Goal: Task Accomplishment & Management: Complete application form

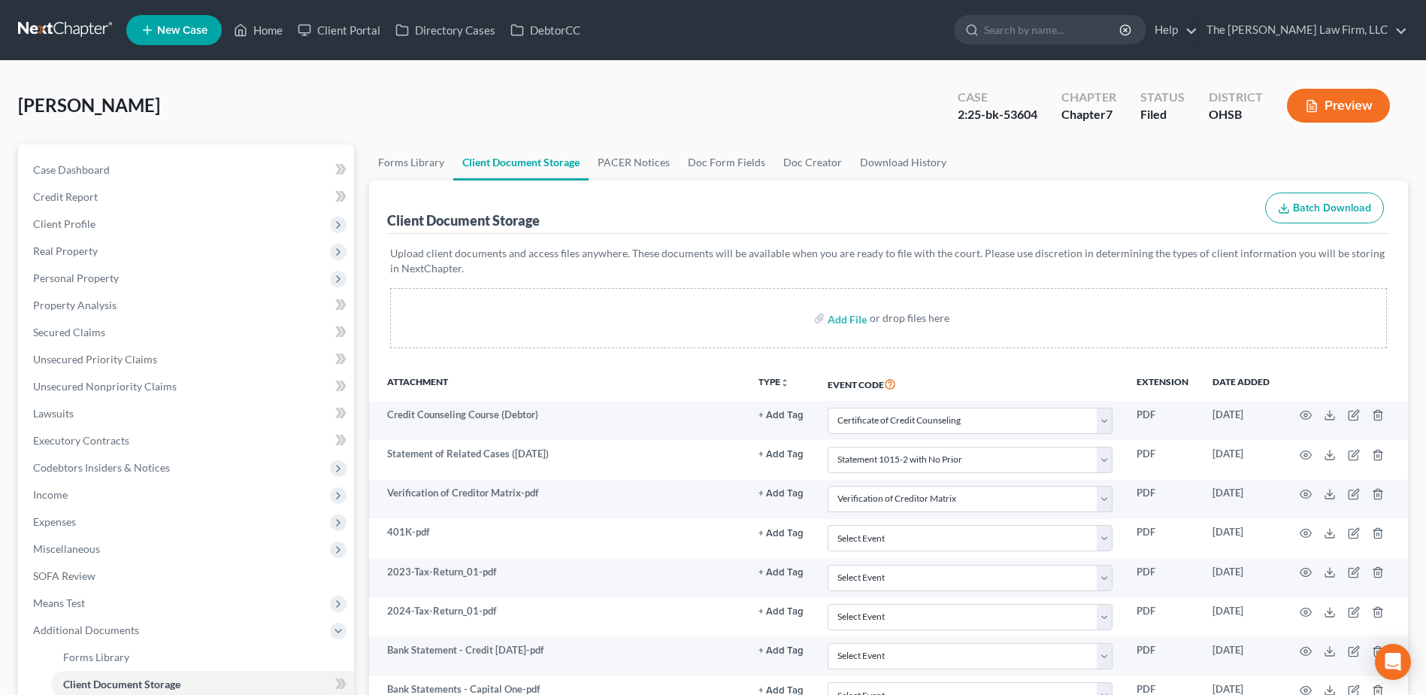
select select "7"
select select "52"
select select "61"
select select "37"
click at [49, 23] on link at bounding box center [66, 30] width 96 height 27
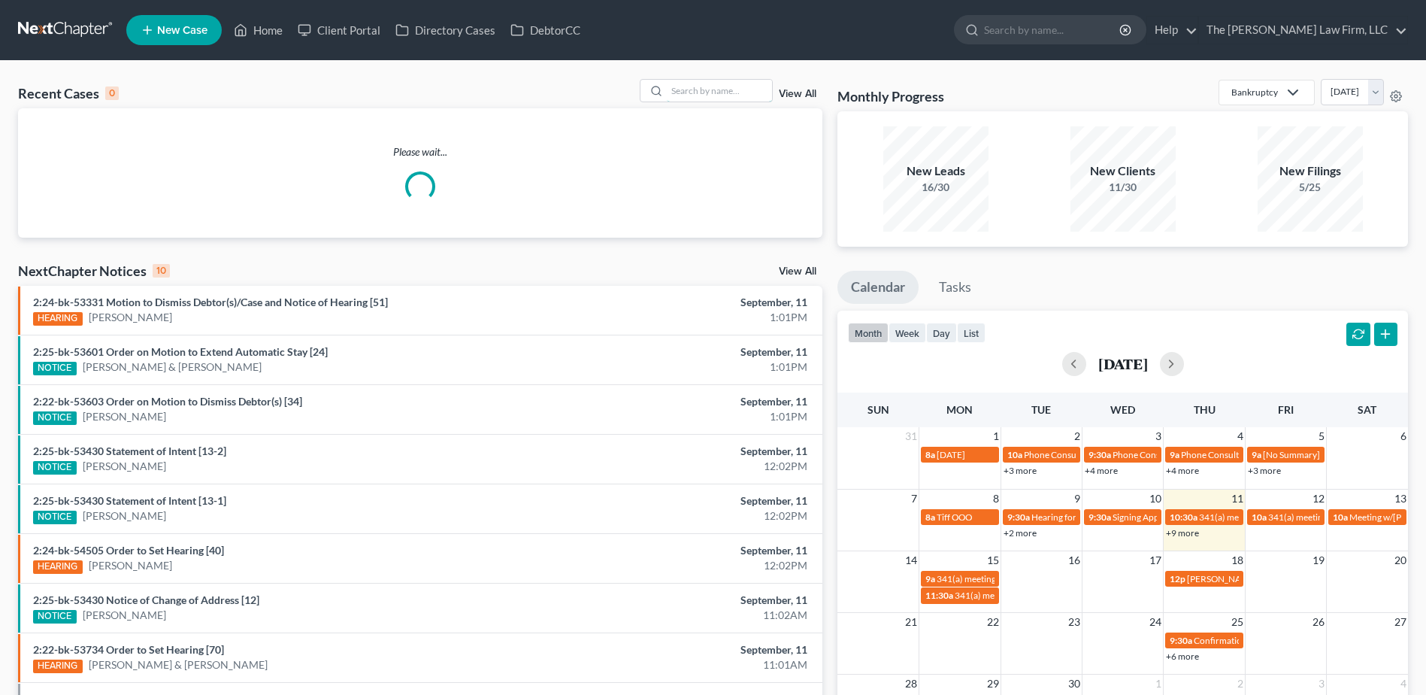
click at [711, 95] on input "search" at bounding box center [719, 91] width 105 height 22
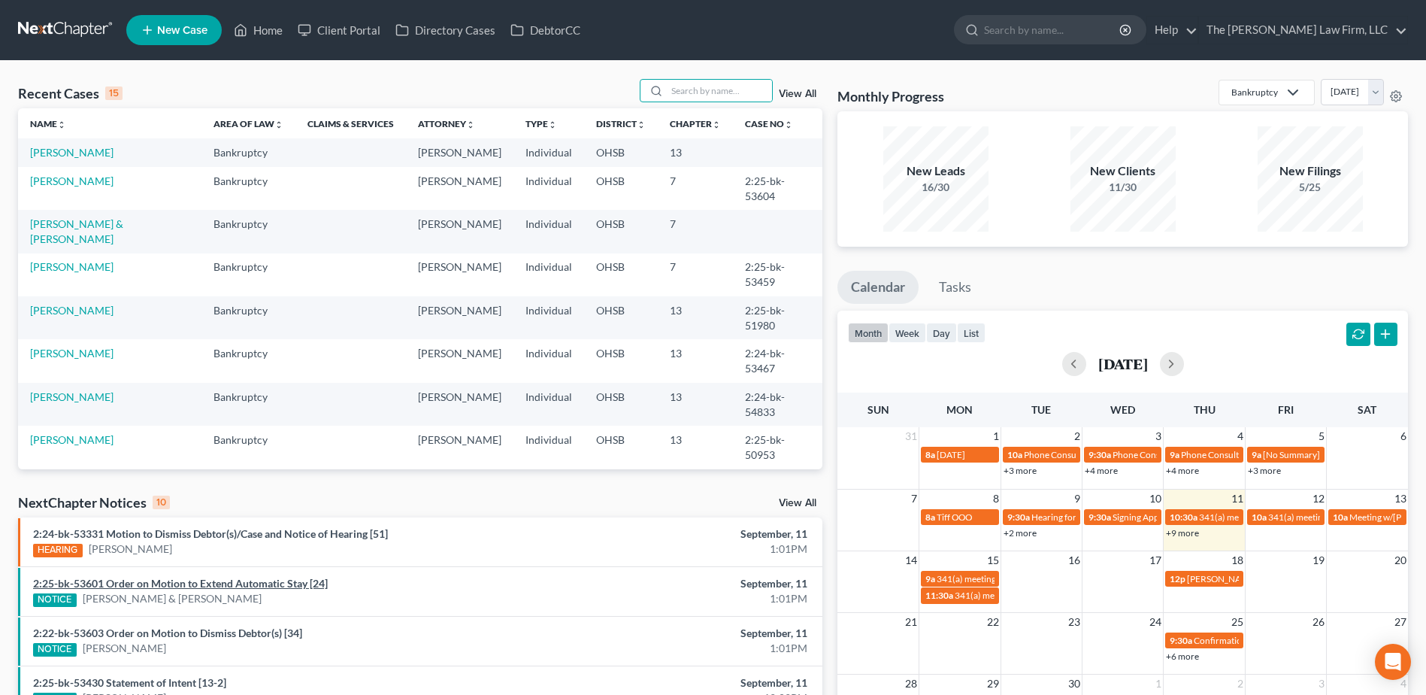
click at [310, 583] on link "2:25-bk-53601 Order on Motion to Extend Automatic Stay [24]" at bounding box center [180, 583] width 295 height 13
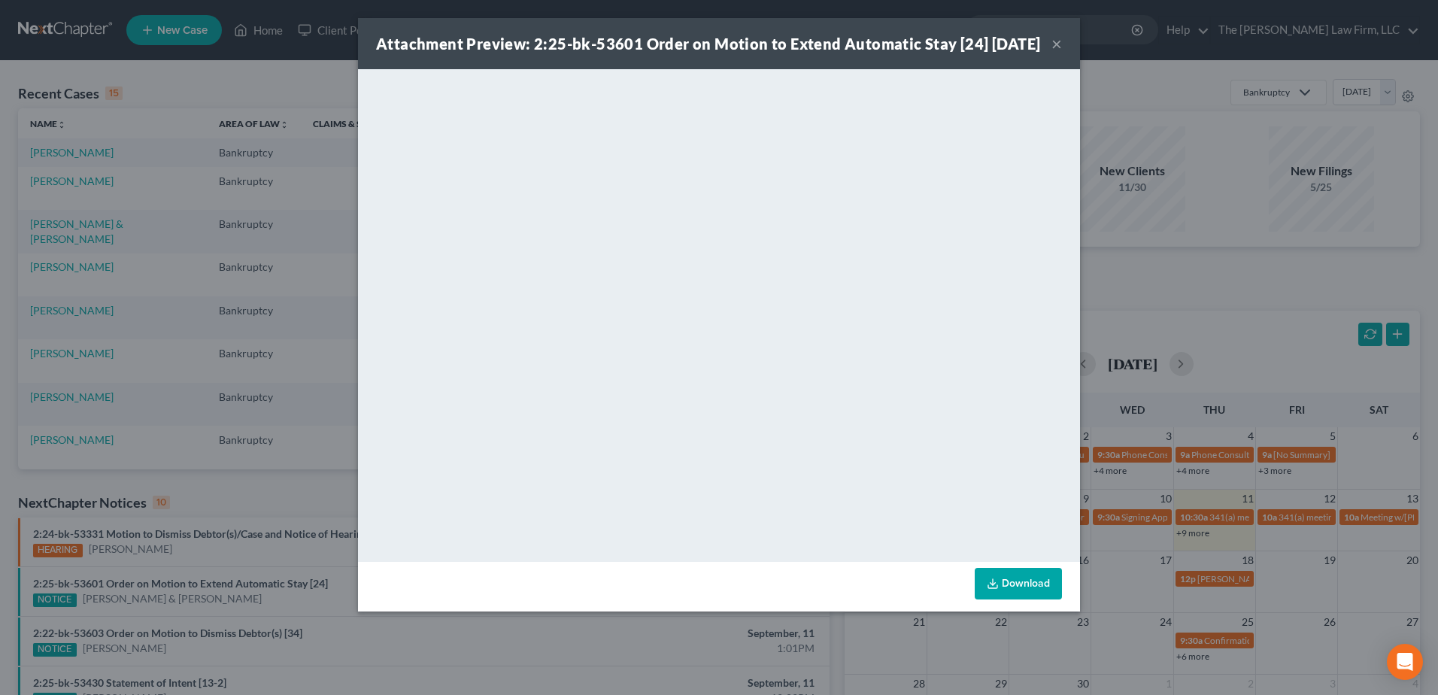
click at [1056, 53] on button "×" at bounding box center [1056, 44] width 11 height 18
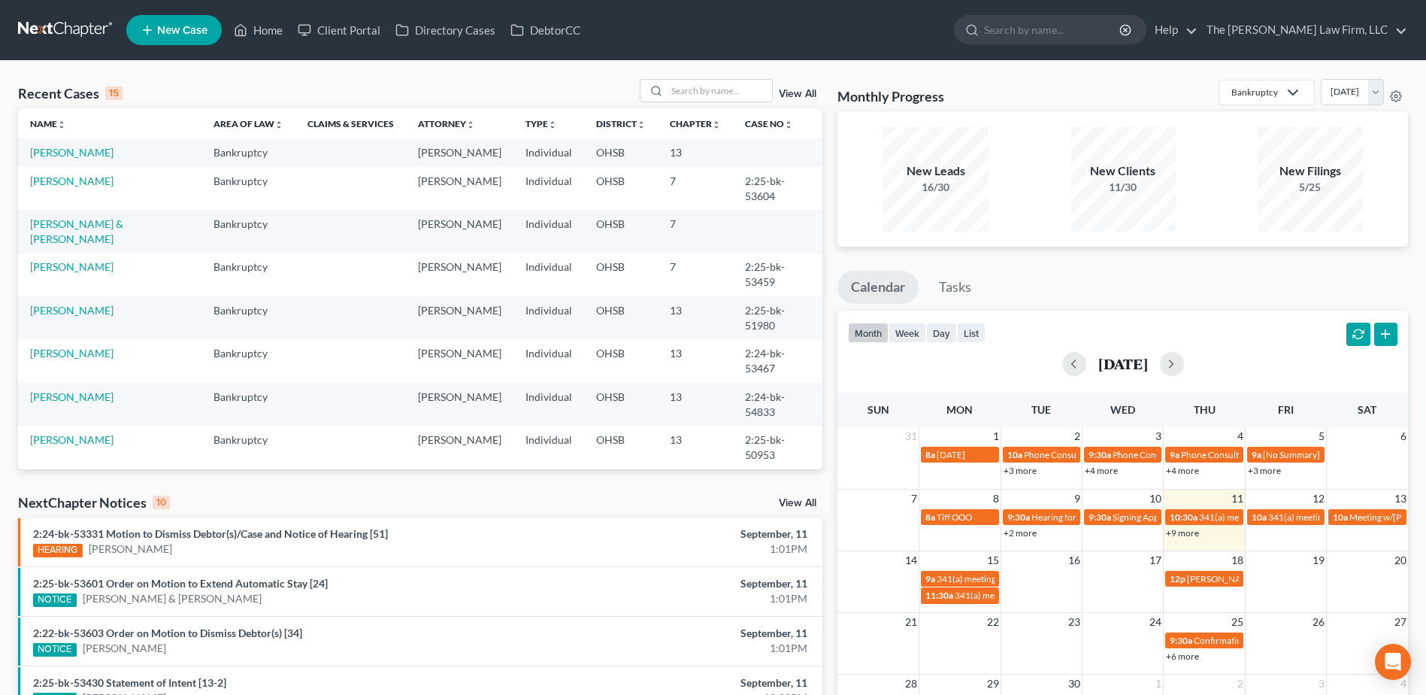
click at [797, 508] on link "View All" at bounding box center [798, 503] width 38 height 11
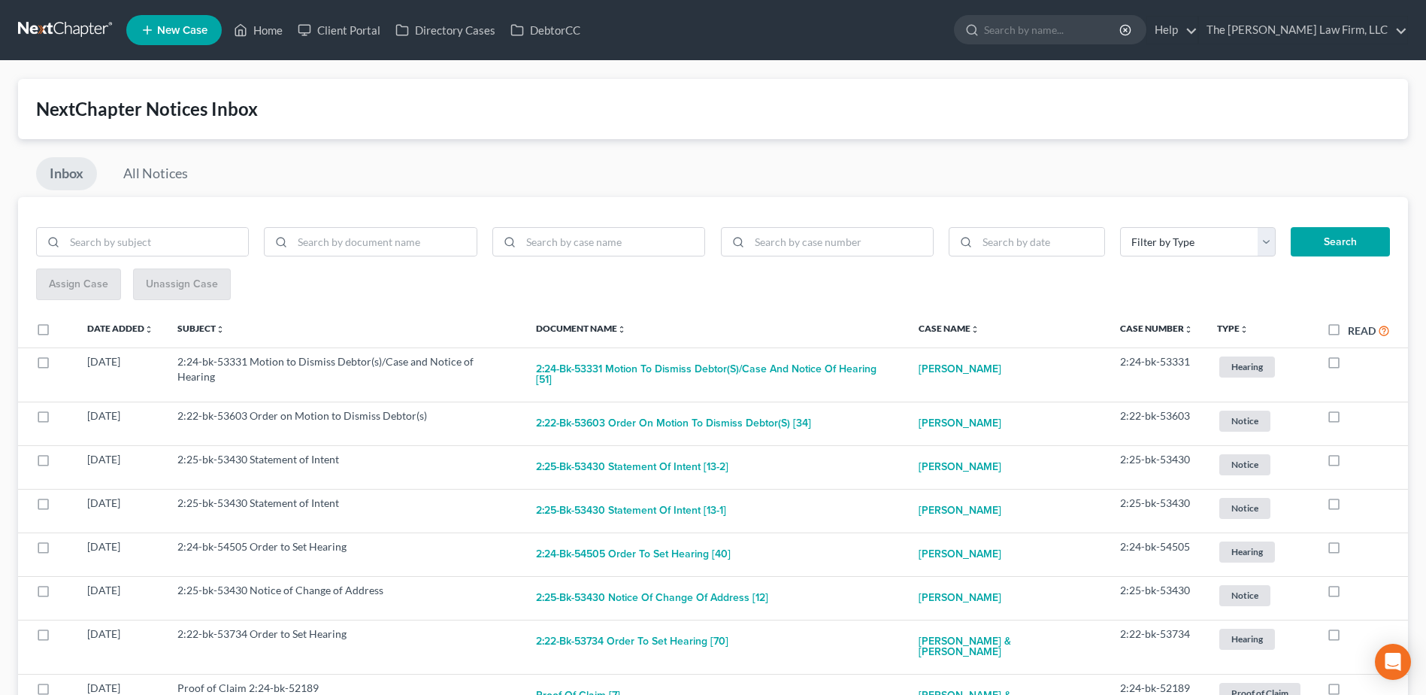
click at [1348, 330] on label "Read" at bounding box center [1369, 330] width 42 height 17
click at [1354, 330] on input "Read" at bounding box center [1359, 327] width 10 height 10
checkbox input "true"
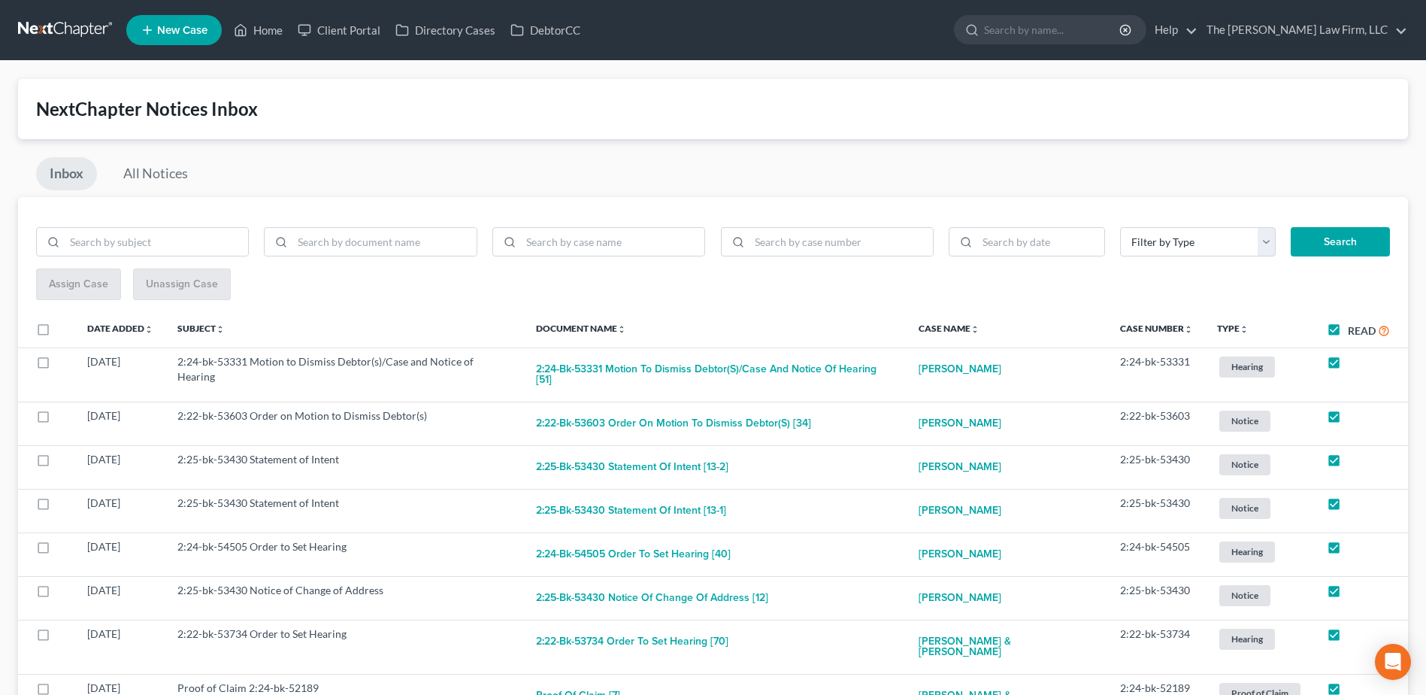
checkbox input "true"
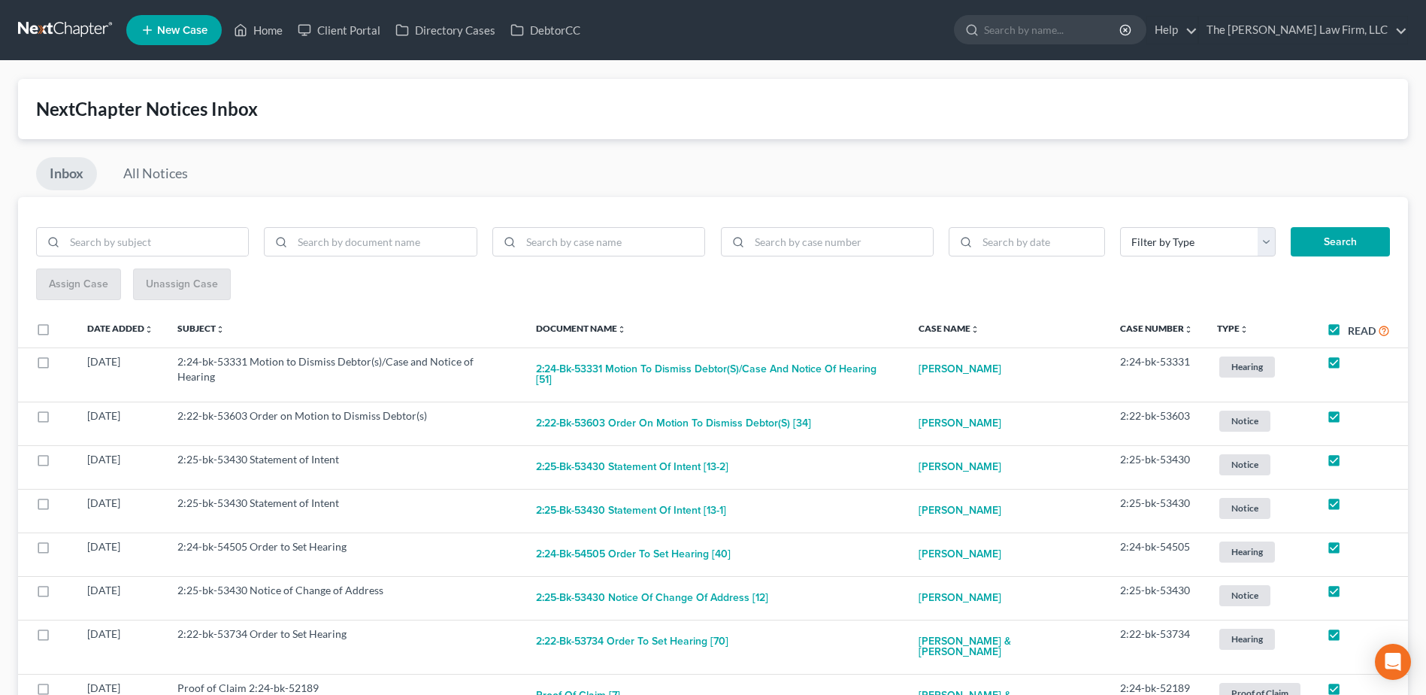
checkbox input "true"
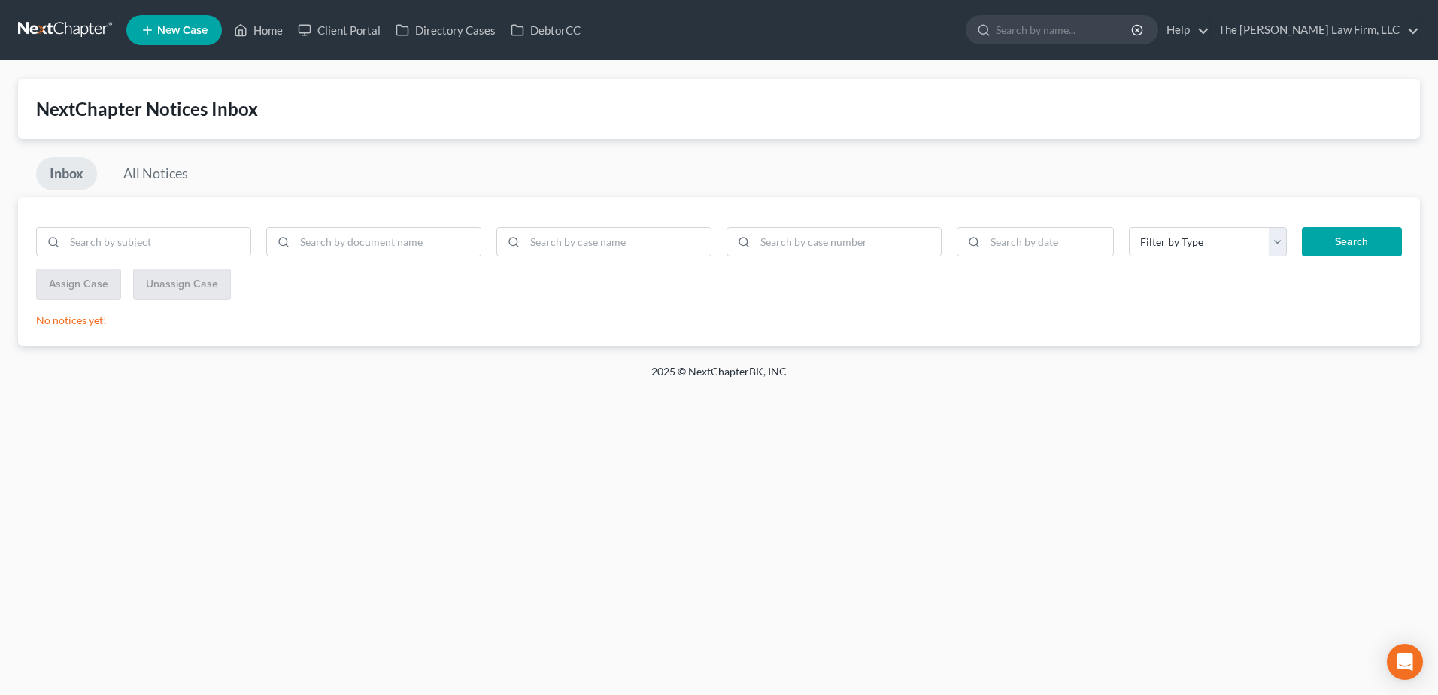
click at [65, 14] on nav "Home New Case Client Portal Directory Cases DebtorCC The Jones Law Firm, LLC mj…" at bounding box center [719, 30] width 1438 height 60
click at [58, 26] on link at bounding box center [66, 30] width 96 height 27
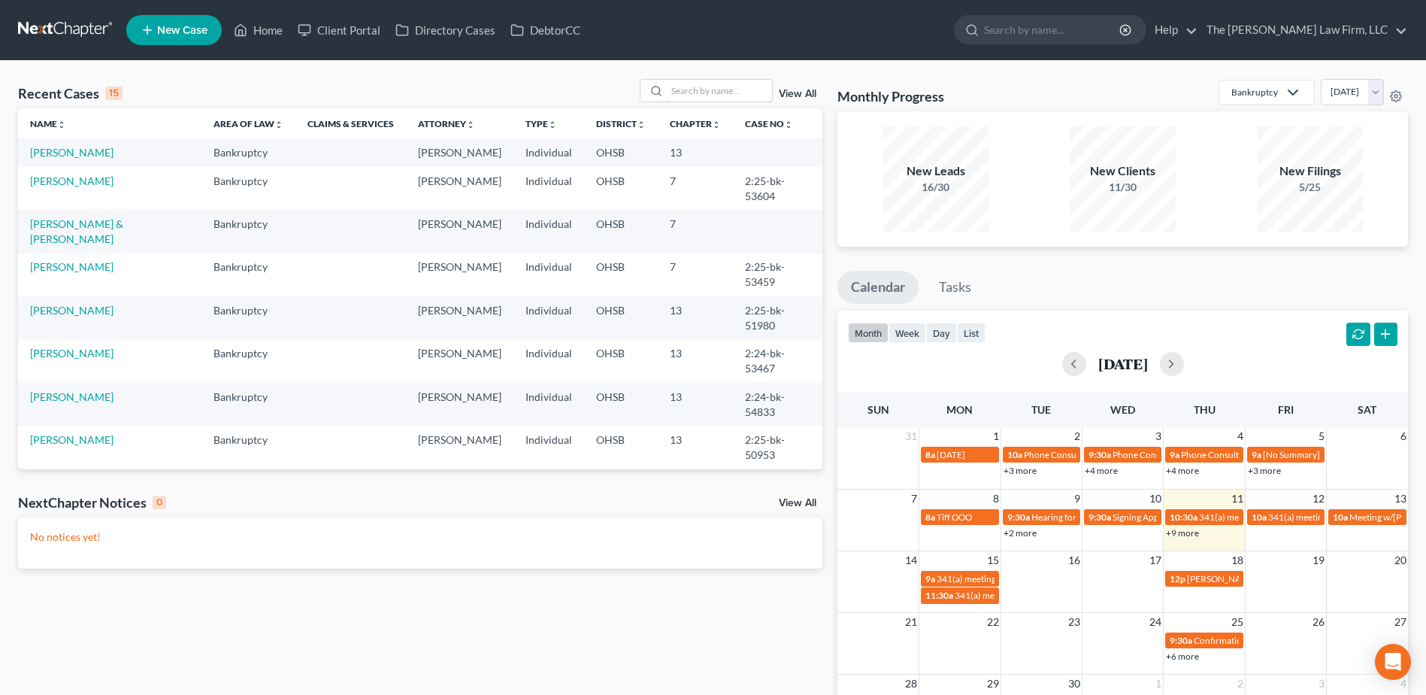
click at [698, 94] on input "search" at bounding box center [719, 91] width 105 height 22
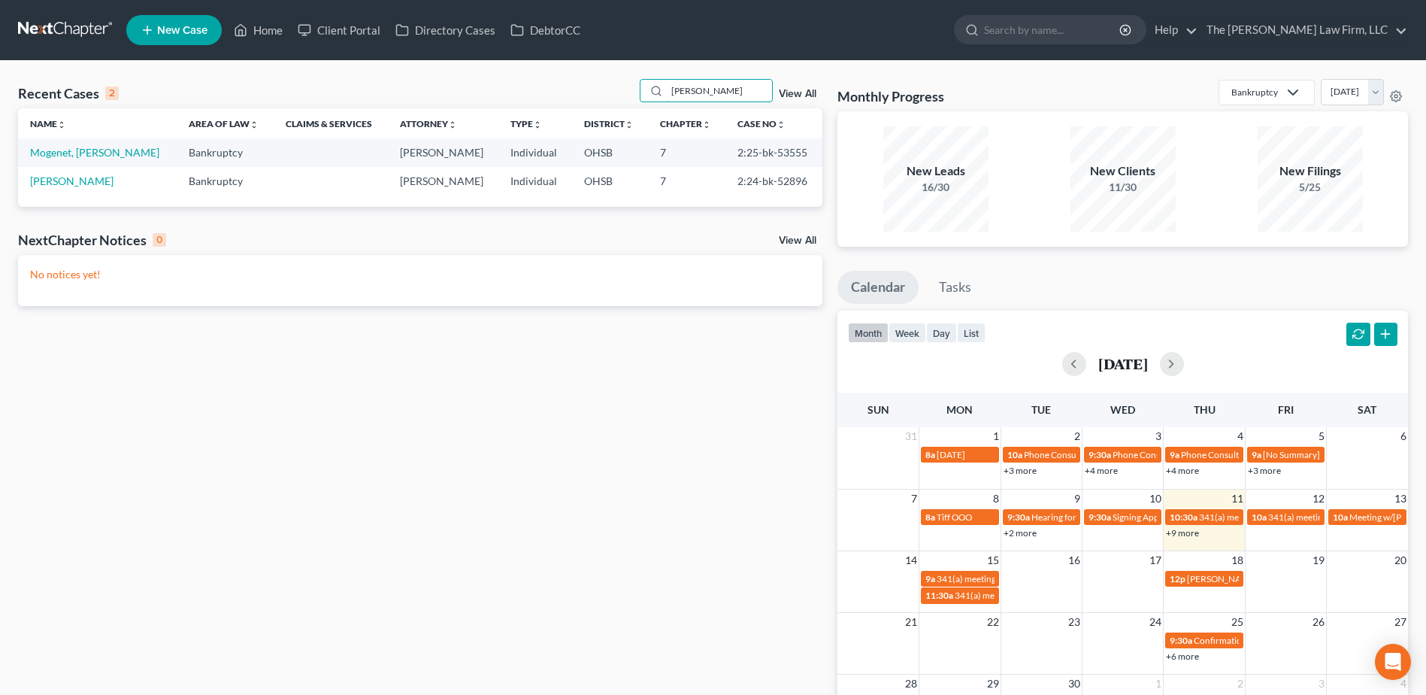
type input "[PERSON_NAME]"
click at [80, 152] on link "Mogenet, [PERSON_NAME]" at bounding box center [94, 152] width 129 height 13
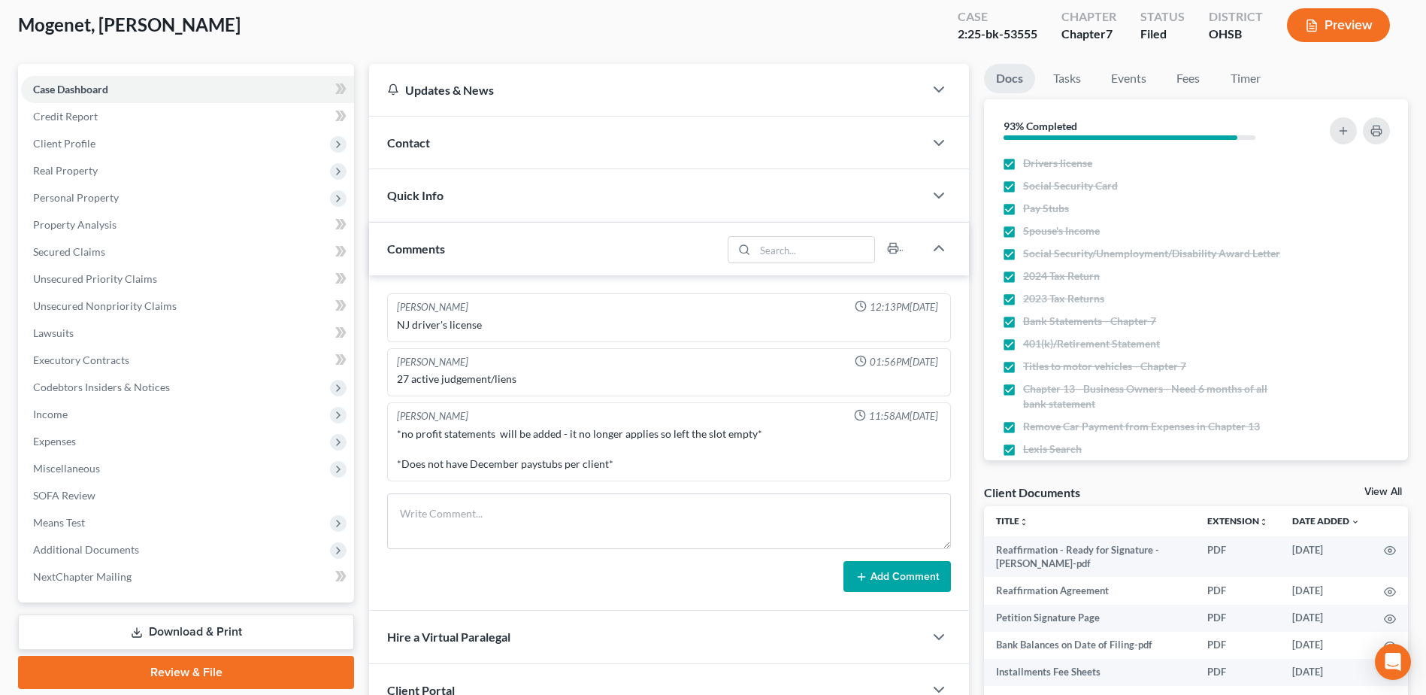
scroll to position [376, 0]
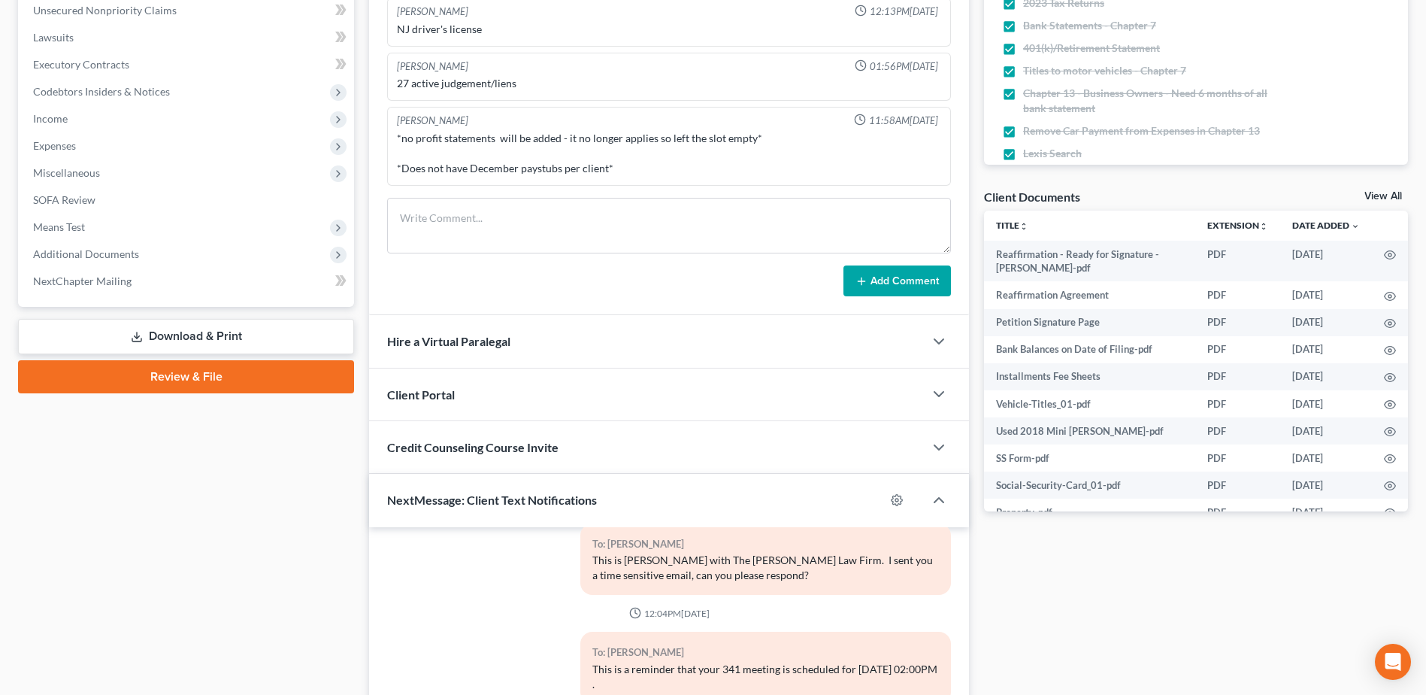
click at [104, 256] on span "Additional Documents" at bounding box center [86, 253] width 106 height 13
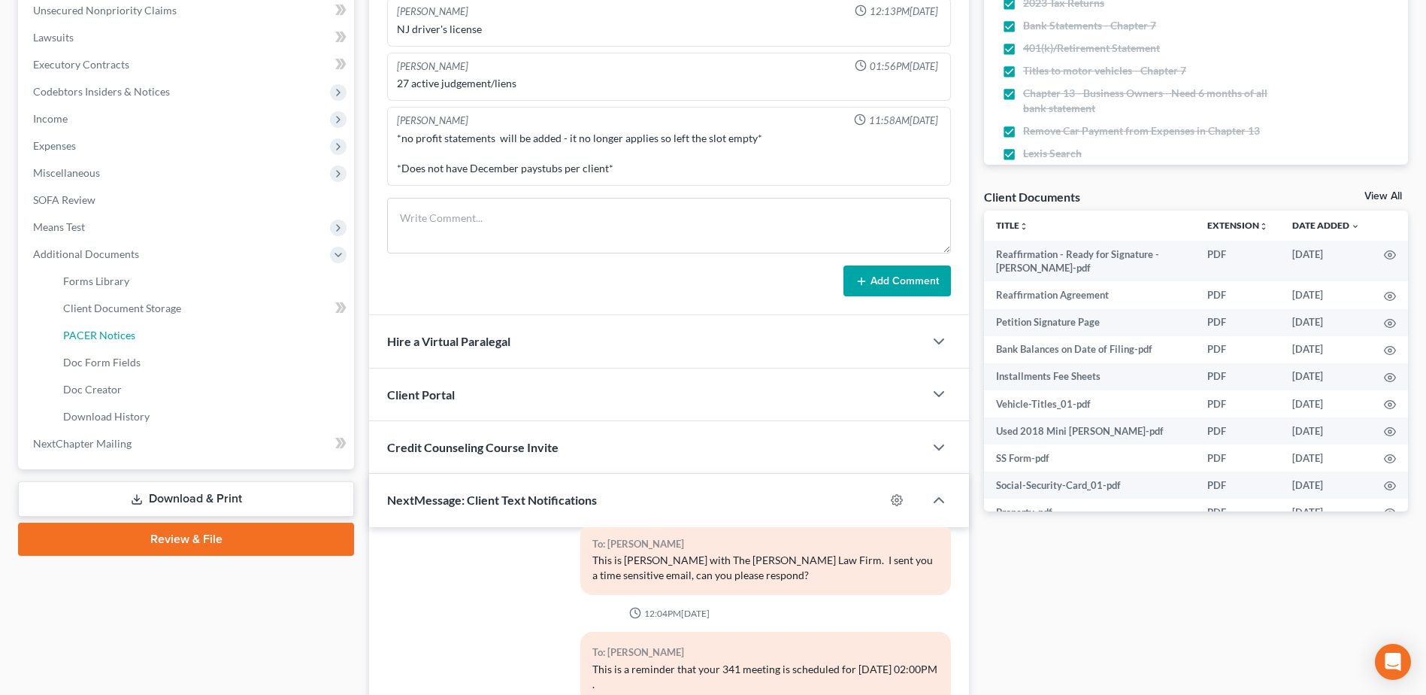
click at [120, 341] on link "PACER Notices" at bounding box center [202, 335] width 303 height 27
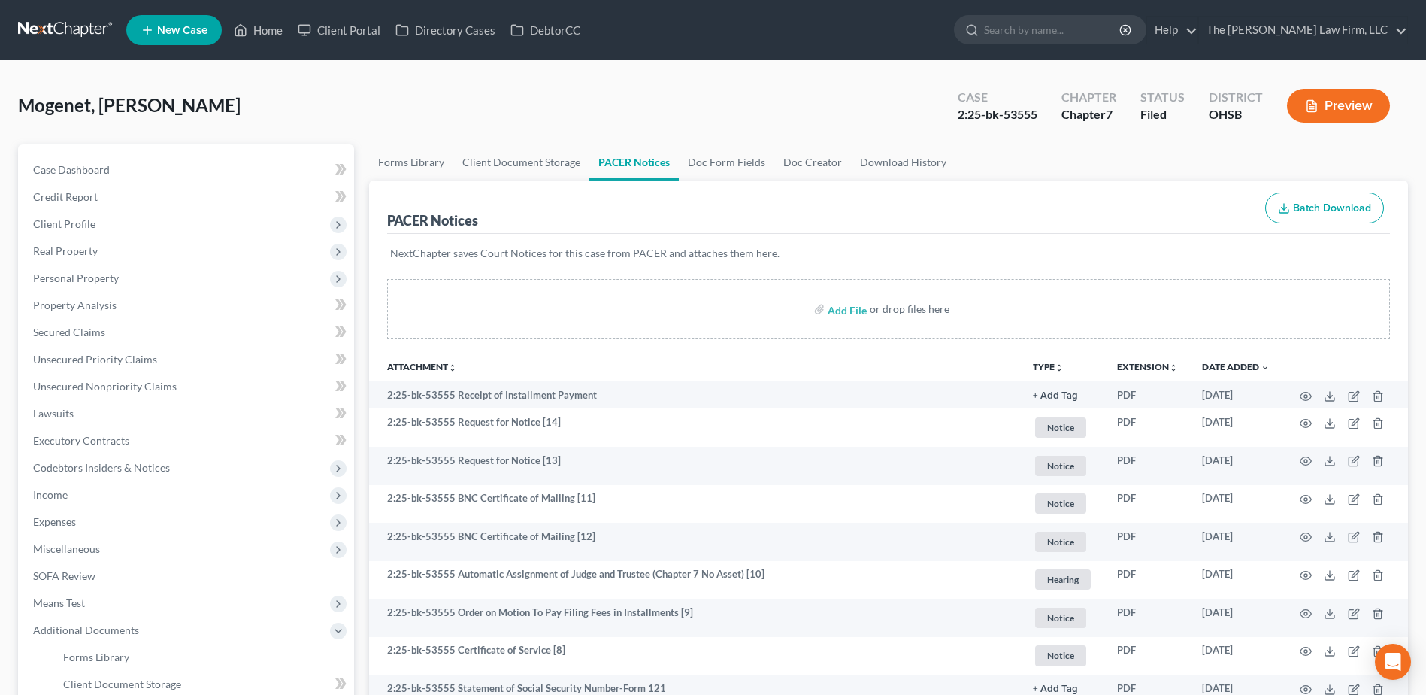
click at [83, 255] on span "Real Property" at bounding box center [65, 250] width 65 height 13
click at [92, 265] on link "Properties Owned" at bounding box center [202, 278] width 303 height 27
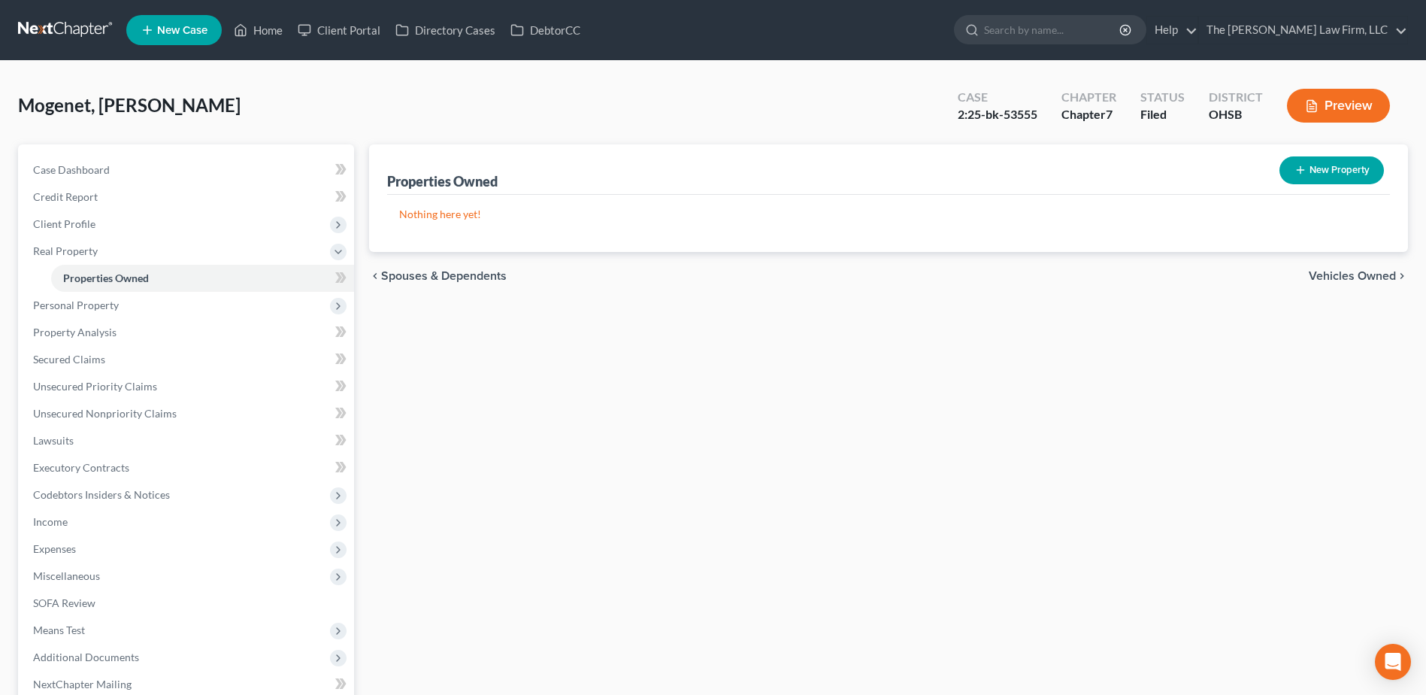
click at [114, 299] on span "Personal Property" at bounding box center [76, 305] width 86 height 13
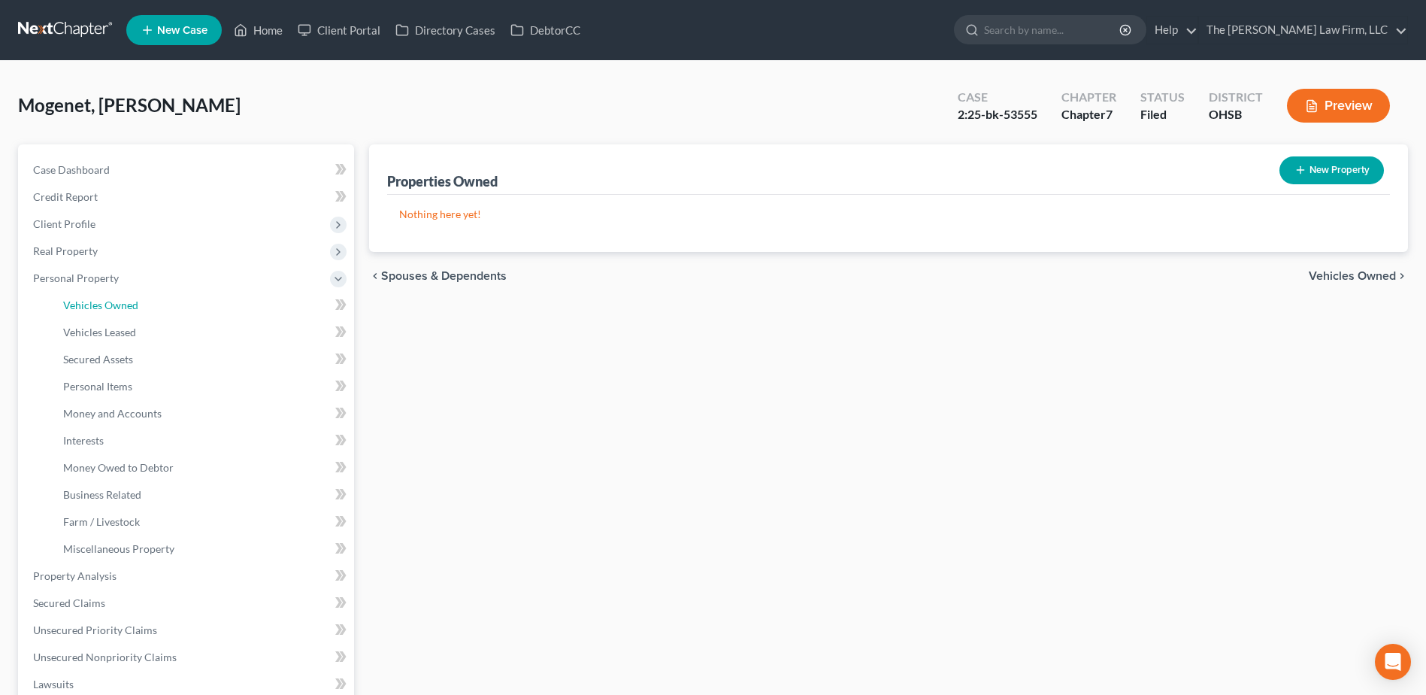
click at [117, 301] on span "Vehicles Owned" at bounding box center [100, 305] width 75 height 13
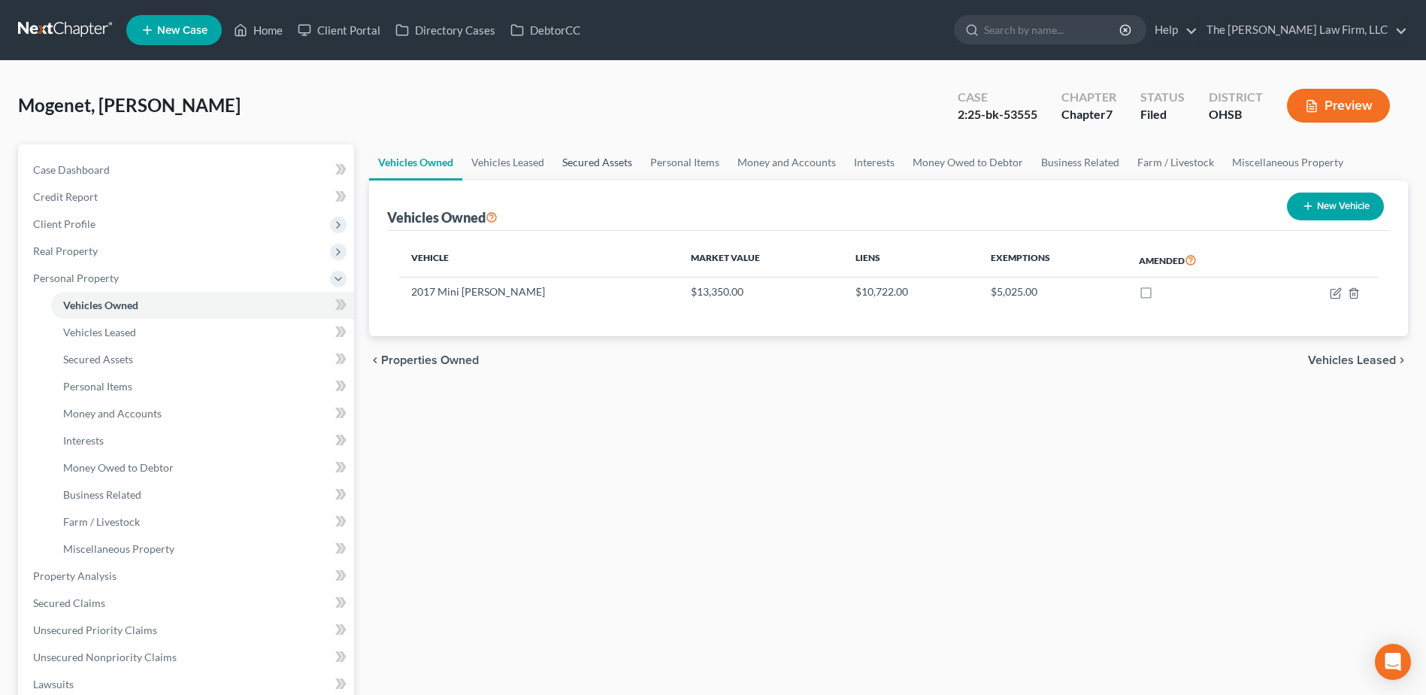
click at [556, 154] on link "Secured Assets" at bounding box center [597, 162] width 88 height 36
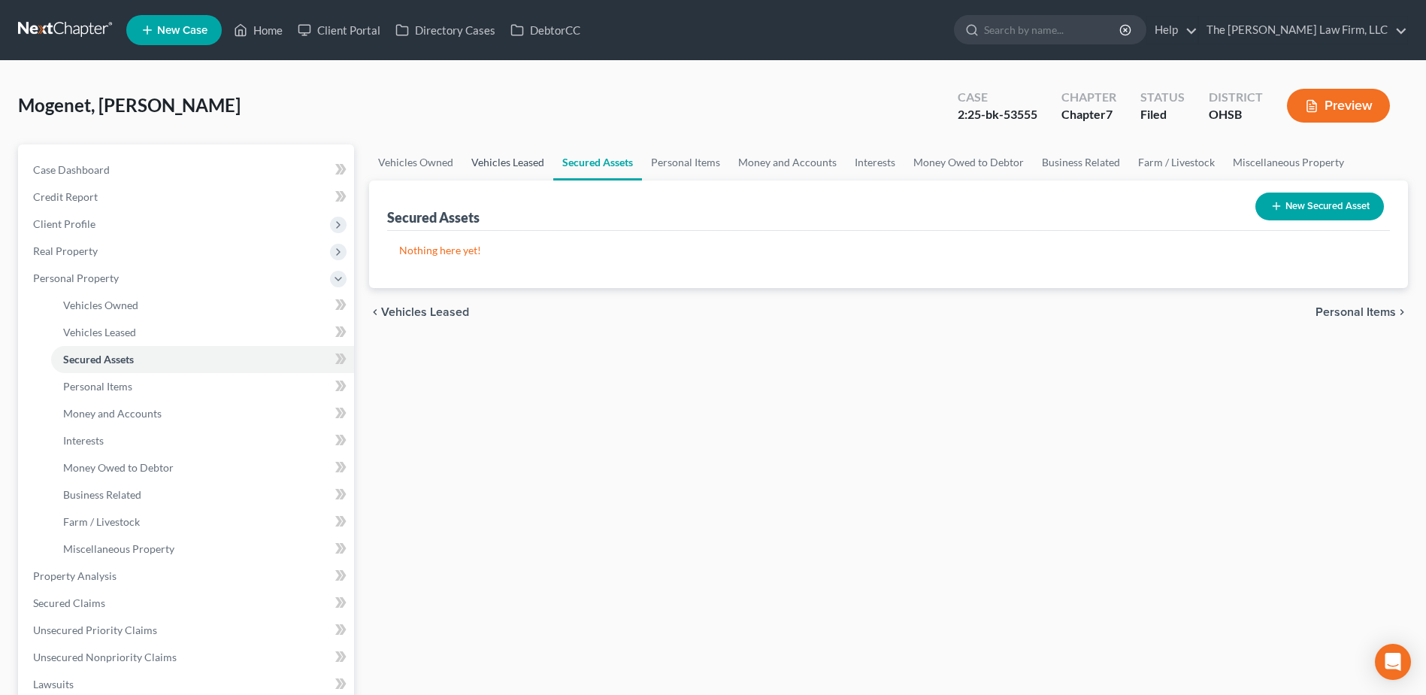
click at [513, 168] on link "Vehicles Leased" at bounding box center [507, 162] width 91 height 36
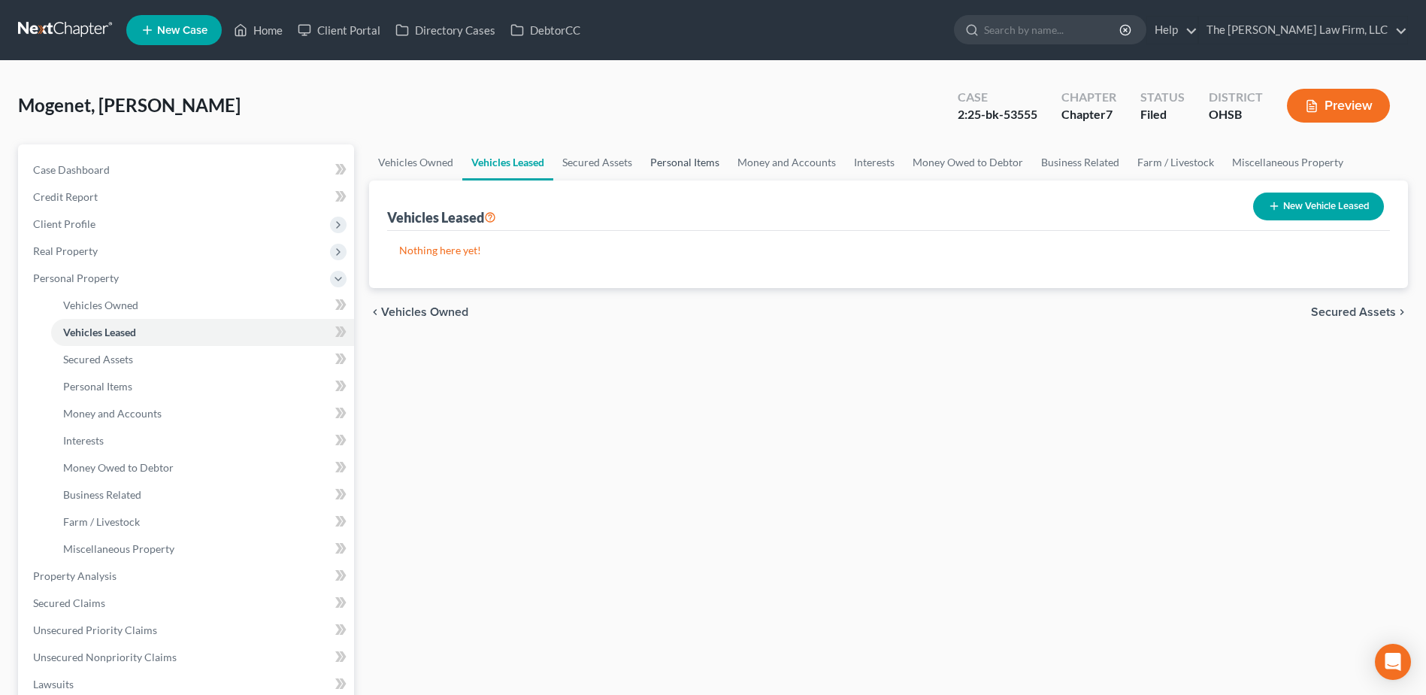
click at [696, 164] on link "Personal Items" at bounding box center [684, 162] width 87 height 36
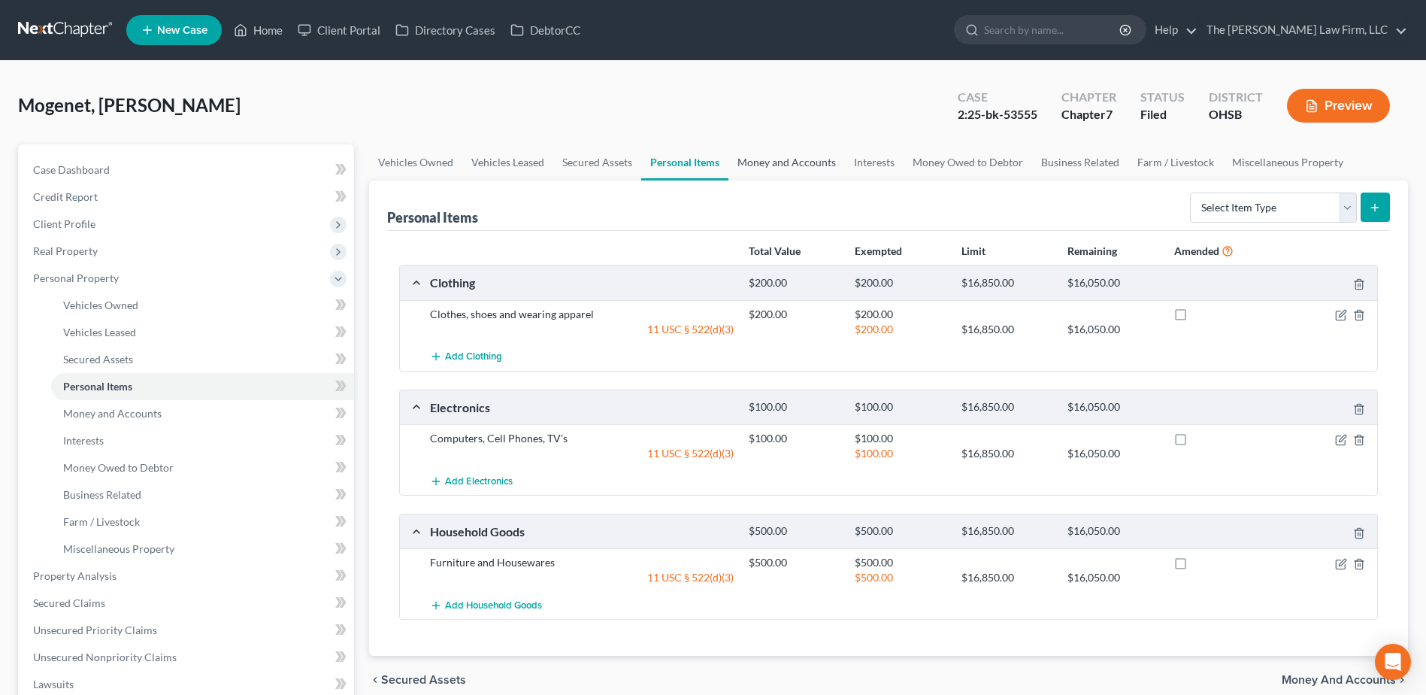
click at [784, 164] on link "Money and Accounts" at bounding box center [787, 162] width 117 height 36
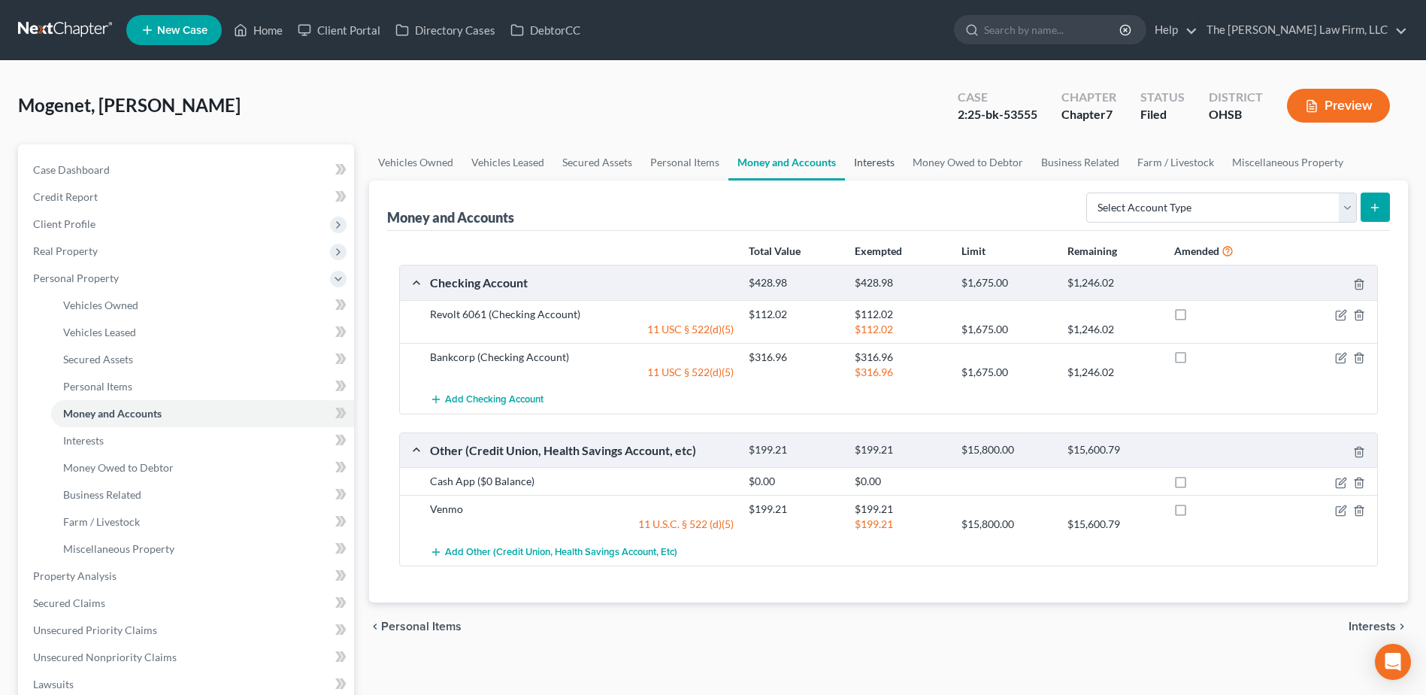
click at [868, 162] on link "Interests" at bounding box center [874, 162] width 59 height 36
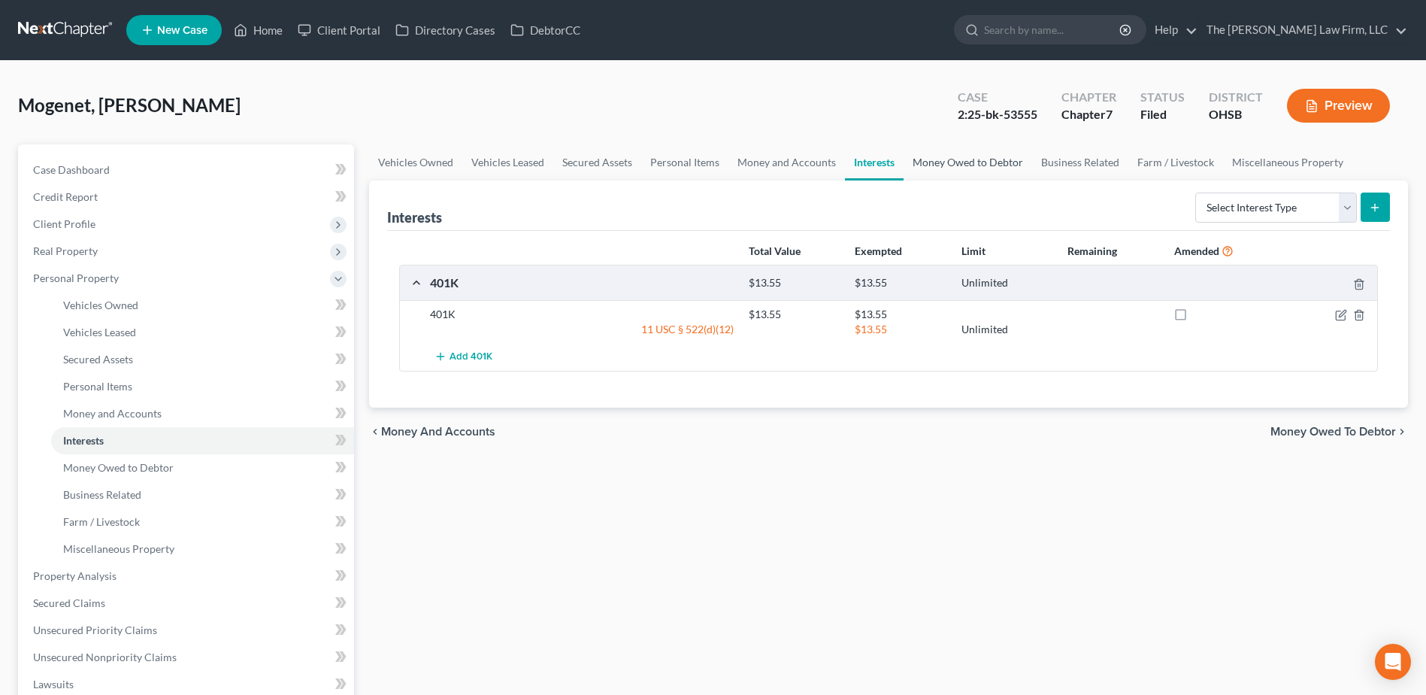
click at [938, 166] on link "Money Owed to Debtor" at bounding box center [968, 162] width 129 height 36
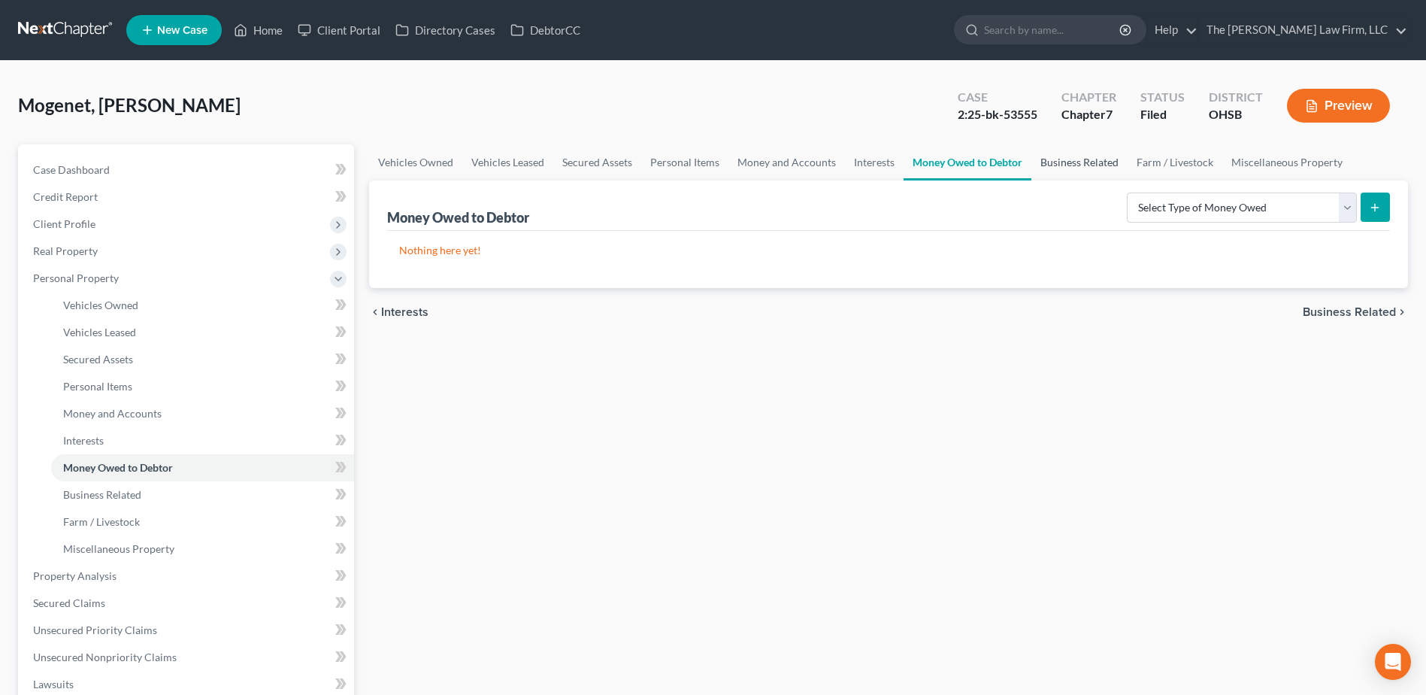
click at [1057, 164] on link "Business Related" at bounding box center [1080, 162] width 96 height 36
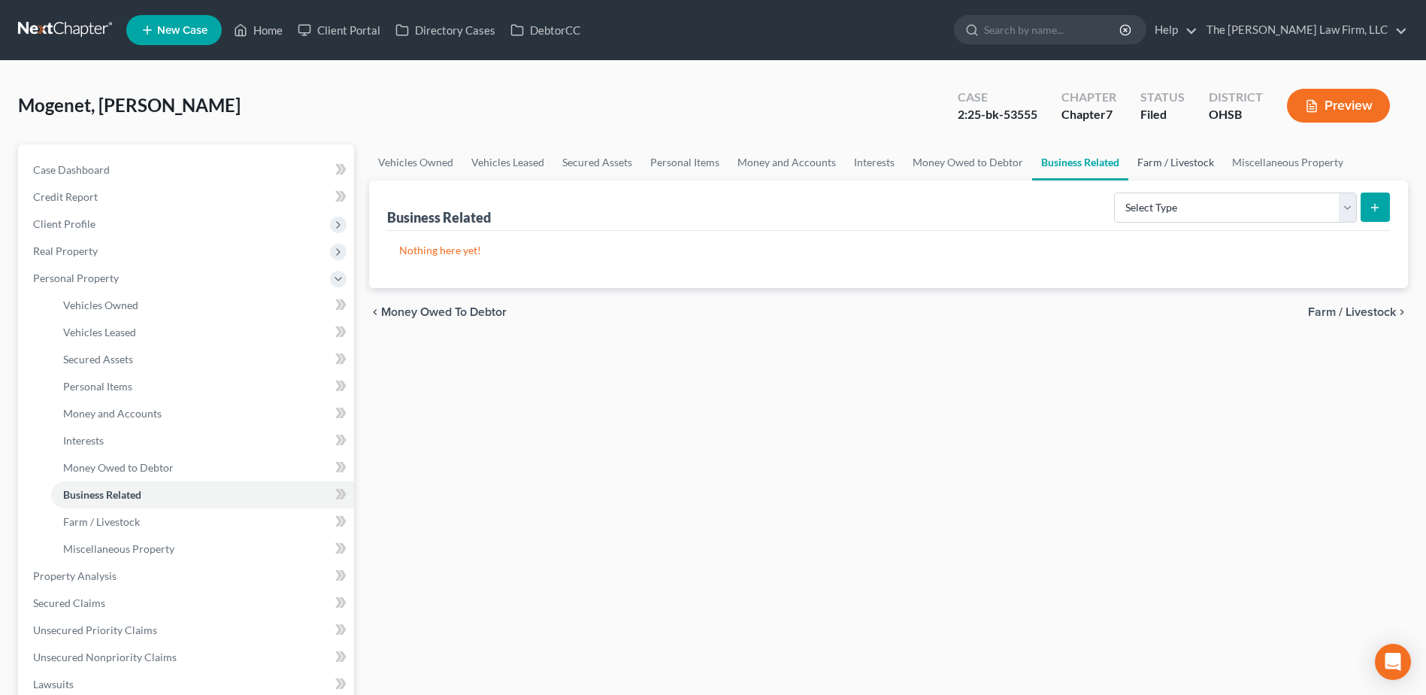
click at [1155, 160] on link "Farm / Livestock" at bounding box center [1176, 162] width 95 height 36
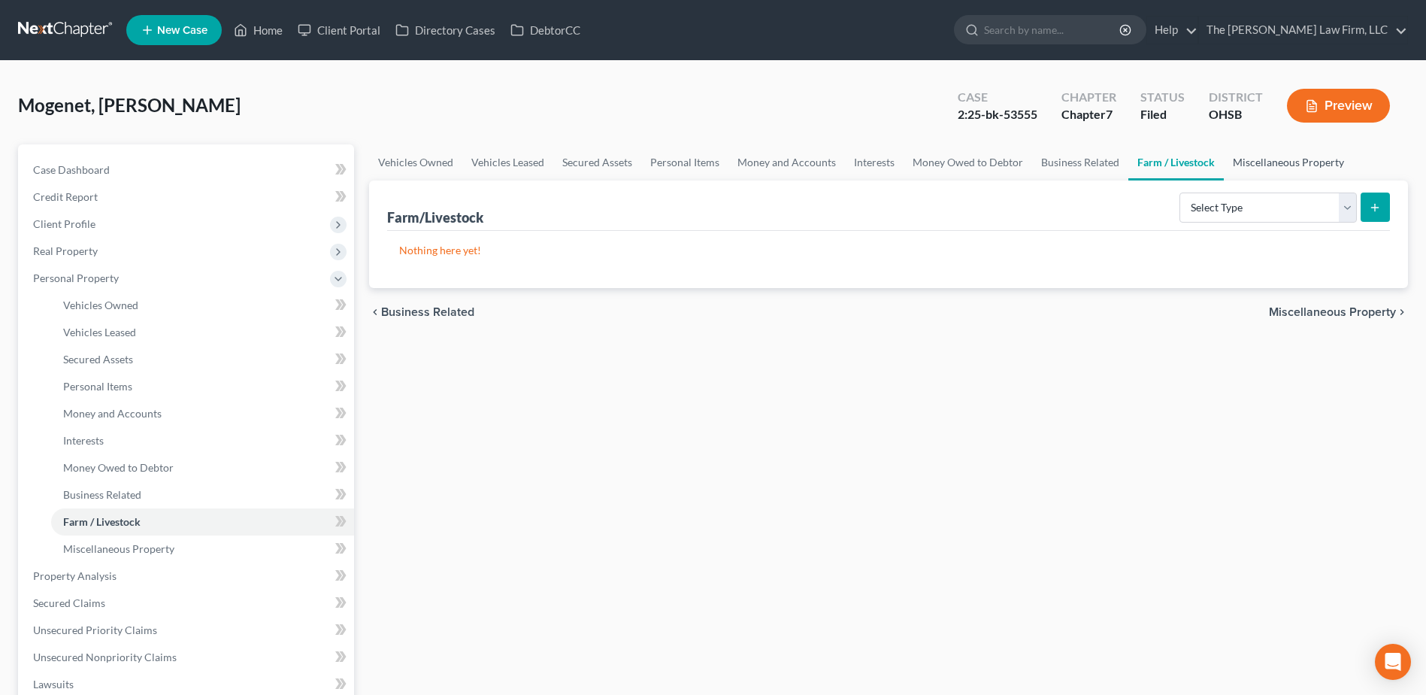
click at [1260, 163] on link "Miscellaneous Property" at bounding box center [1288, 162] width 129 height 36
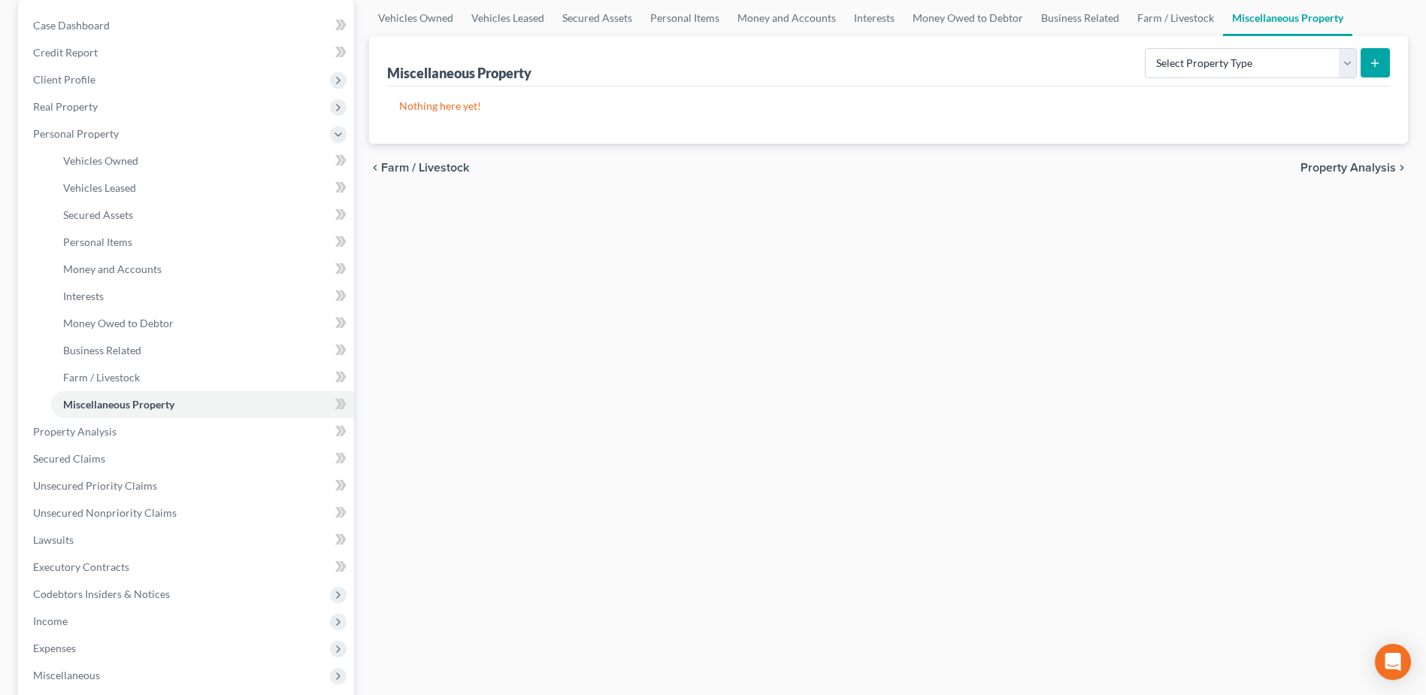
scroll to position [376, 0]
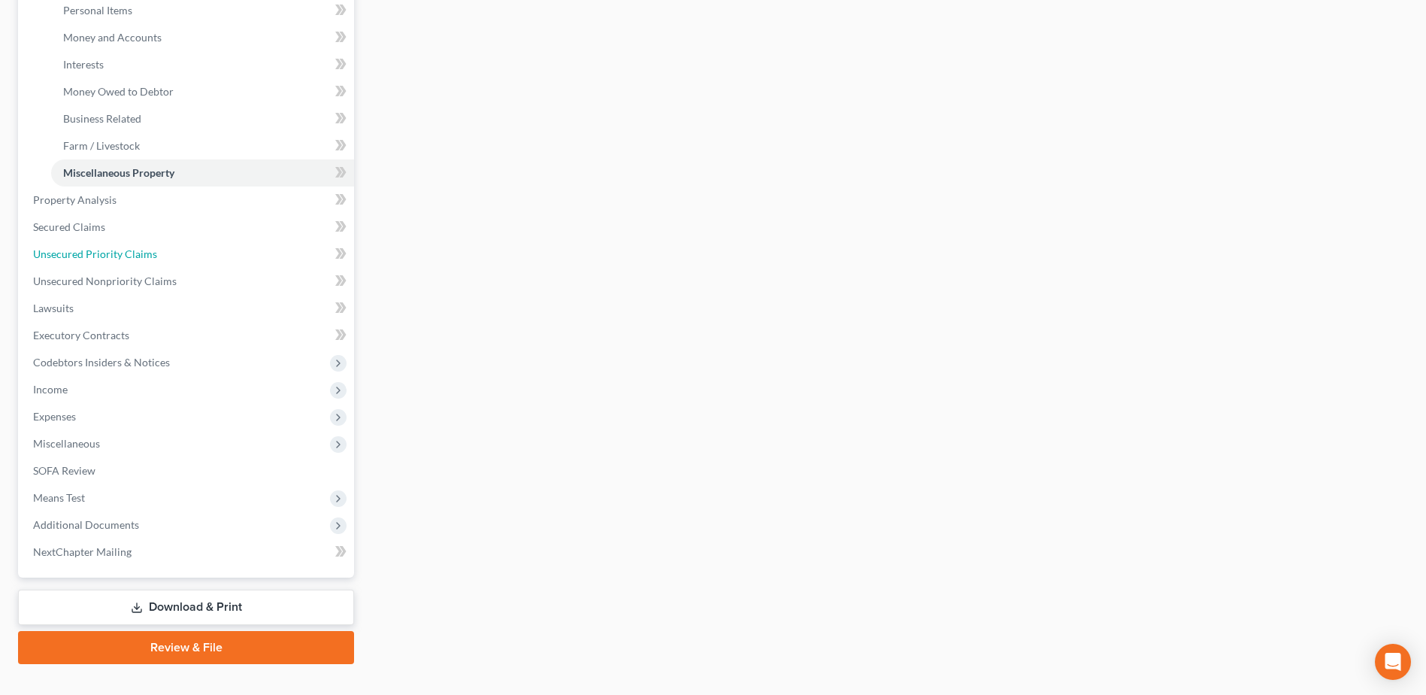
click at [95, 256] on span "Unsecured Priority Claims" at bounding box center [95, 253] width 124 height 13
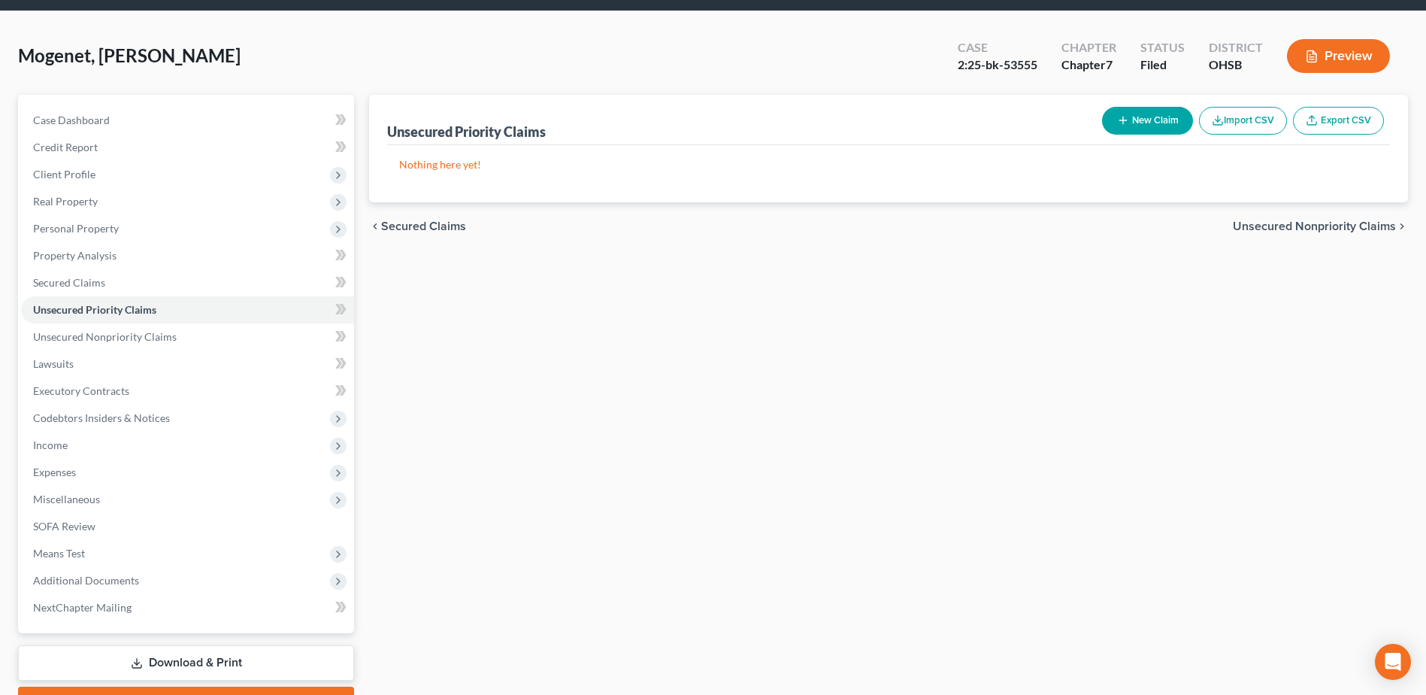
scroll to position [132, 0]
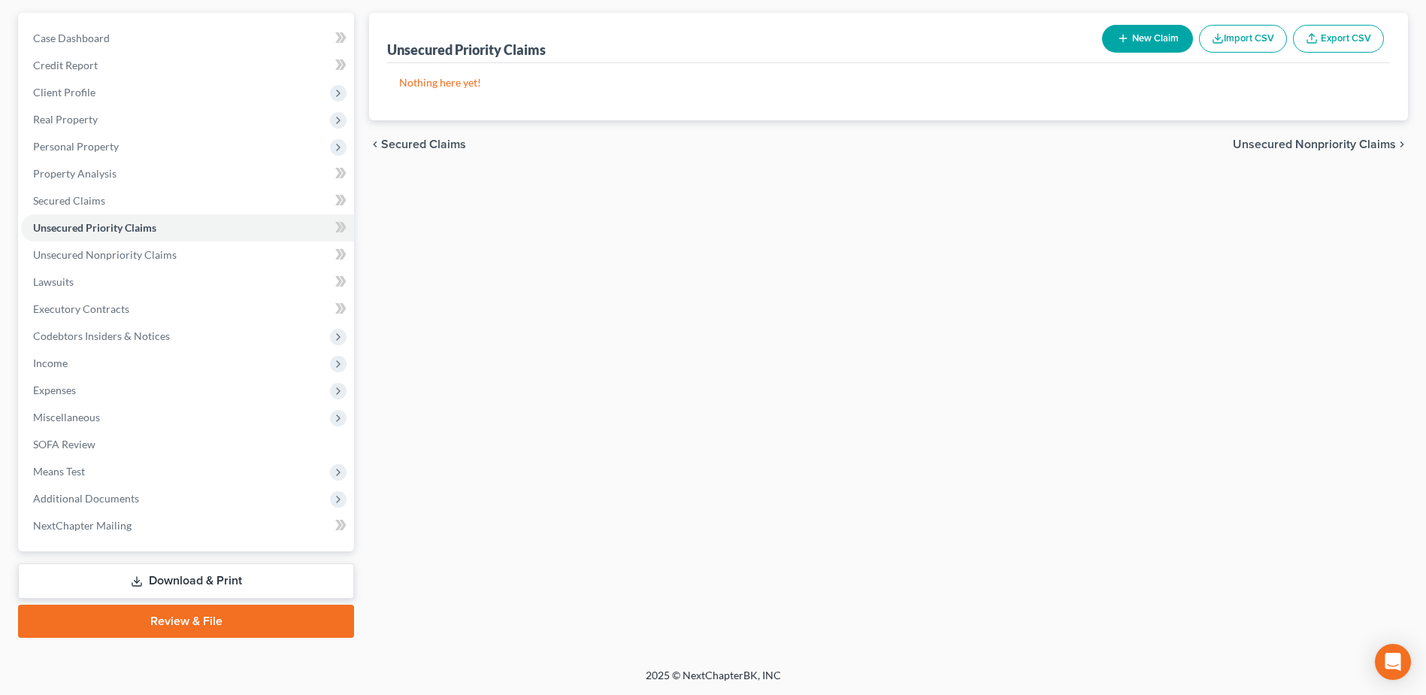
click at [57, 362] on span "Income" at bounding box center [50, 362] width 35 height 13
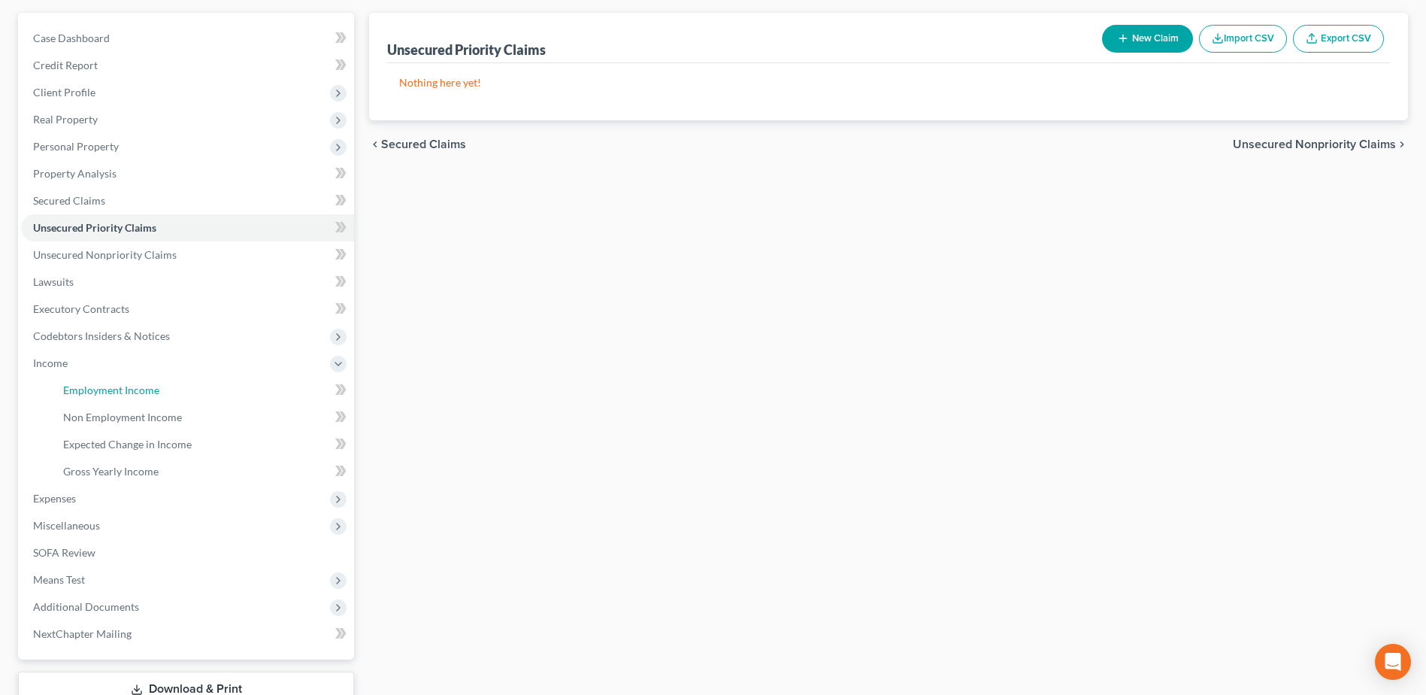
click at [102, 390] on span "Employment Income" at bounding box center [111, 389] width 96 height 13
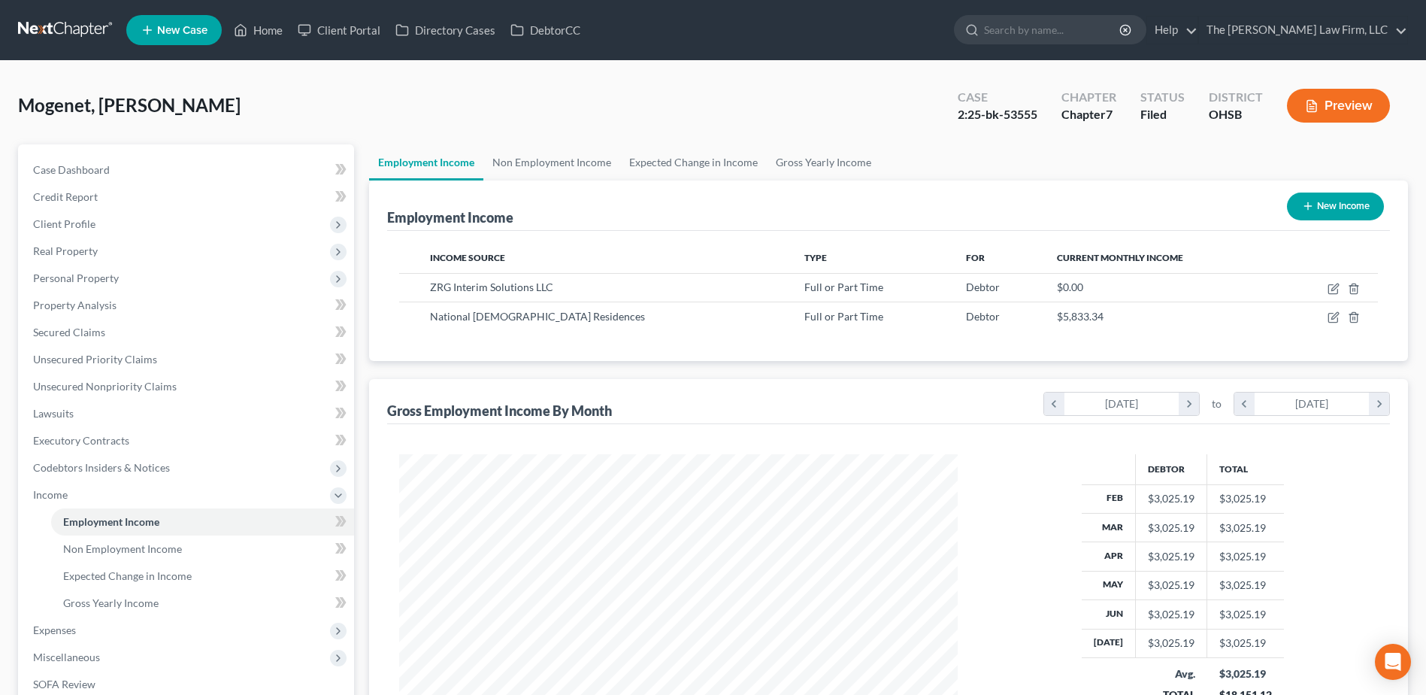
scroll to position [279, 588]
click at [560, 161] on link "Non Employment Income" at bounding box center [551, 162] width 137 height 36
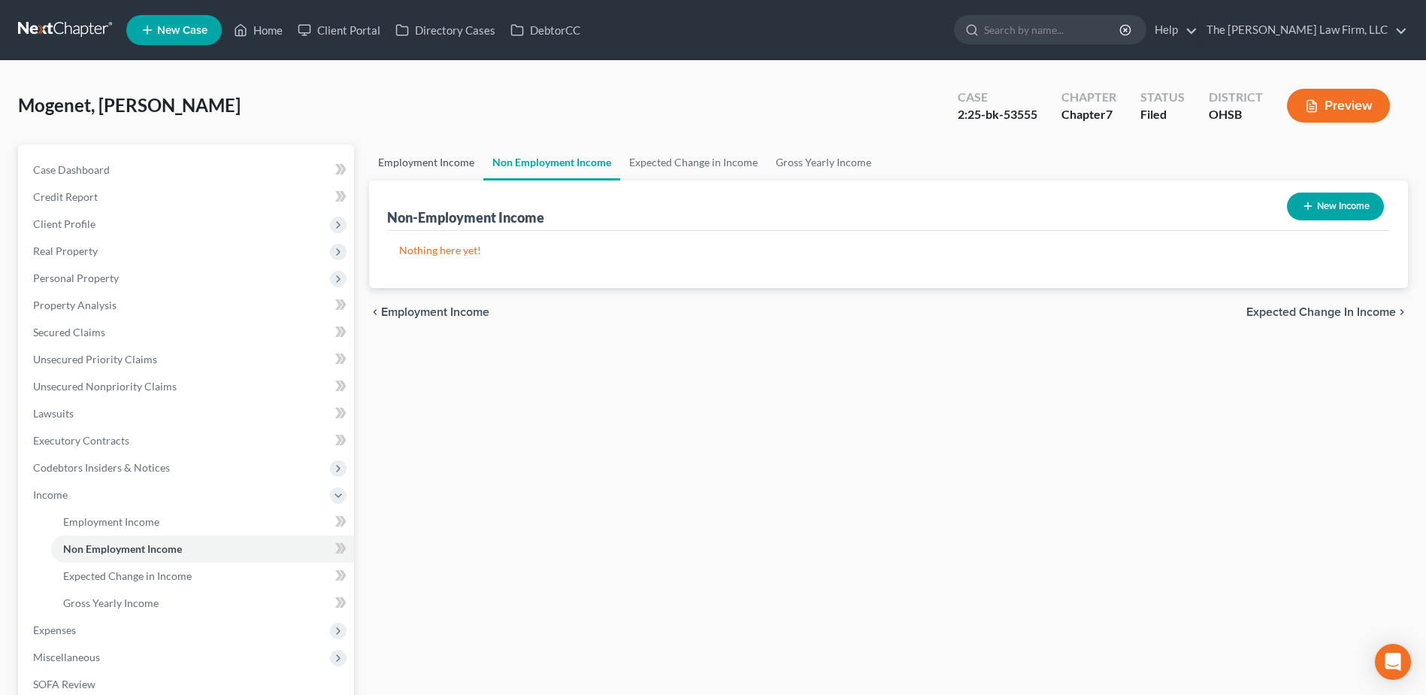
click at [430, 159] on link "Employment Income" at bounding box center [426, 162] width 114 height 36
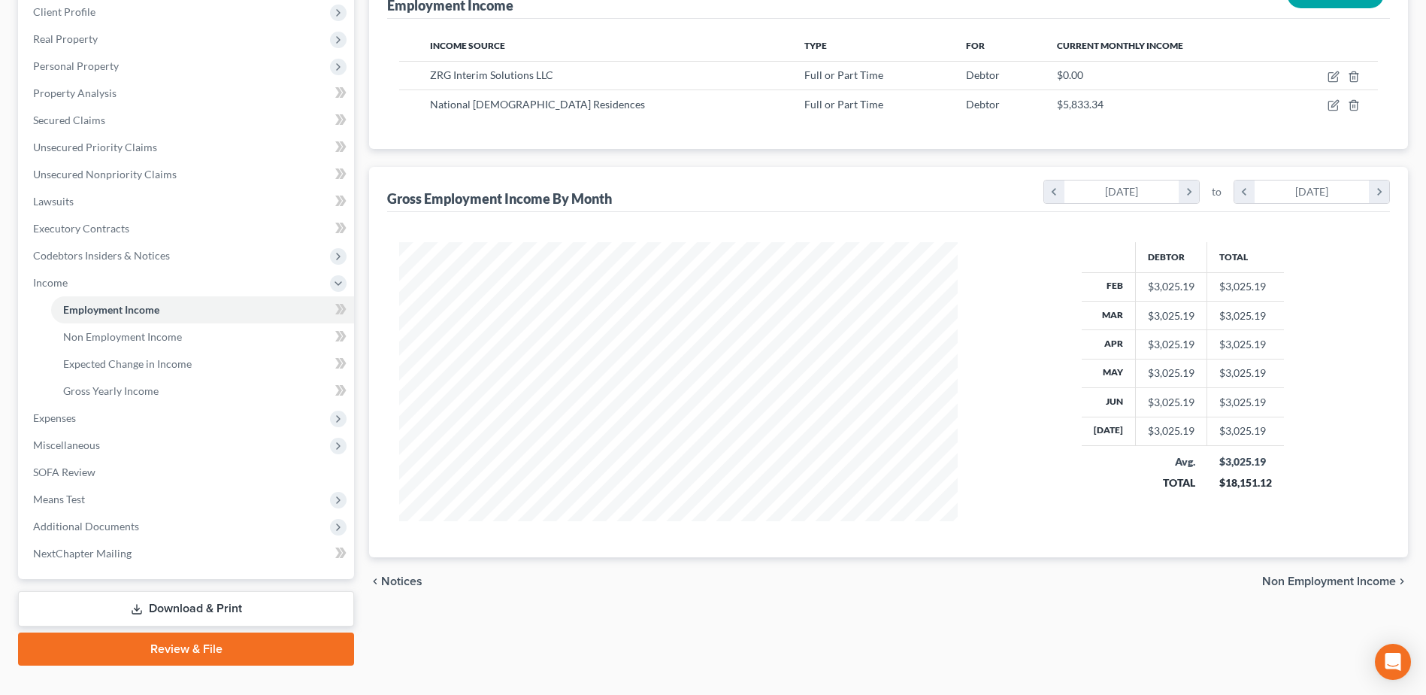
scroll to position [226, 0]
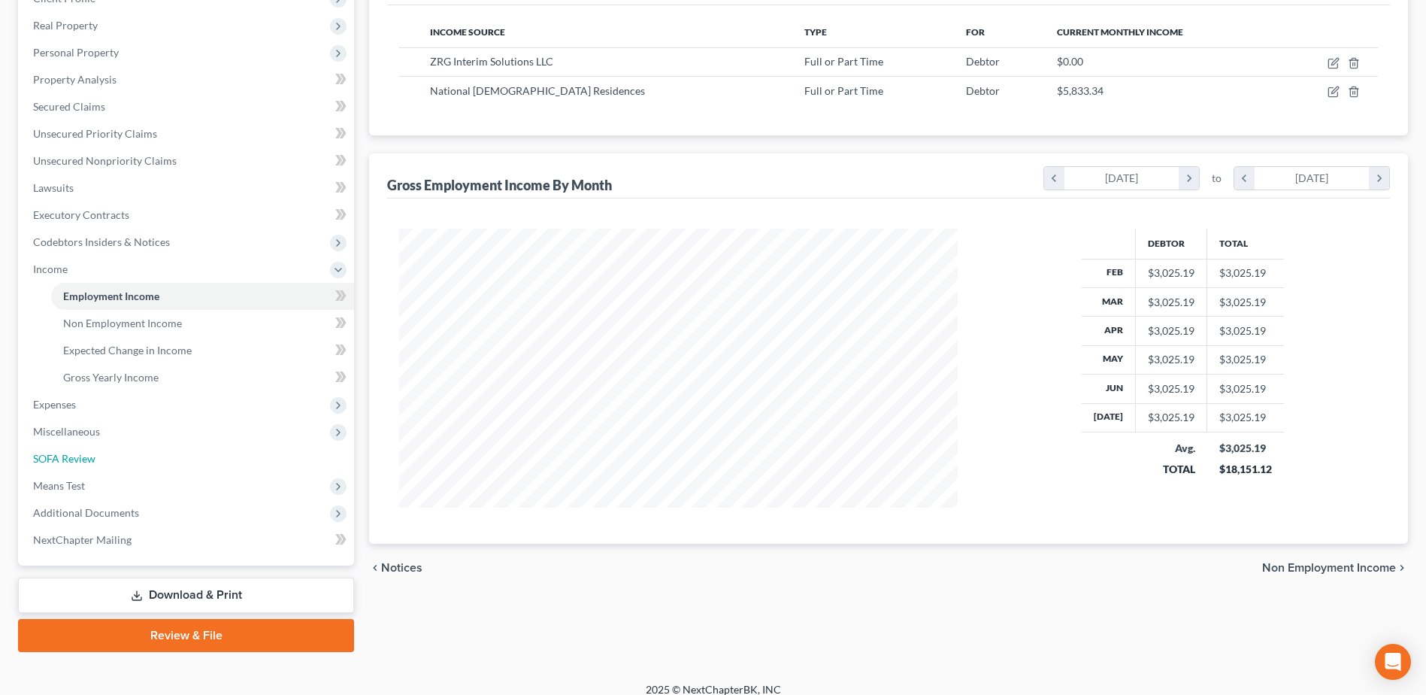
click at [67, 456] on span "SOFA Review" at bounding box center [64, 458] width 62 height 13
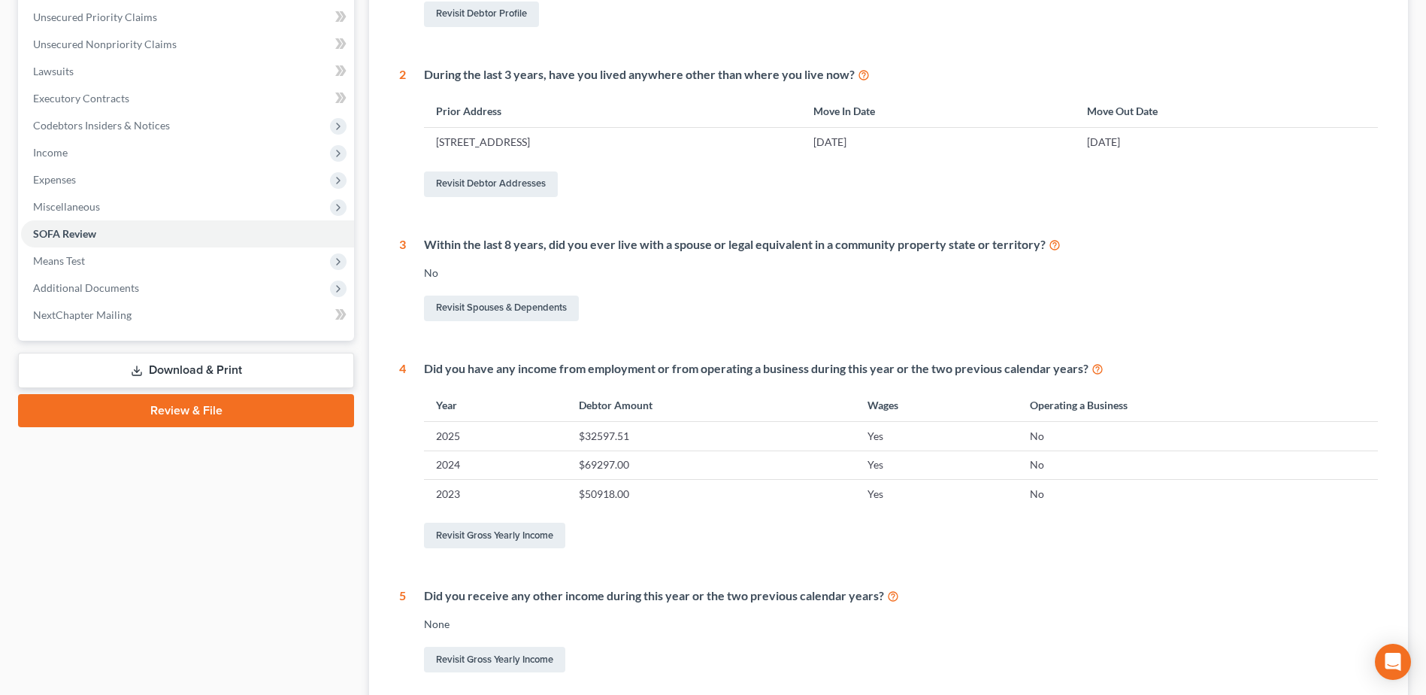
scroll to position [31, 0]
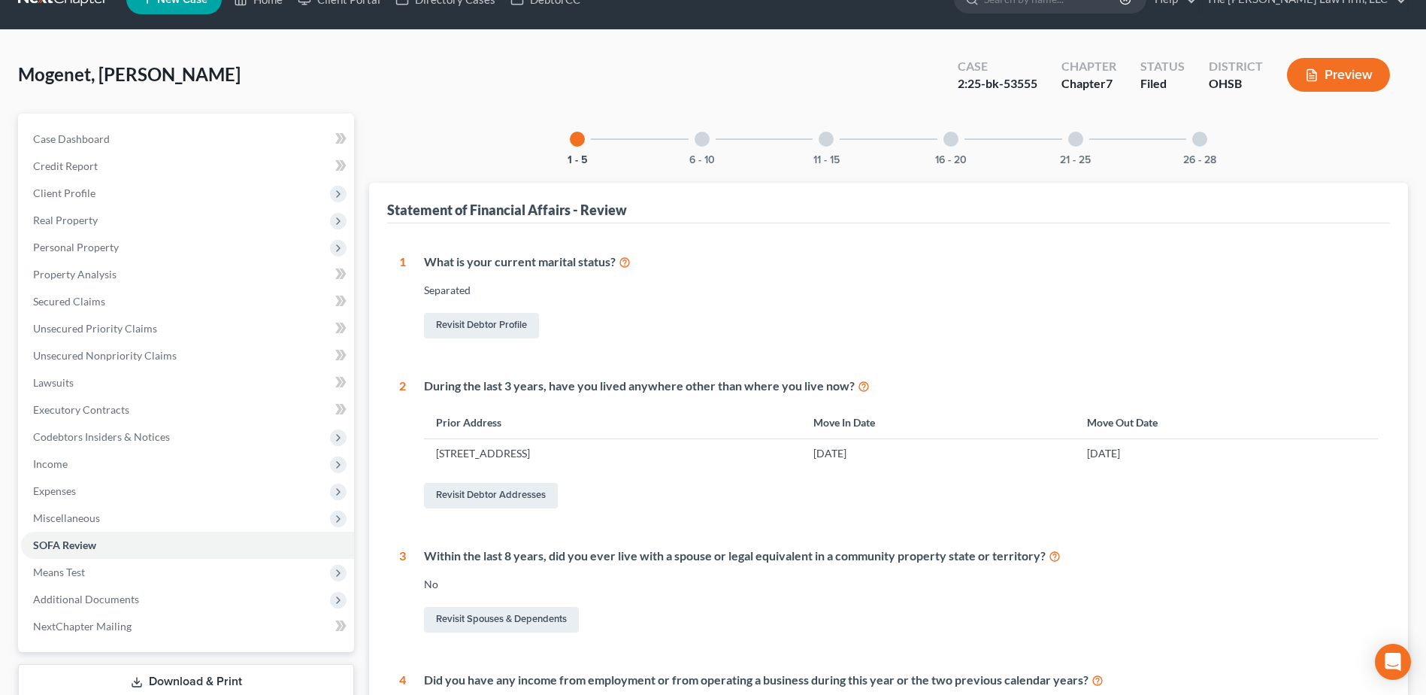
click at [707, 147] on div "6 - 10" at bounding box center [702, 139] width 51 height 51
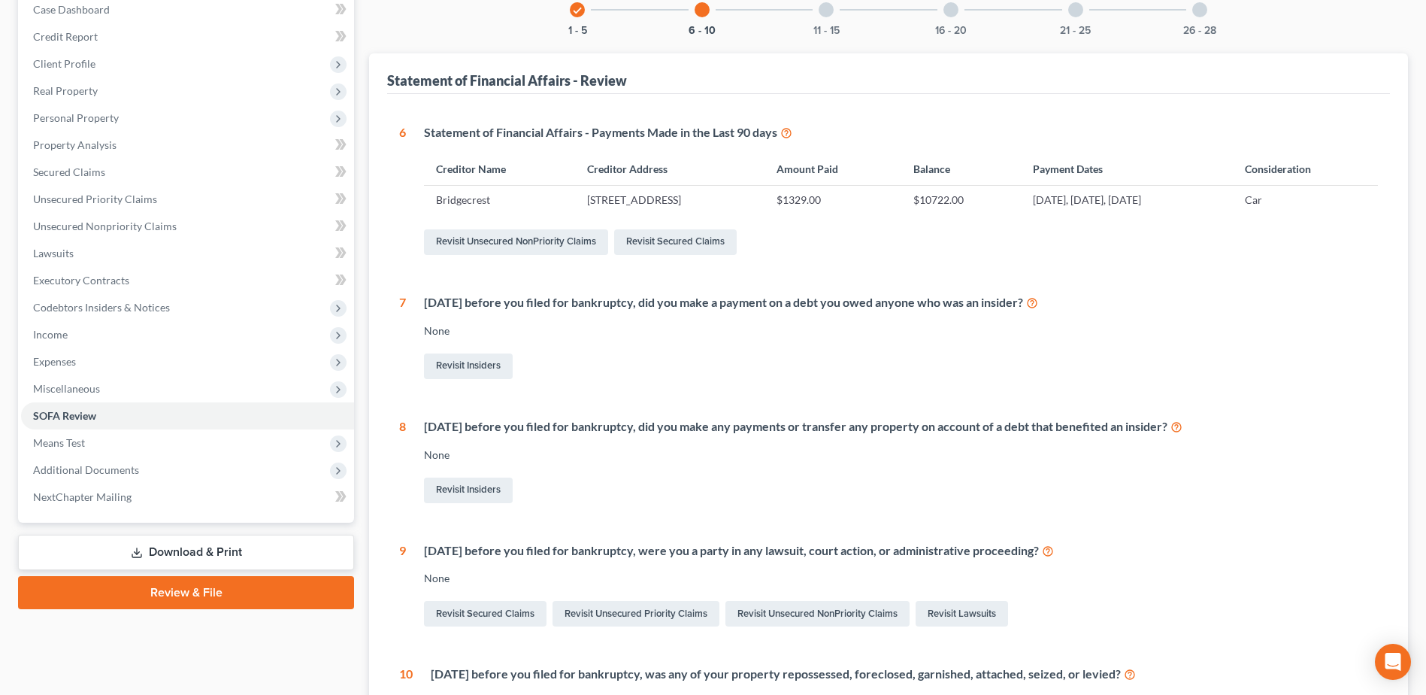
scroll to position [0, 0]
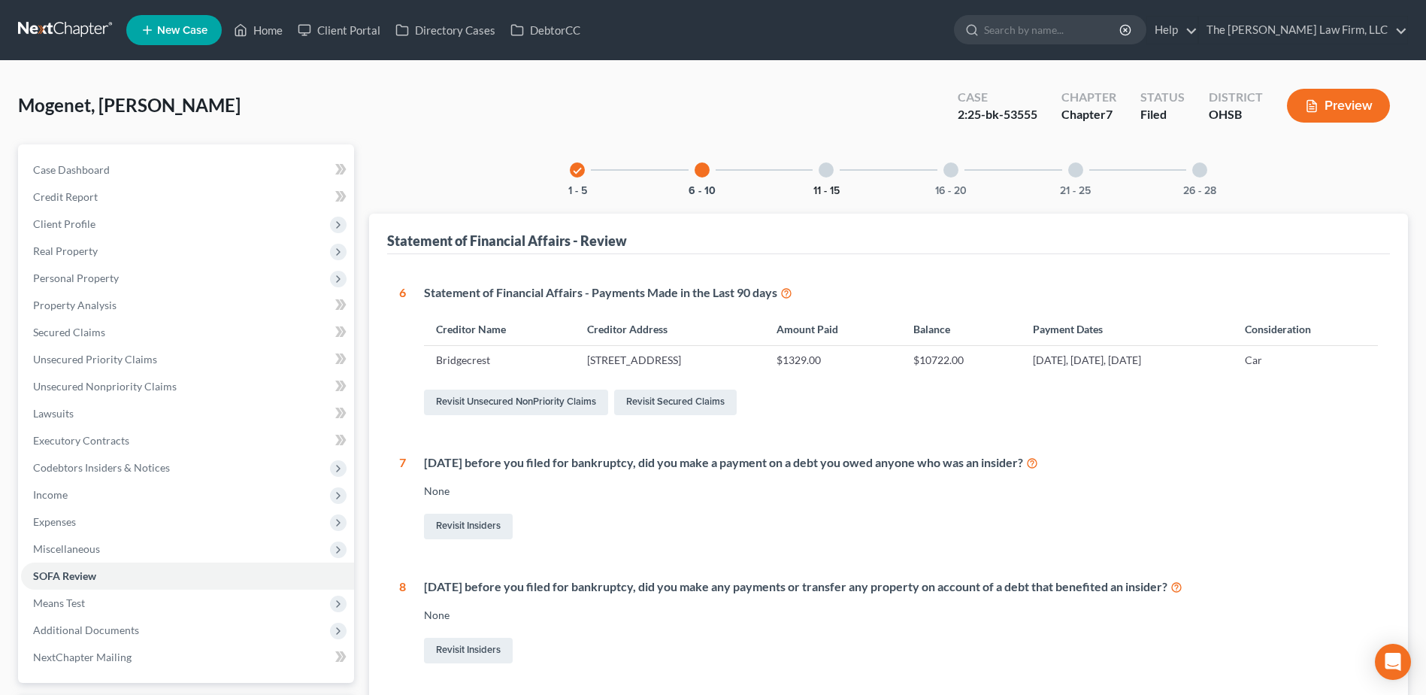
click at [835, 186] on button "11 - 15" at bounding box center [827, 191] width 26 height 11
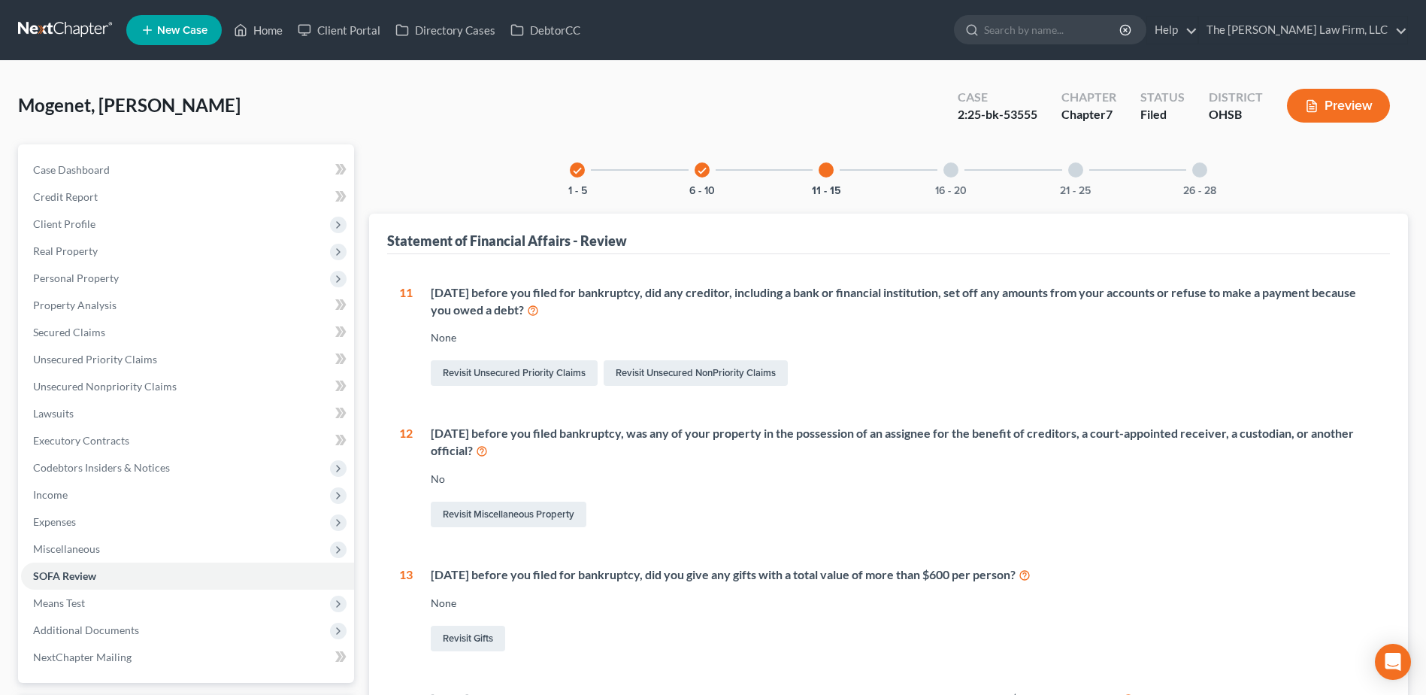
click at [959, 178] on div "16 - 20" at bounding box center [951, 169] width 51 height 51
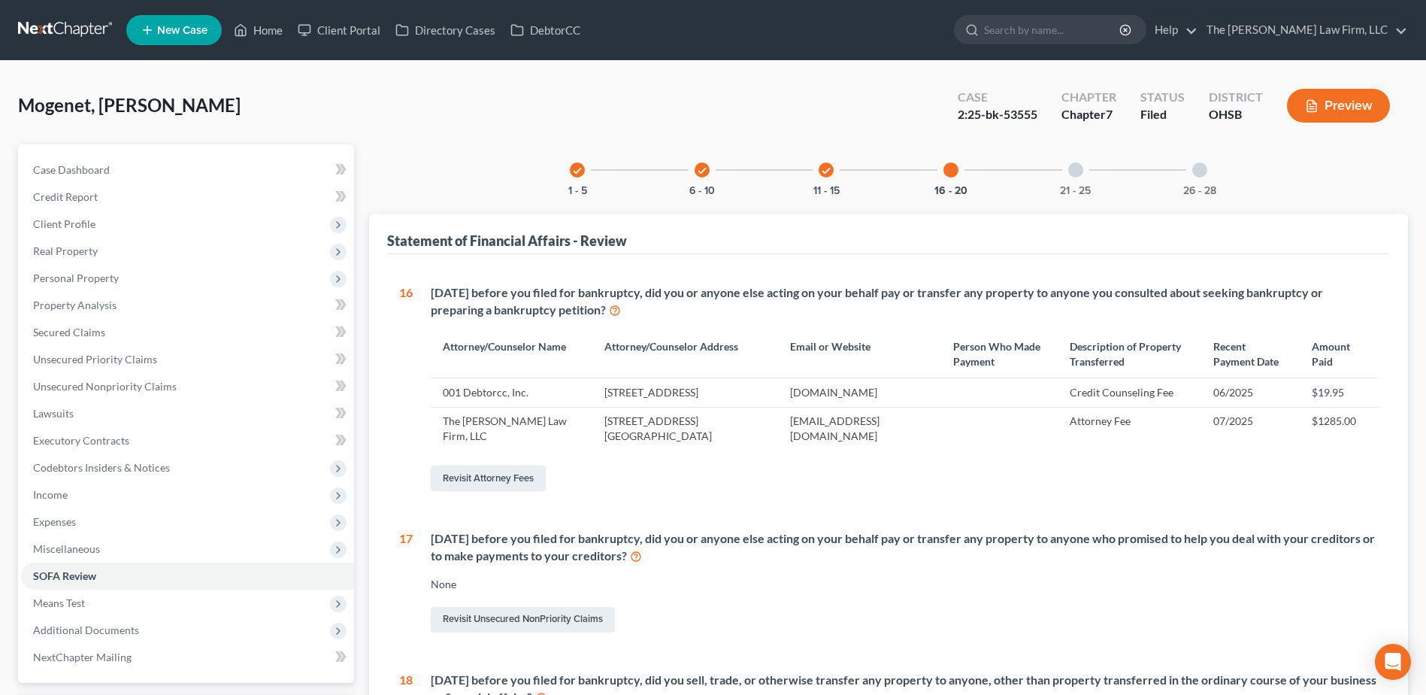
click at [1060, 172] on div "21 - 25" at bounding box center [1075, 169] width 51 height 51
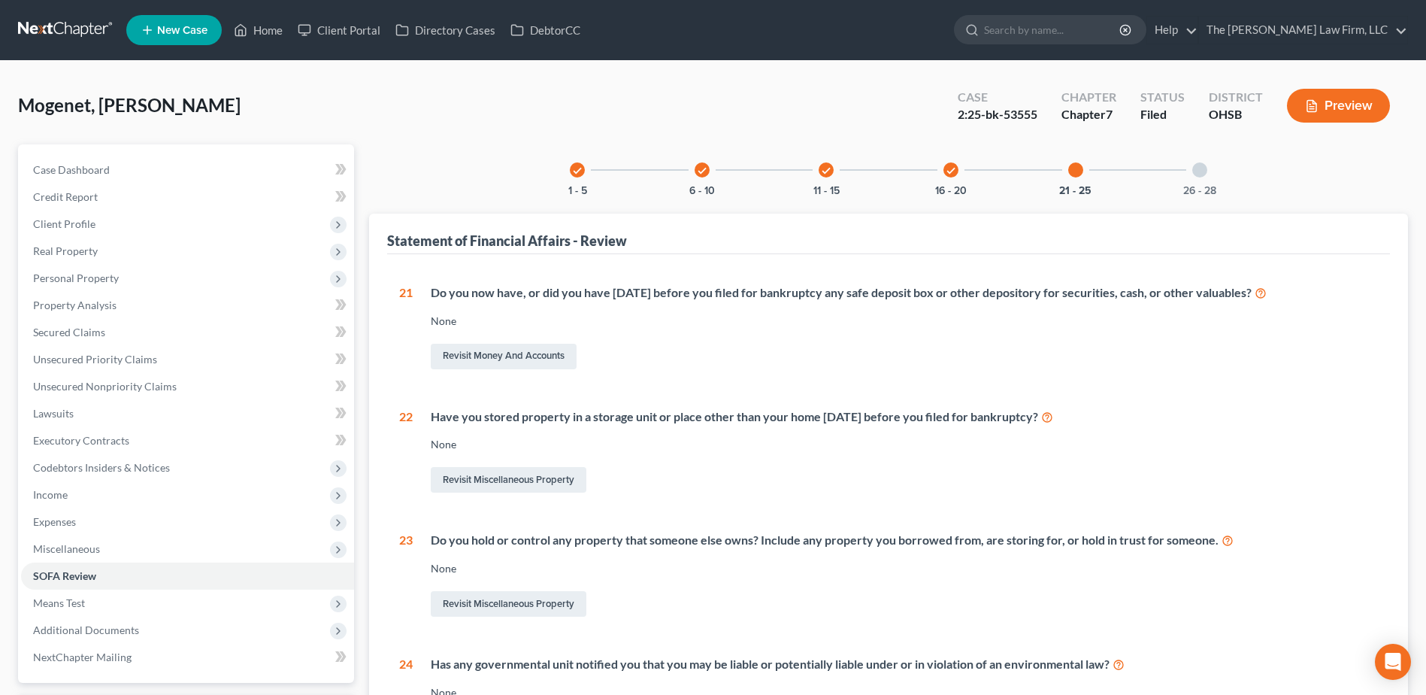
click at [1202, 177] on div at bounding box center [1200, 169] width 15 height 15
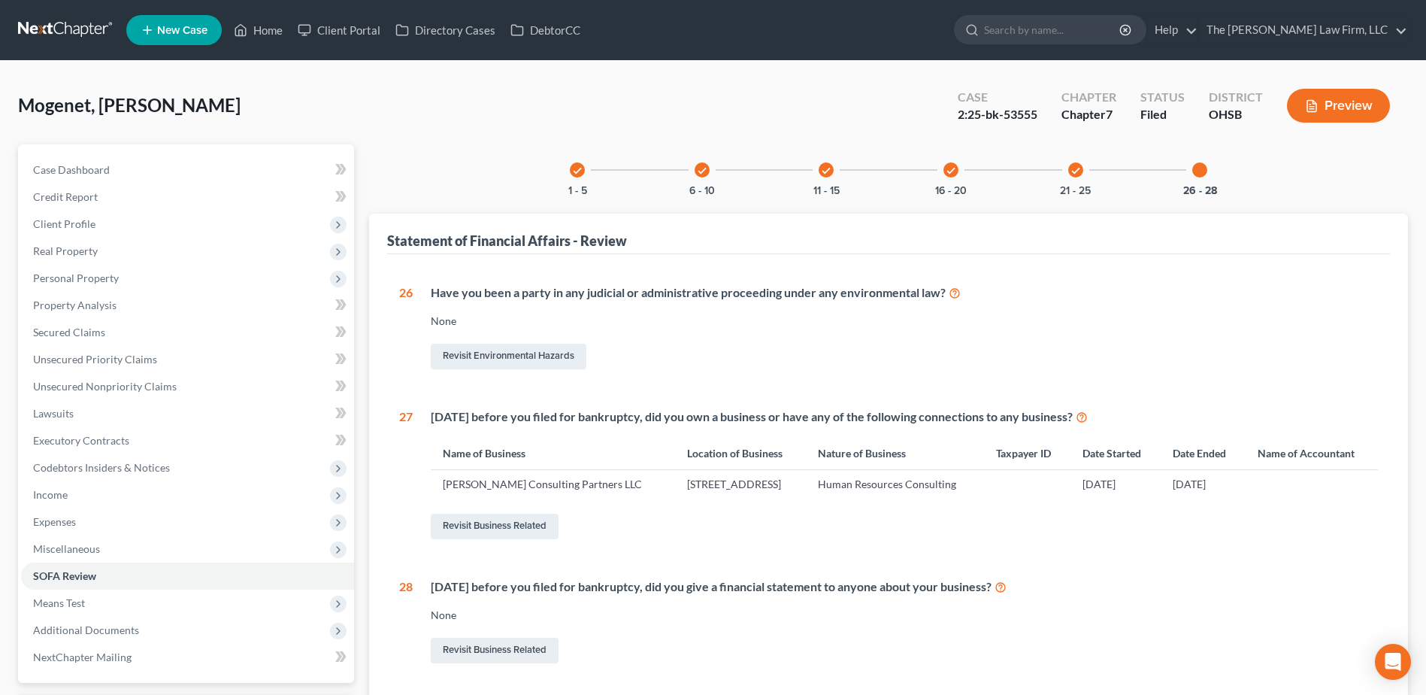
click at [77, 599] on span "Means Test" at bounding box center [59, 602] width 52 height 13
click at [135, 621] on link "Exemption from Presumption" at bounding box center [202, 630] width 303 height 27
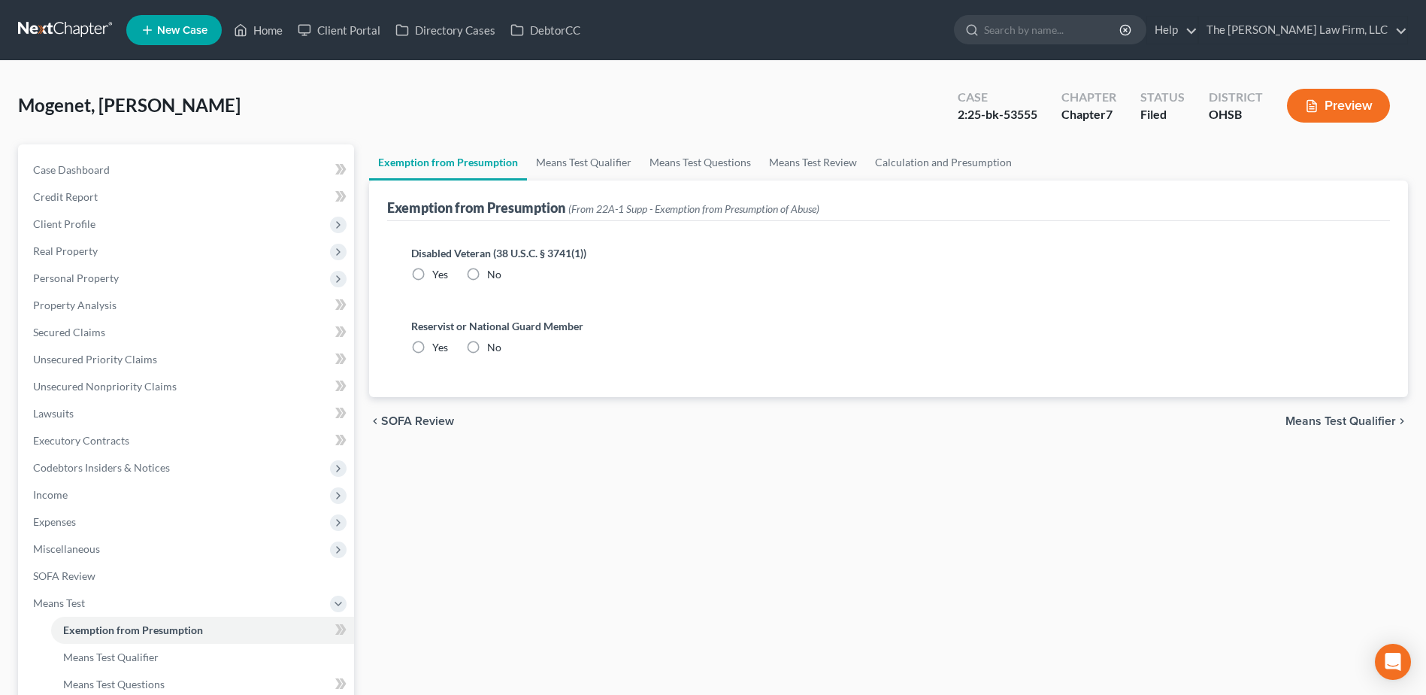
radio input "true"
click at [579, 155] on link "Means Test Qualifier" at bounding box center [584, 162] width 114 height 36
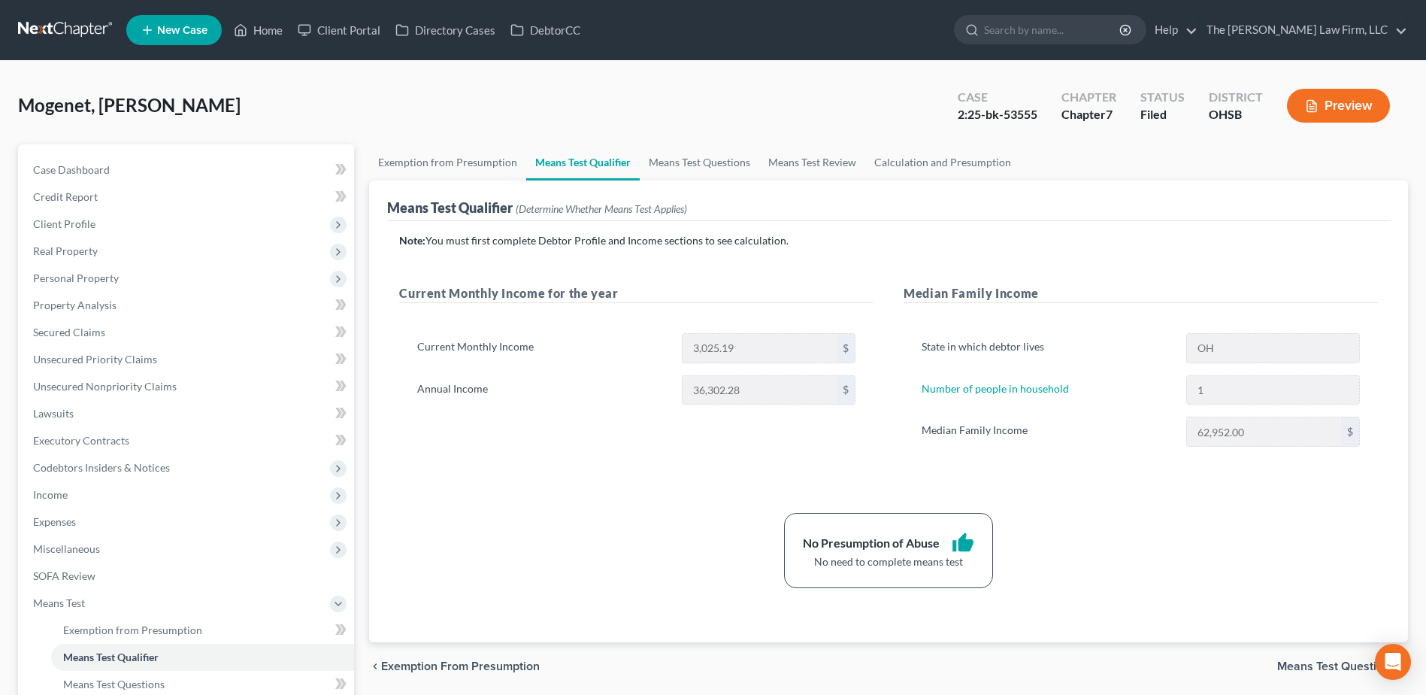
click at [19, 30] on link at bounding box center [66, 30] width 96 height 27
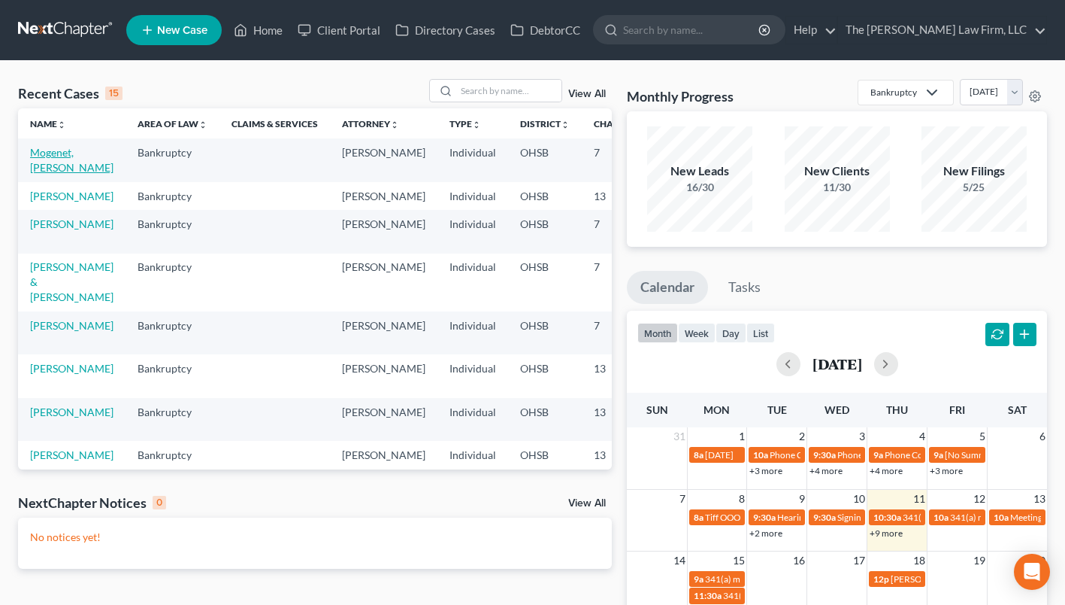
click at [57, 155] on link "Mogenet, [PERSON_NAME]" at bounding box center [71, 160] width 83 height 28
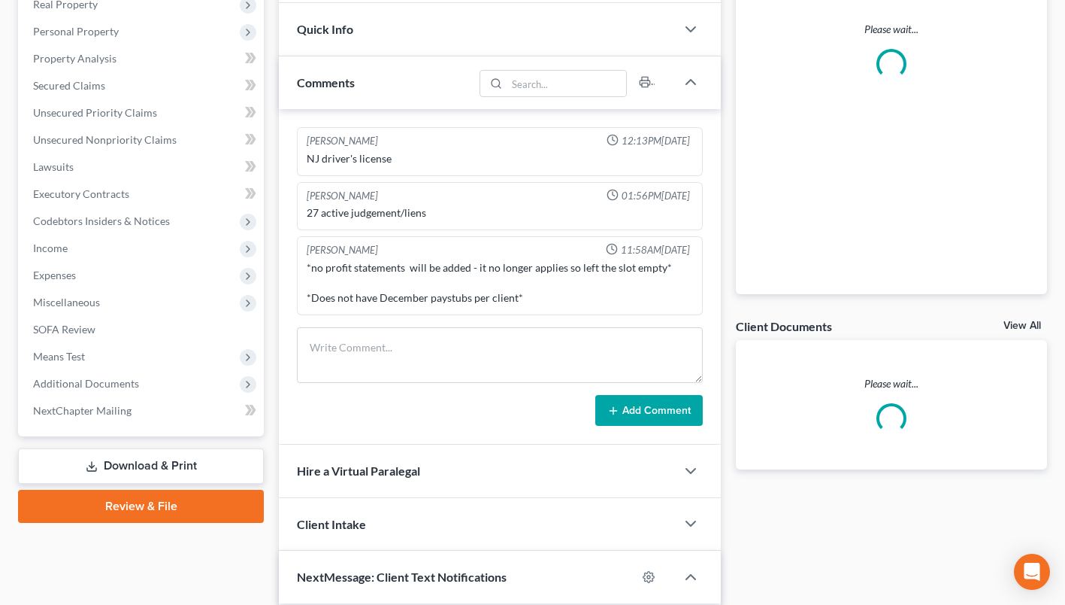
scroll to position [301, 0]
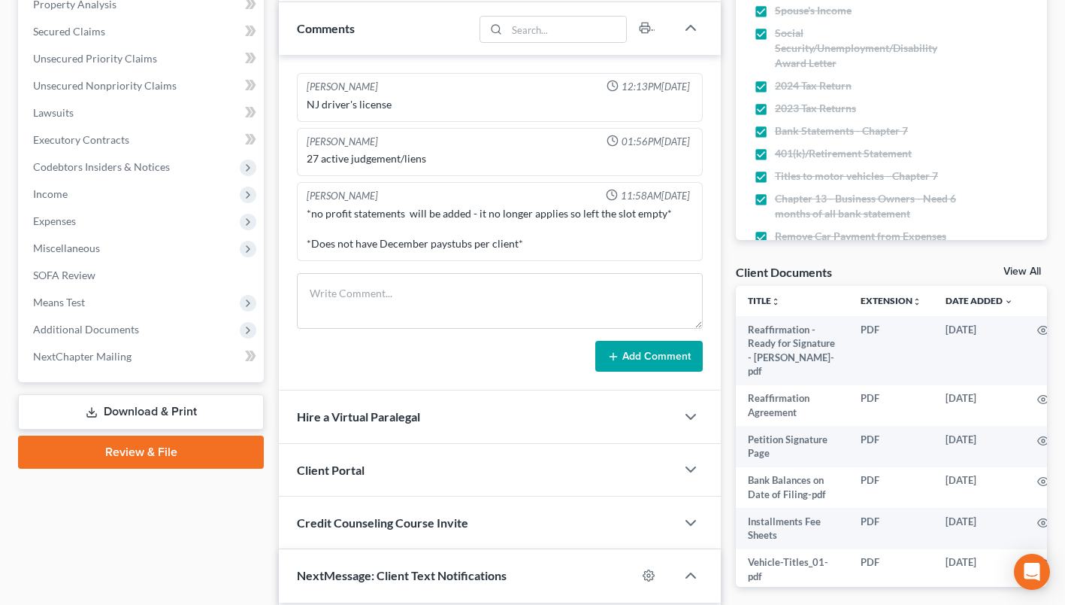
click at [76, 330] on span "Additional Documents" at bounding box center [86, 329] width 106 height 13
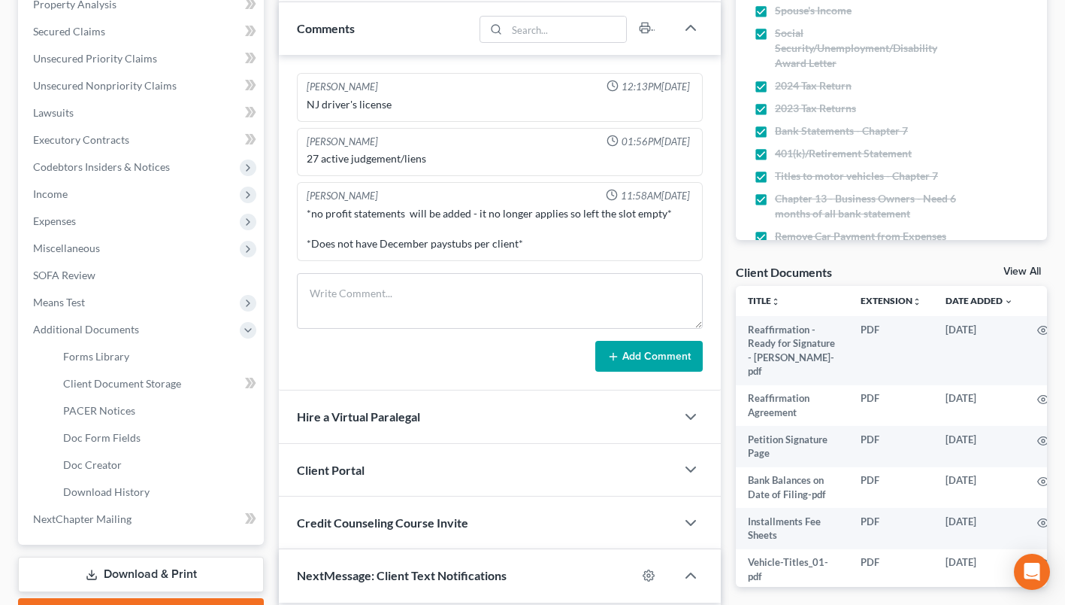
scroll to position [268, 0]
click at [86, 411] on span "PACER Notices" at bounding box center [99, 410] width 72 height 13
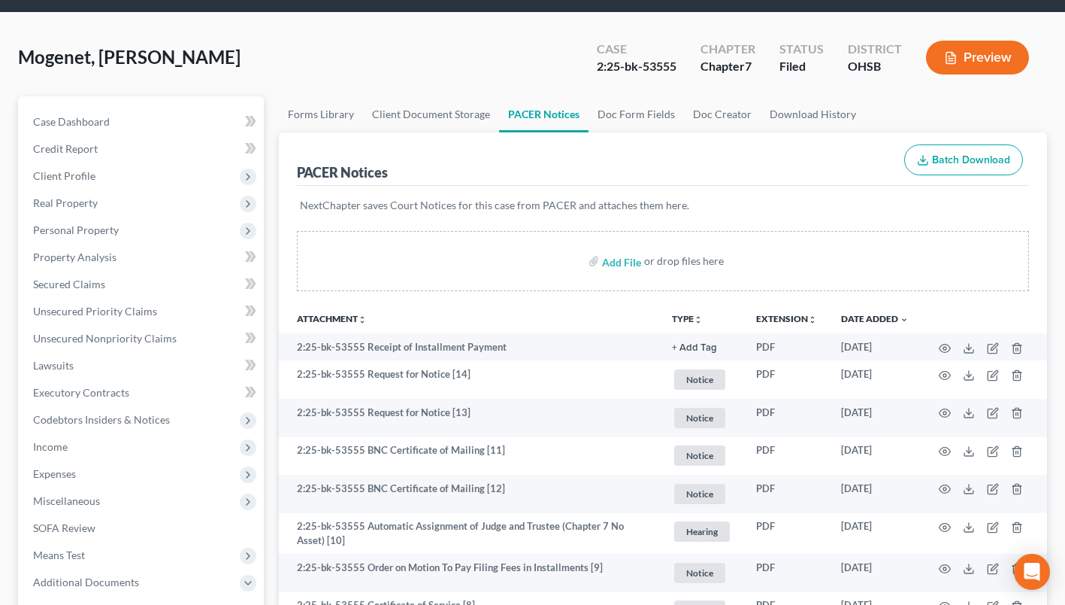
scroll to position [75, 0]
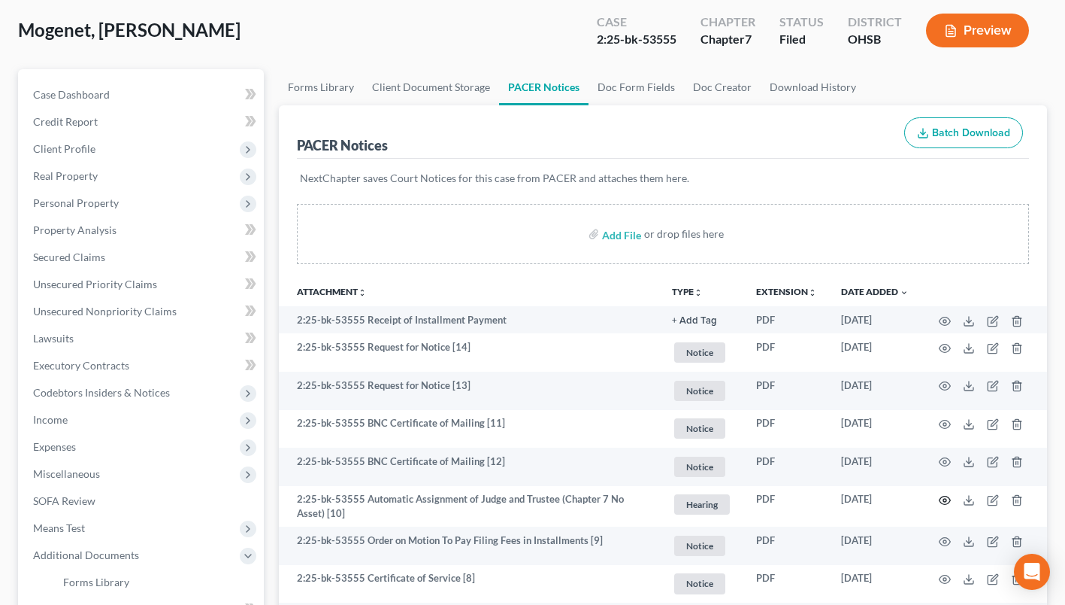
click at [949, 499] on icon "button" at bounding box center [945, 500] width 12 height 12
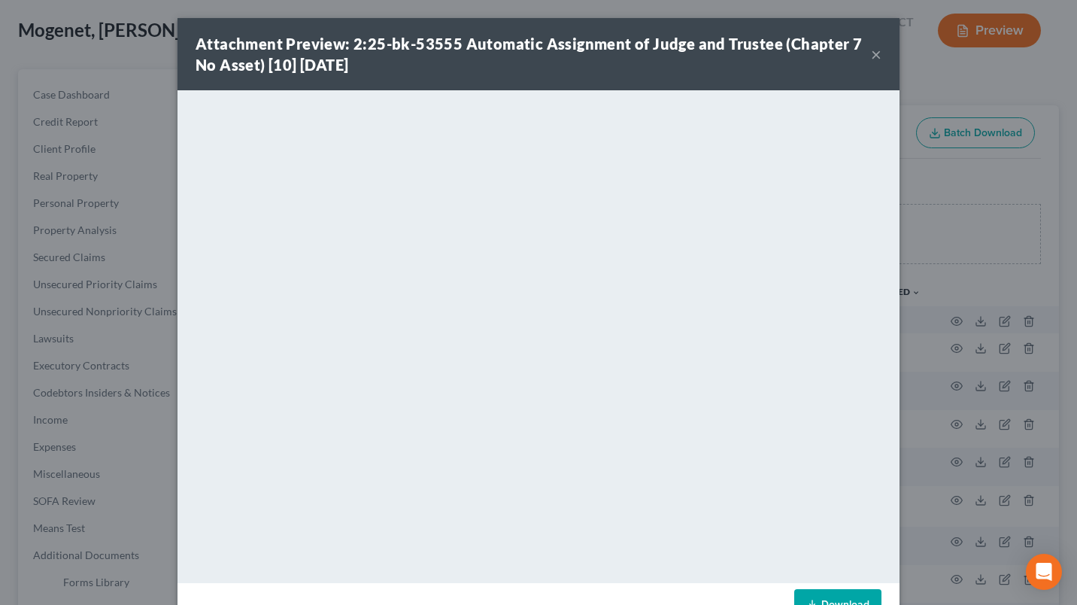
click at [871, 55] on button "×" at bounding box center [876, 54] width 11 height 18
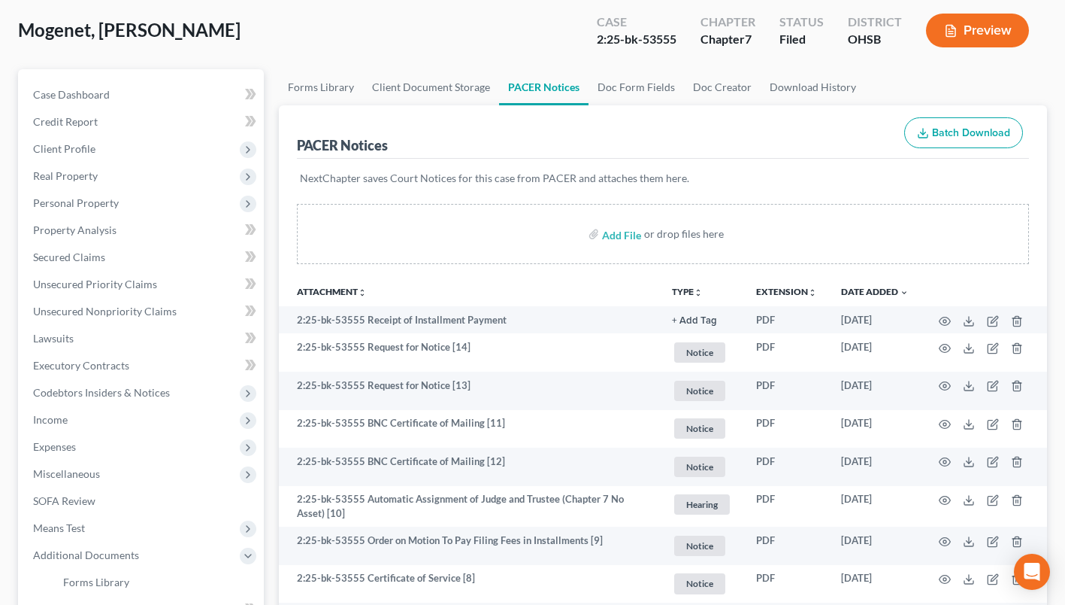
click at [69, 148] on span "Client Profile" at bounding box center [64, 148] width 62 height 13
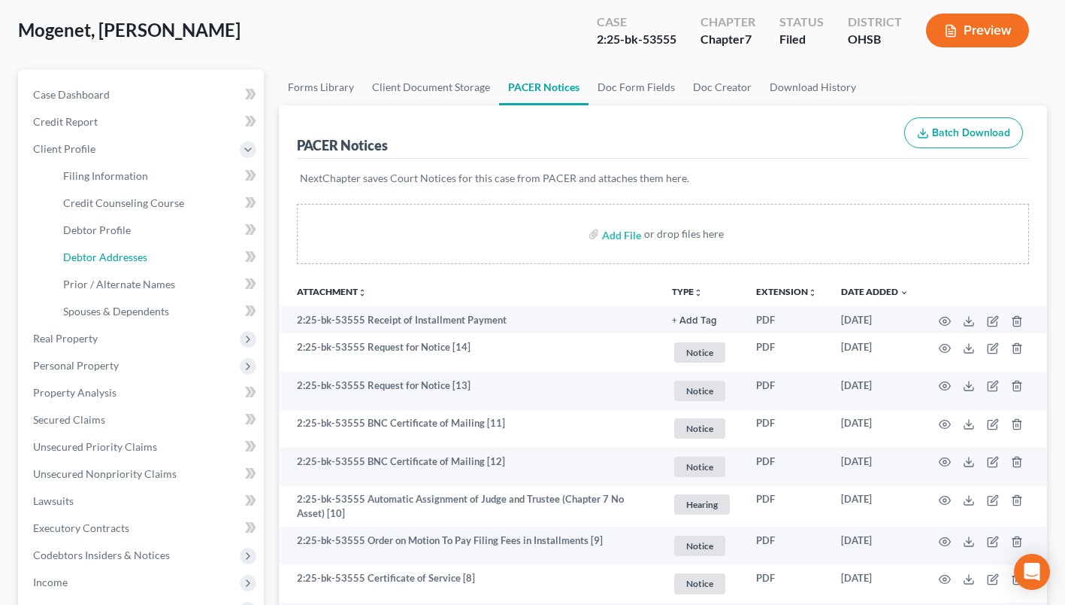
click at [100, 251] on span "Debtor Addresses" at bounding box center [105, 256] width 84 height 13
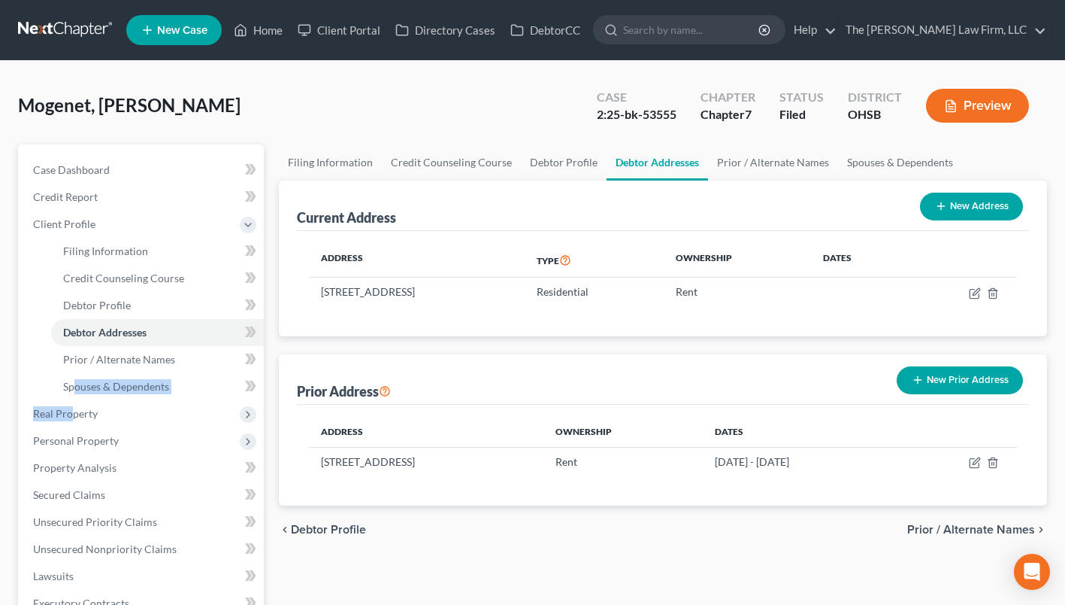
click at [74, 396] on ul "Case Dashboard Payments Invoices Payments Payments Credit Report Client Profile" at bounding box center [142, 494] width 243 height 677
click at [107, 308] on span "Debtor Profile" at bounding box center [97, 305] width 68 height 13
select select "2"
select select "0"
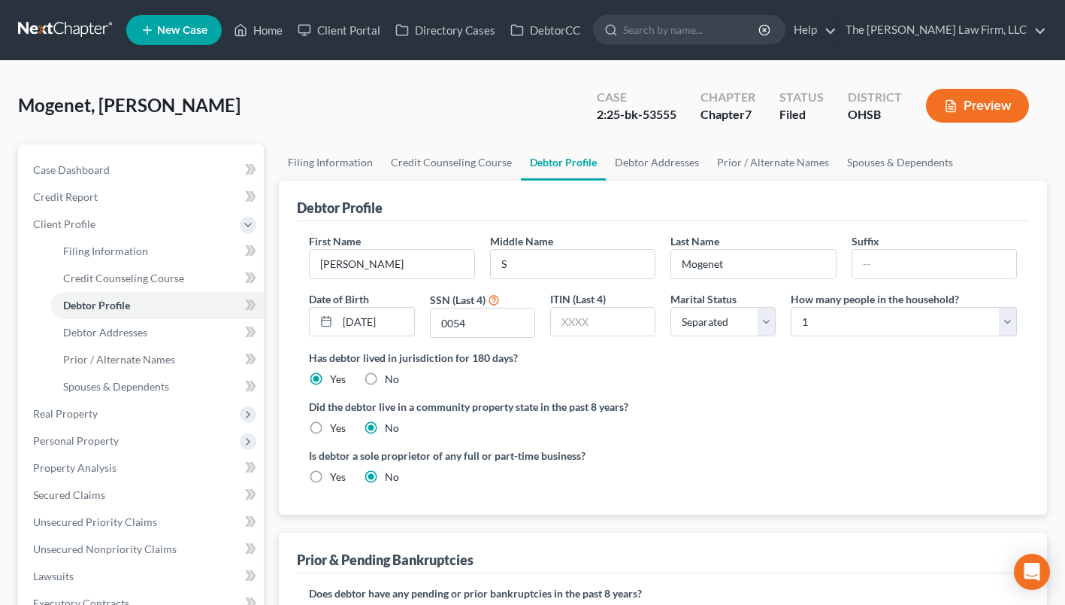
click at [698, 386] on ng-include "First Name Shante Middle Name S Last Name Mogenet Suffix Date of Birth 01/27/19…" at bounding box center [663, 364] width 708 height 263
click at [83, 413] on span "Real Property" at bounding box center [65, 413] width 65 height 13
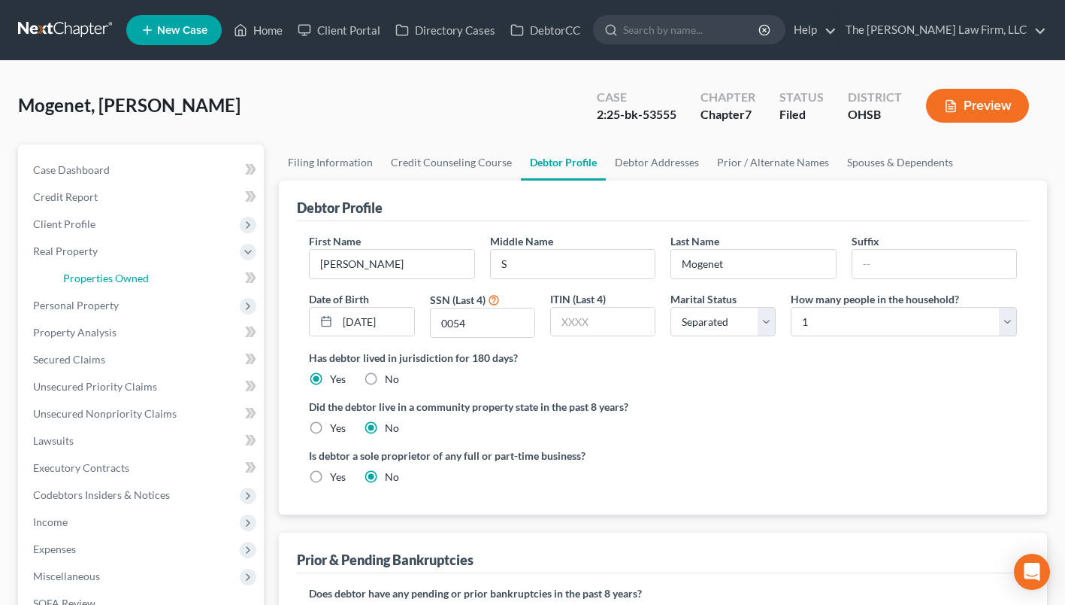
click at [108, 282] on span "Properties Owned" at bounding box center [106, 277] width 86 height 13
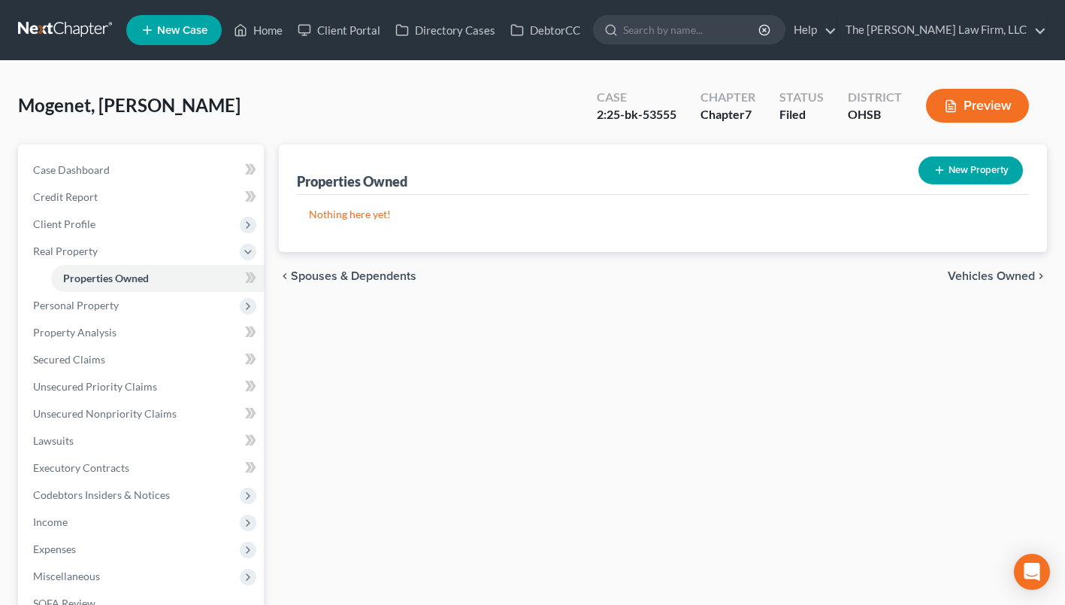
click at [92, 307] on span "Personal Property" at bounding box center [76, 305] width 86 height 13
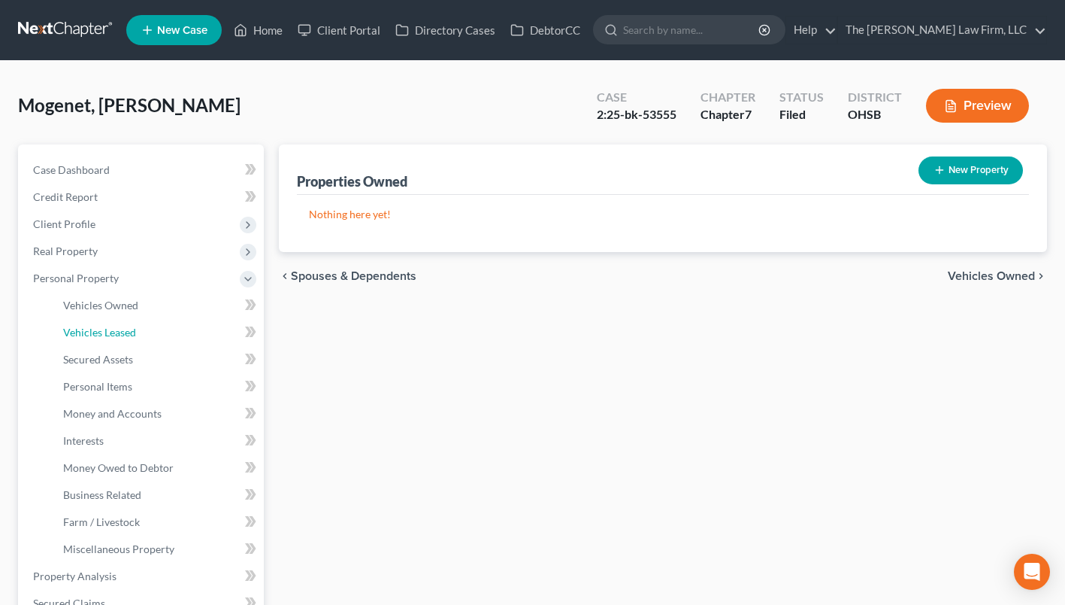
click at [92, 323] on link "Vehicles Leased" at bounding box center [157, 332] width 213 height 27
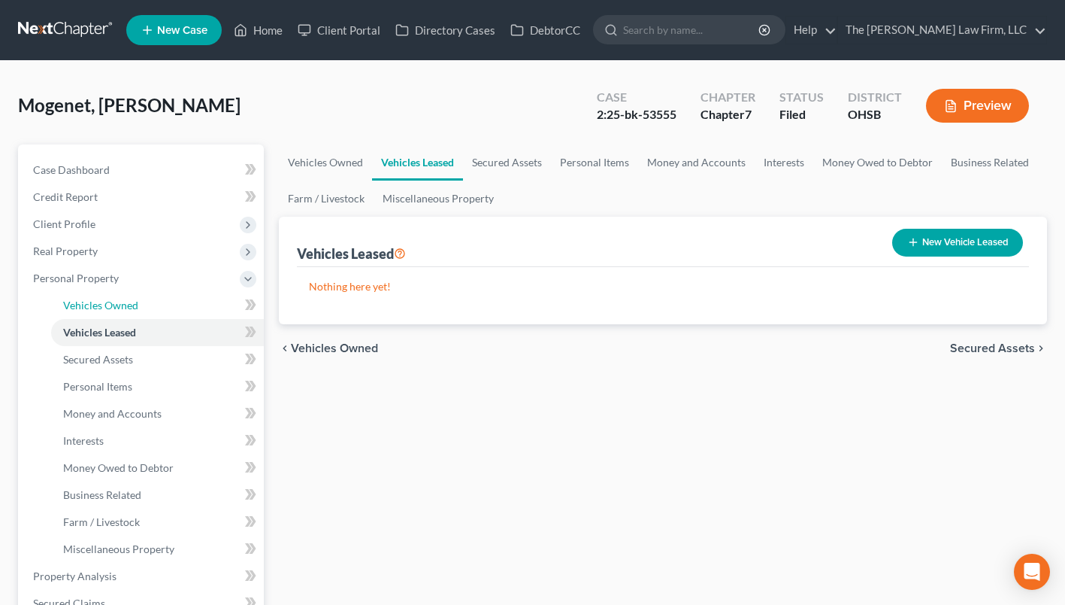
click at [95, 304] on span "Vehicles Owned" at bounding box center [100, 305] width 75 height 13
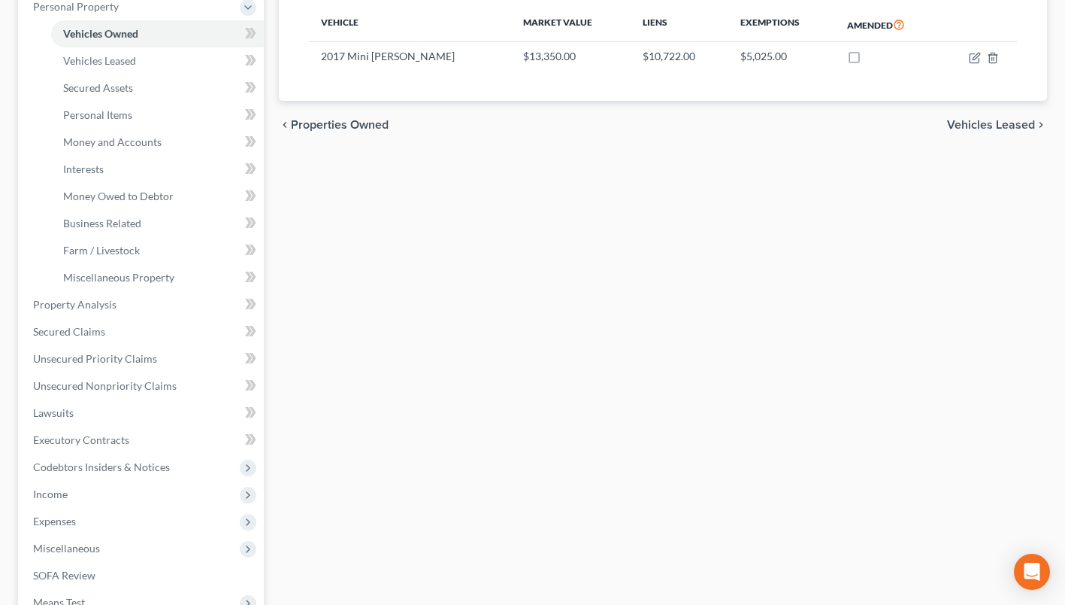
scroll to position [301, 0]
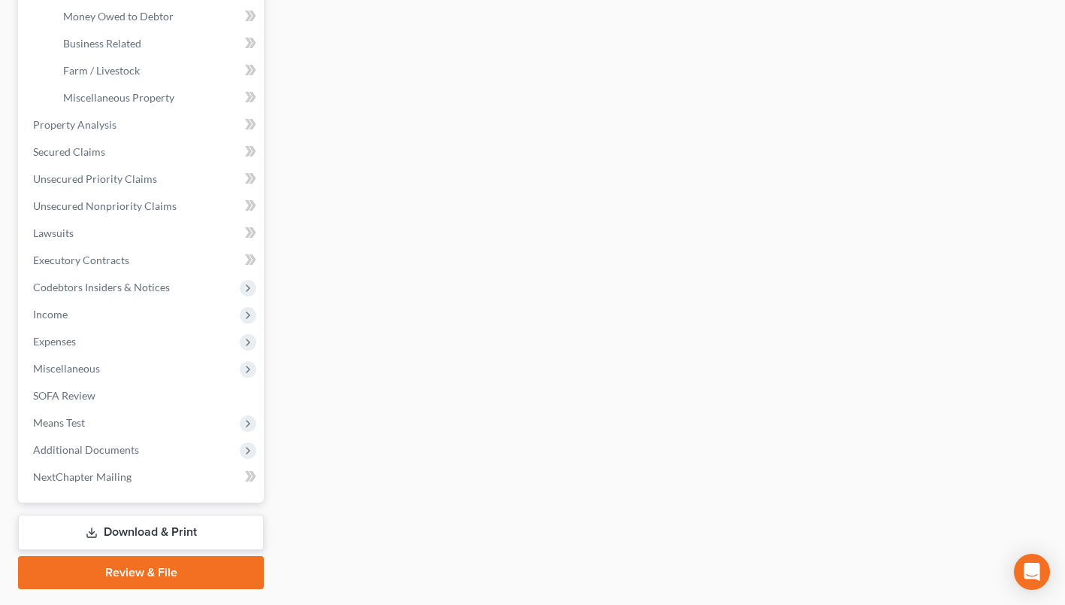
click at [101, 320] on span "Income" at bounding box center [142, 314] width 243 height 27
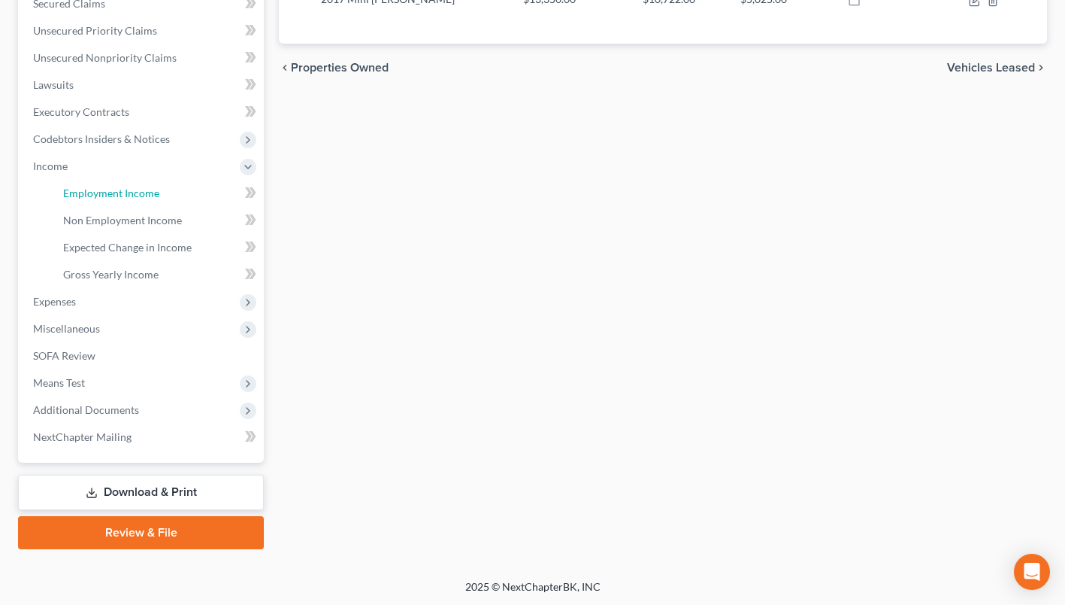
click at [120, 196] on span "Employment Income" at bounding box center [111, 192] width 96 height 13
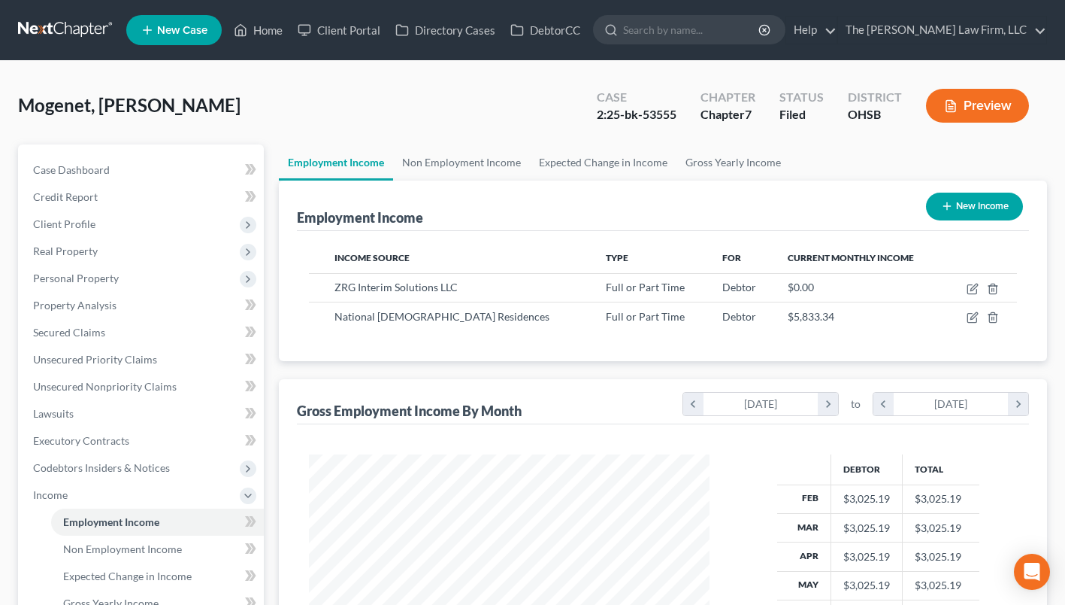
scroll to position [269, 431]
click at [453, 159] on link "Non Employment Income" at bounding box center [461, 162] width 137 height 36
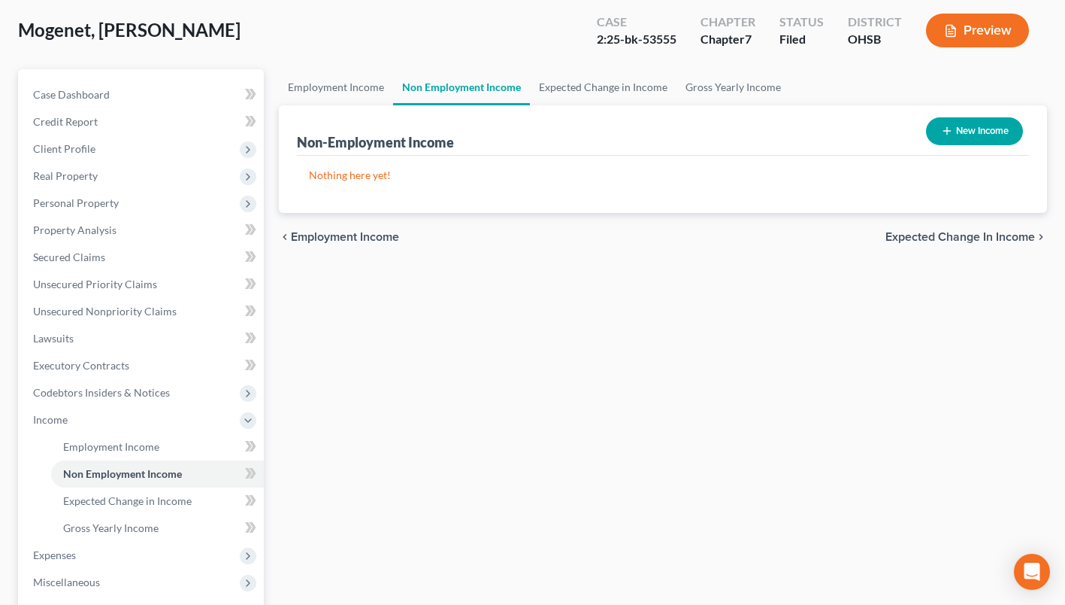
scroll to position [301, 0]
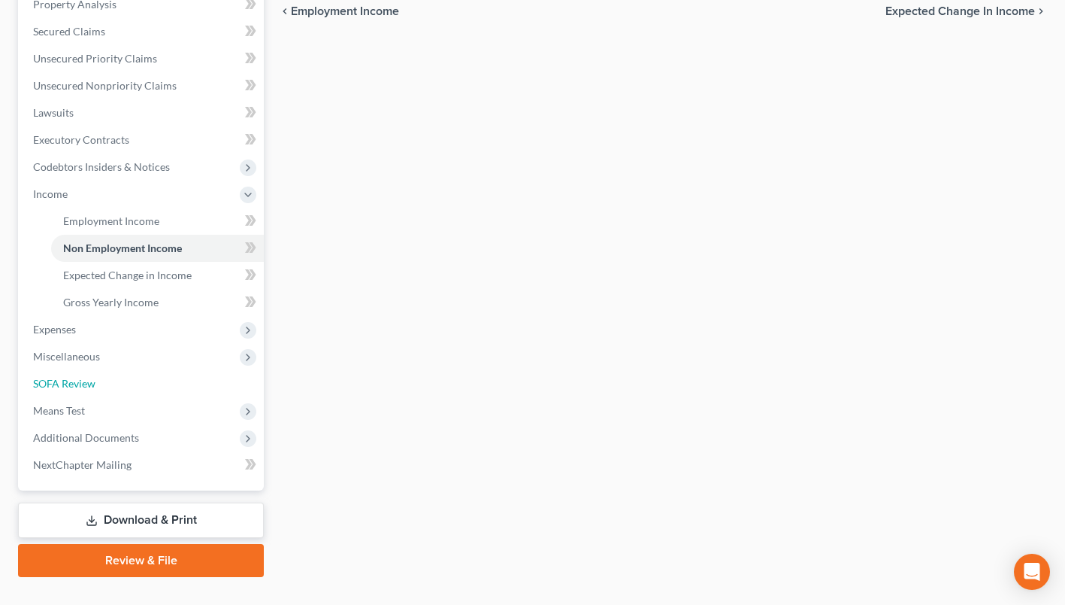
click at [108, 380] on link "SOFA Review" at bounding box center [142, 383] width 243 height 27
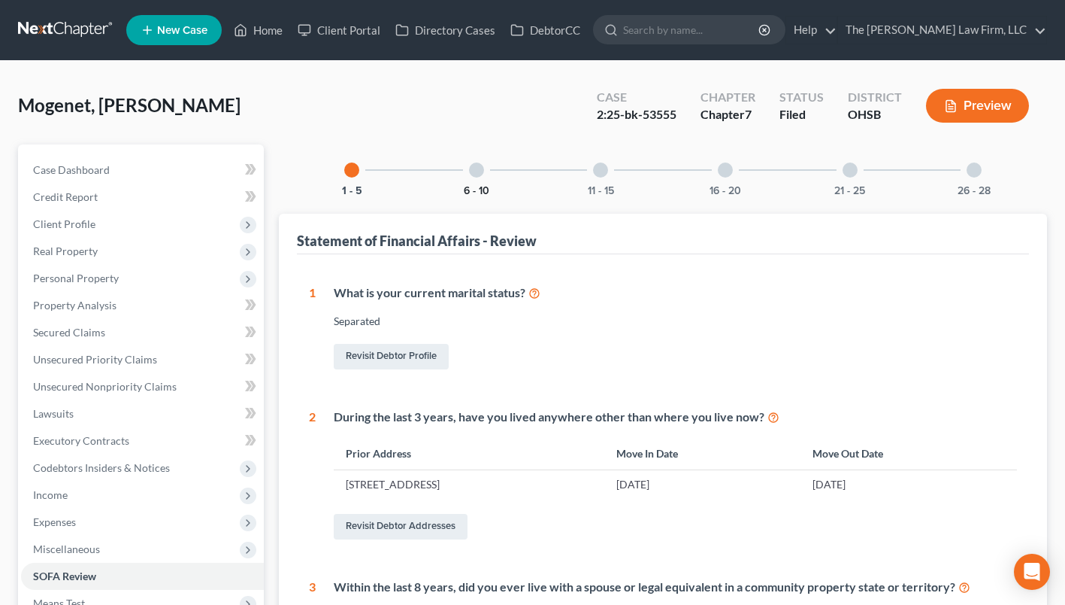
click at [478, 186] on button "6 - 10" at bounding box center [477, 191] width 26 height 11
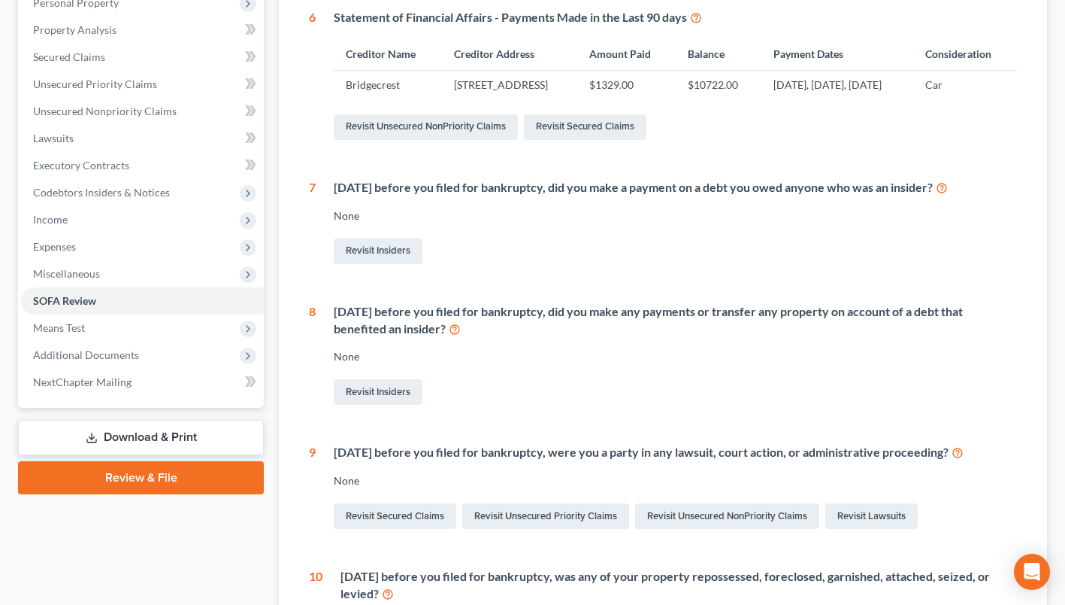
scroll to position [75, 0]
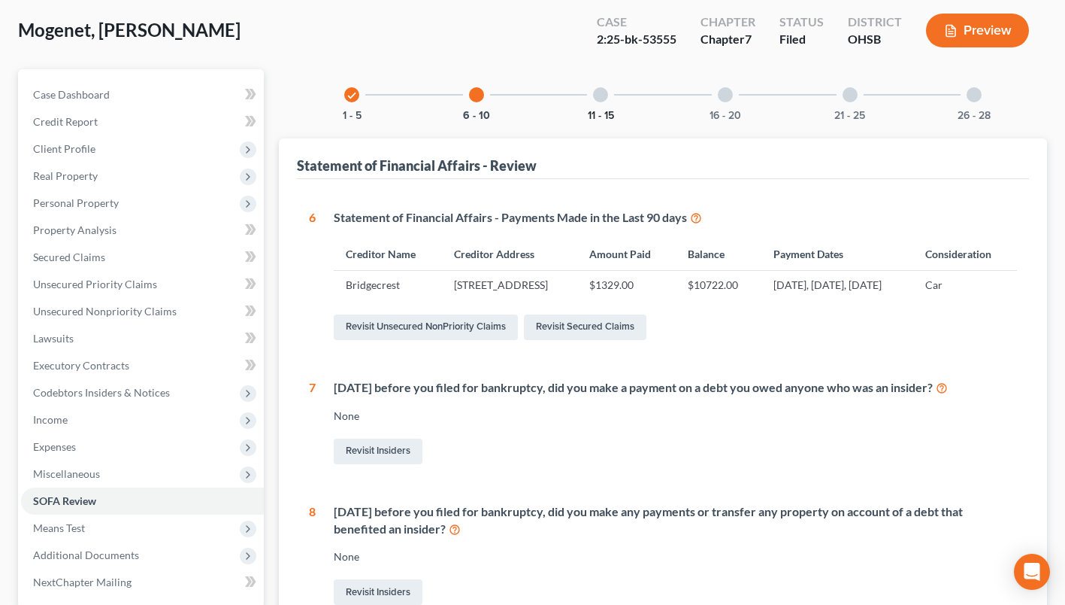
click at [606, 113] on button "11 - 15" at bounding box center [601, 116] width 26 height 11
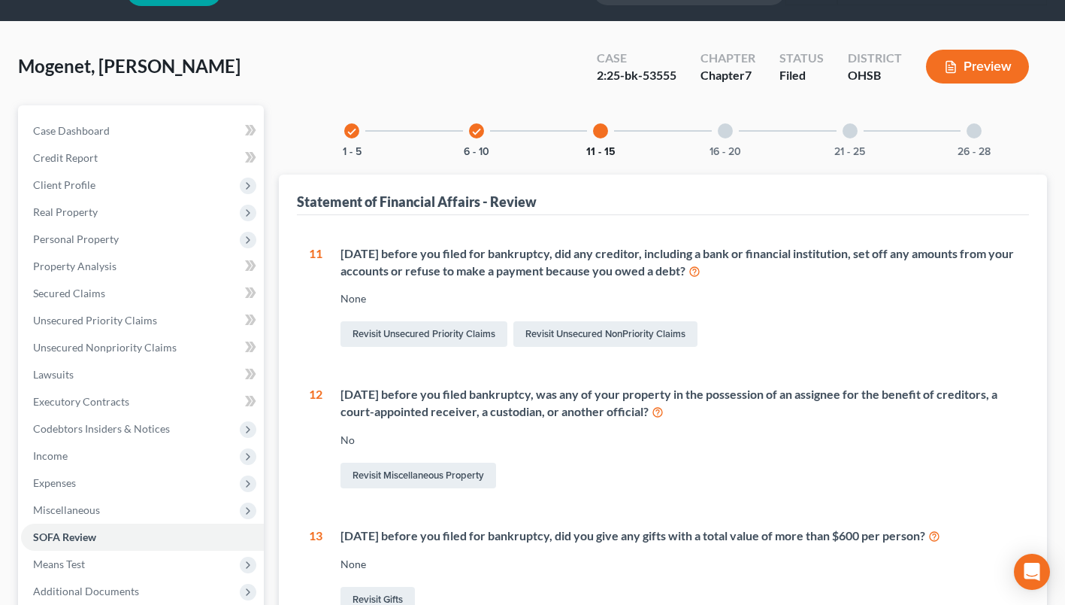
scroll to position [0, 0]
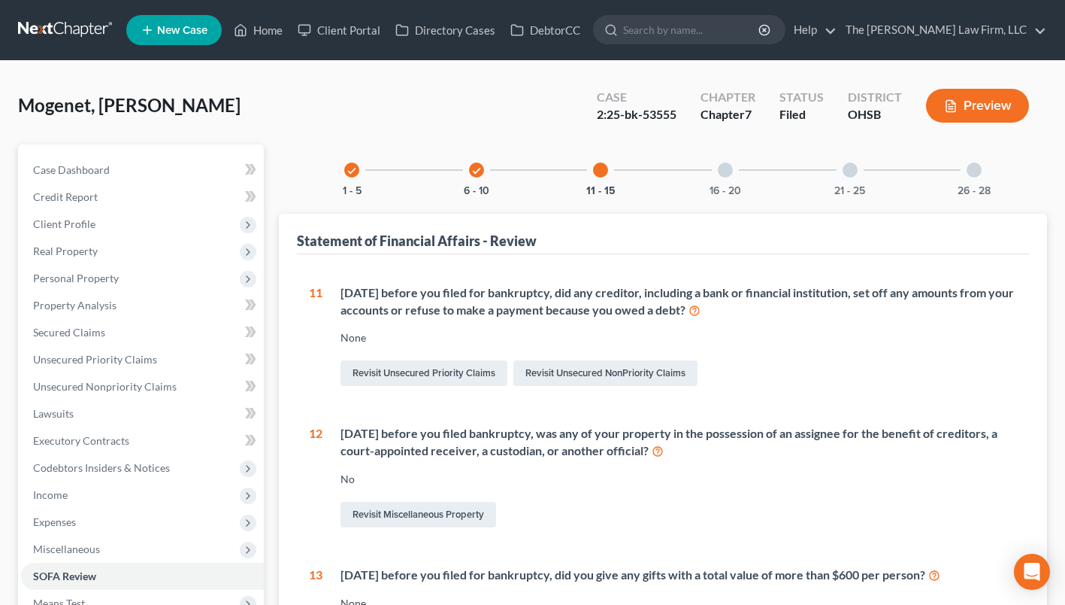
click at [720, 183] on div "16 - 20" at bounding box center [725, 169] width 51 height 51
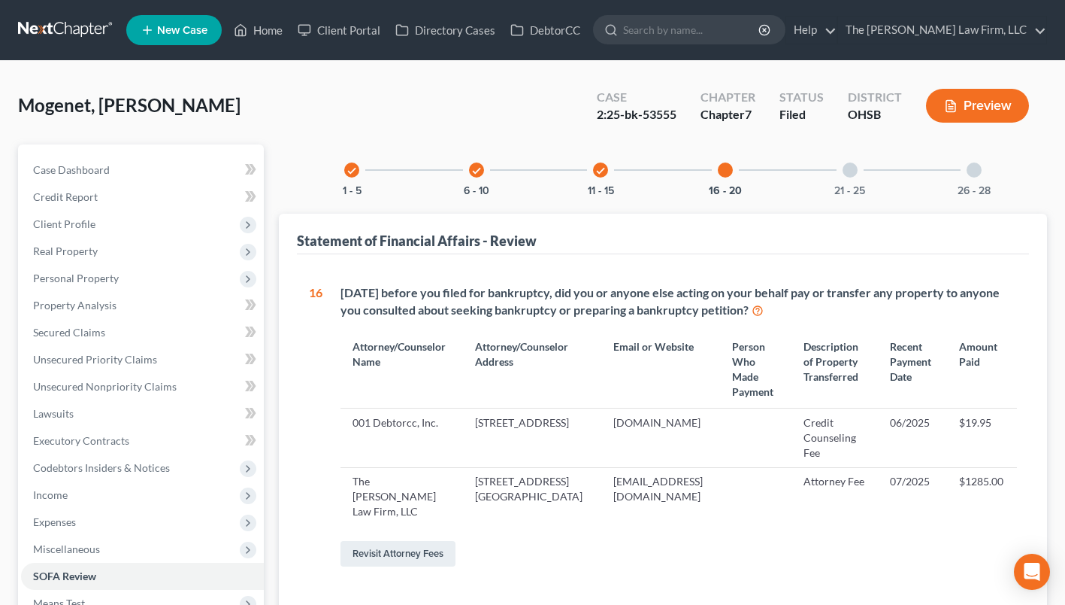
click at [859, 176] on div "21 - 25" at bounding box center [850, 169] width 51 height 51
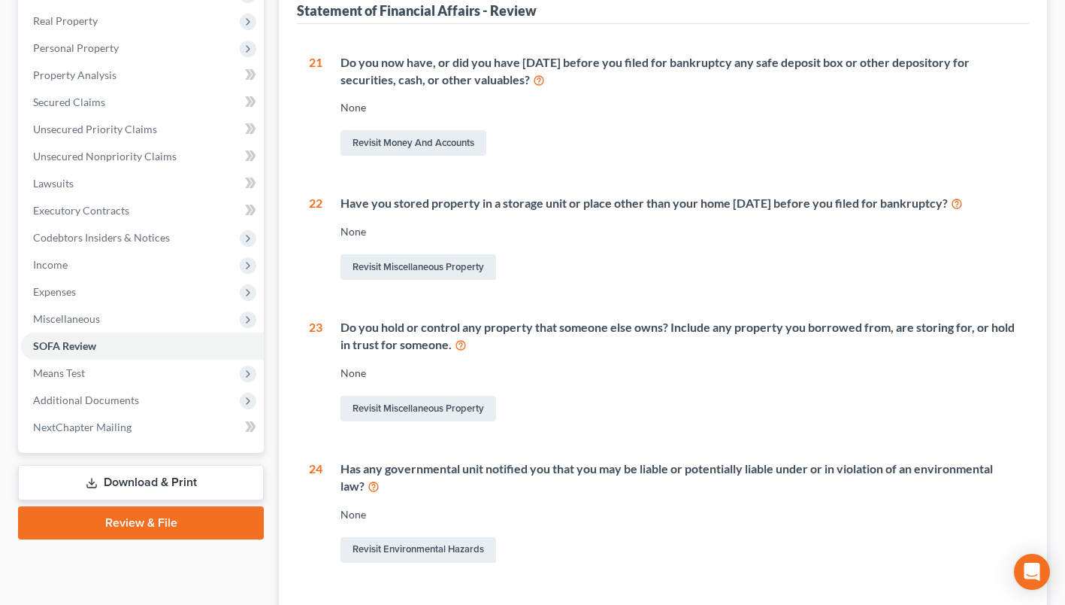
scroll to position [473, 0]
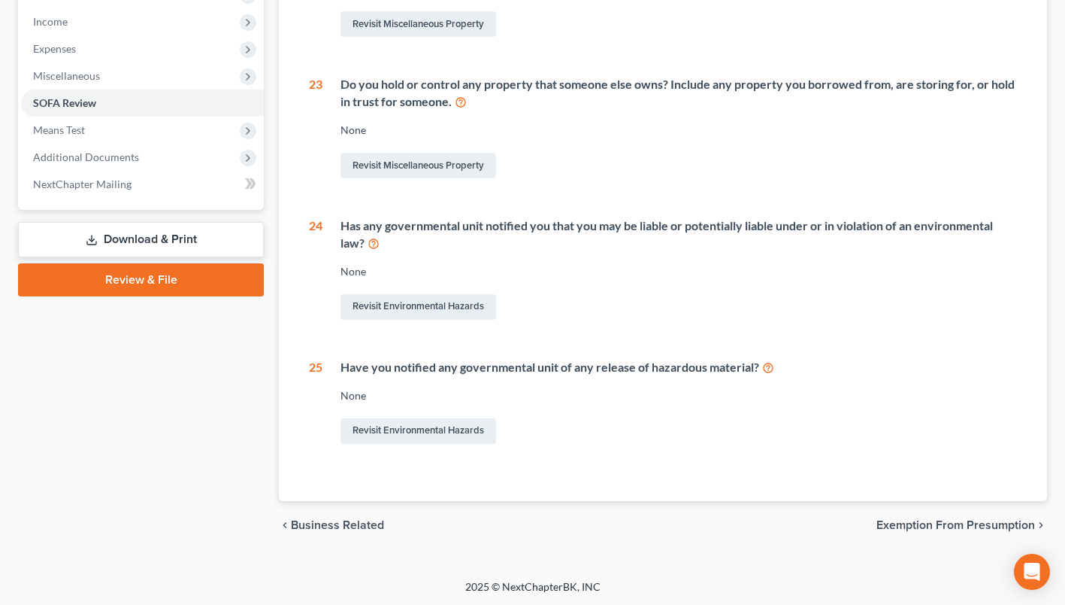
click at [101, 160] on span "Additional Documents" at bounding box center [86, 156] width 106 height 13
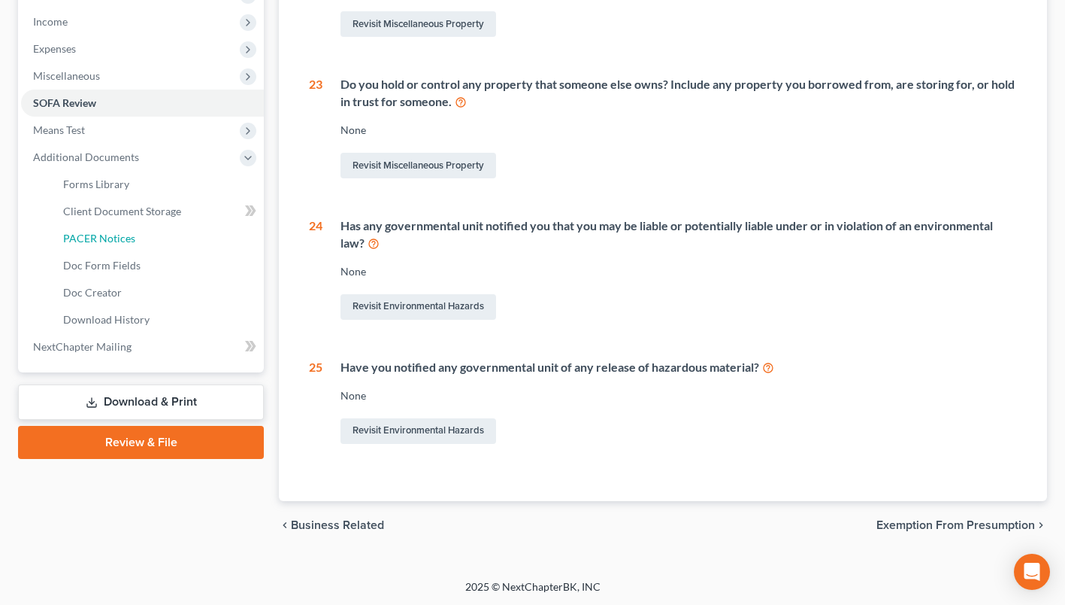
click at [99, 229] on link "PACER Notices" at bounding box center [157, 238] width 213 height 27
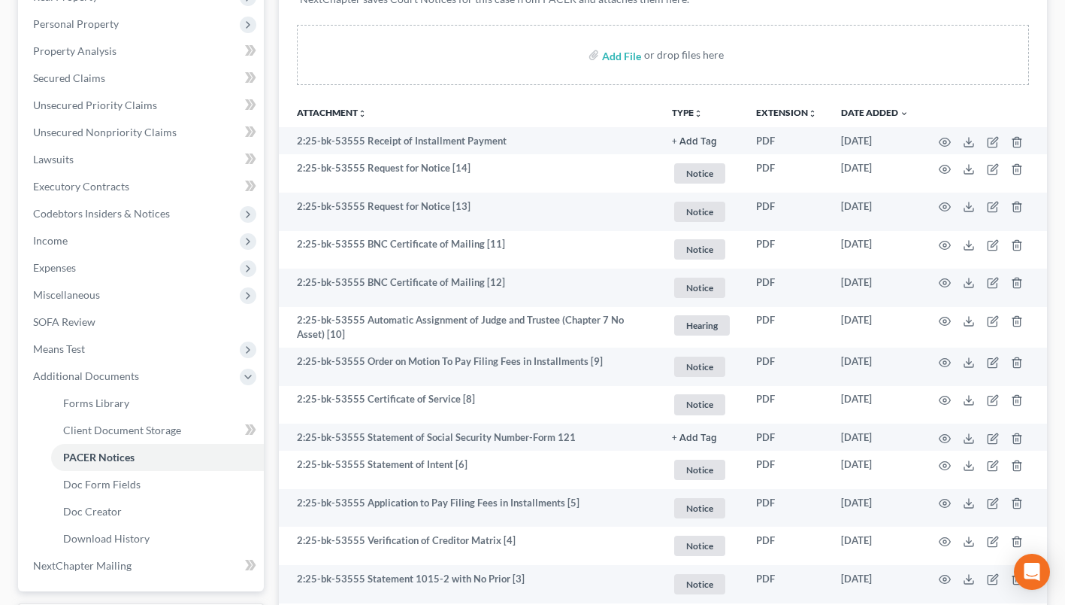
scroll to position [301, 0]
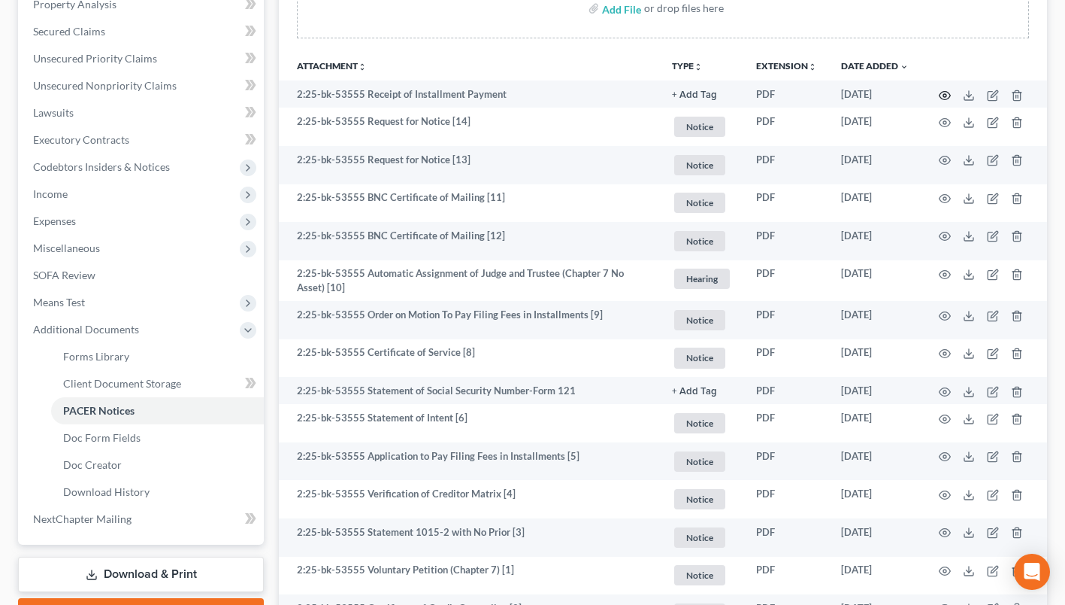
click at [946, 92] on icon "button" at bounding box center [945, 95] width 12 height 12
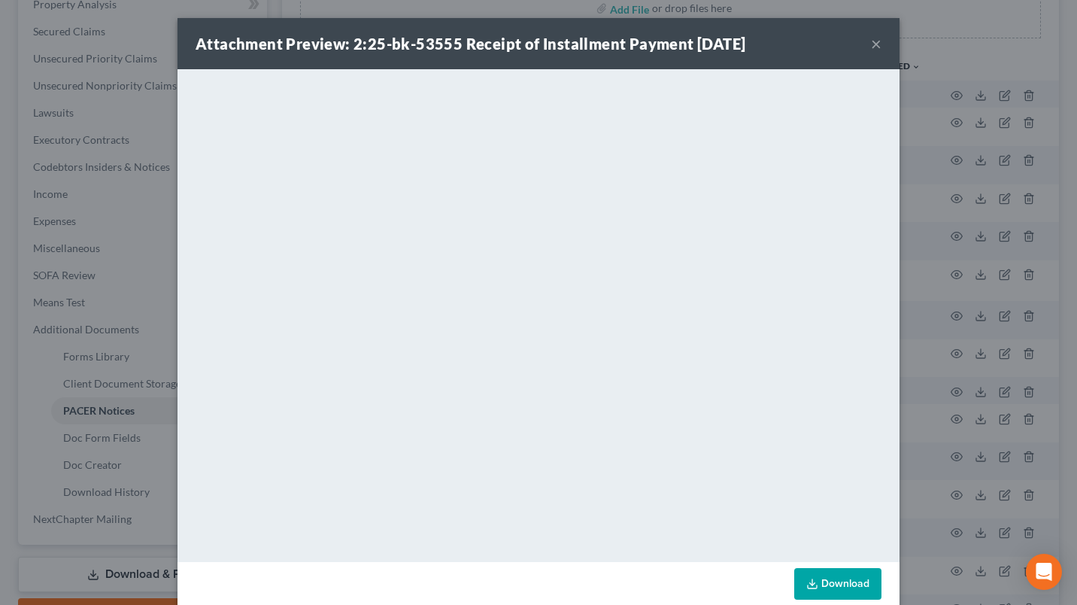
click at [871, 44] on button "×" at bounding box center [876, 44] width 11 height 18
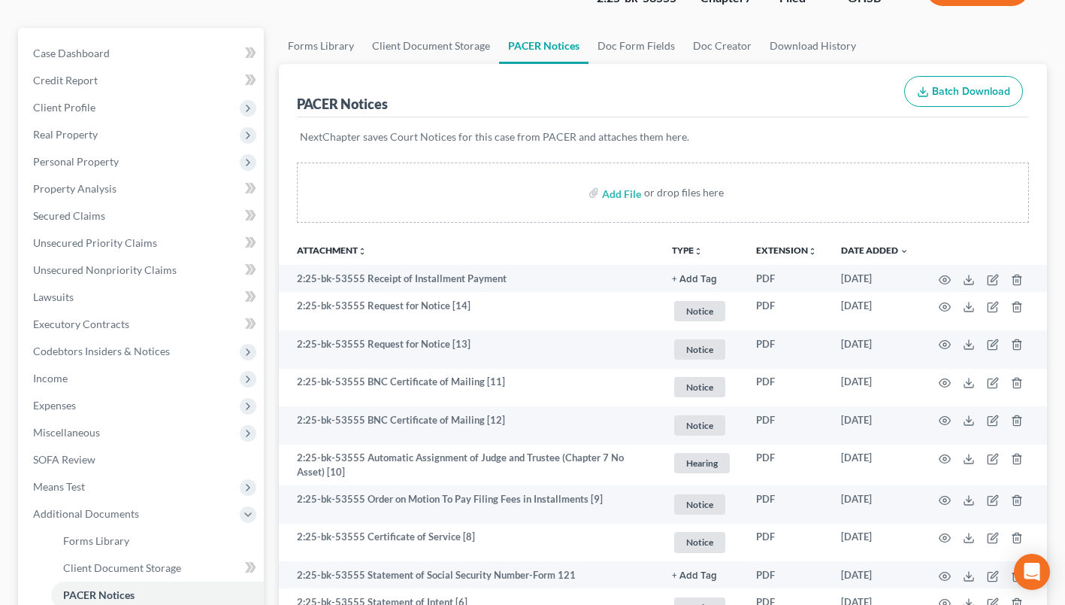
scroll to position [75, 0]
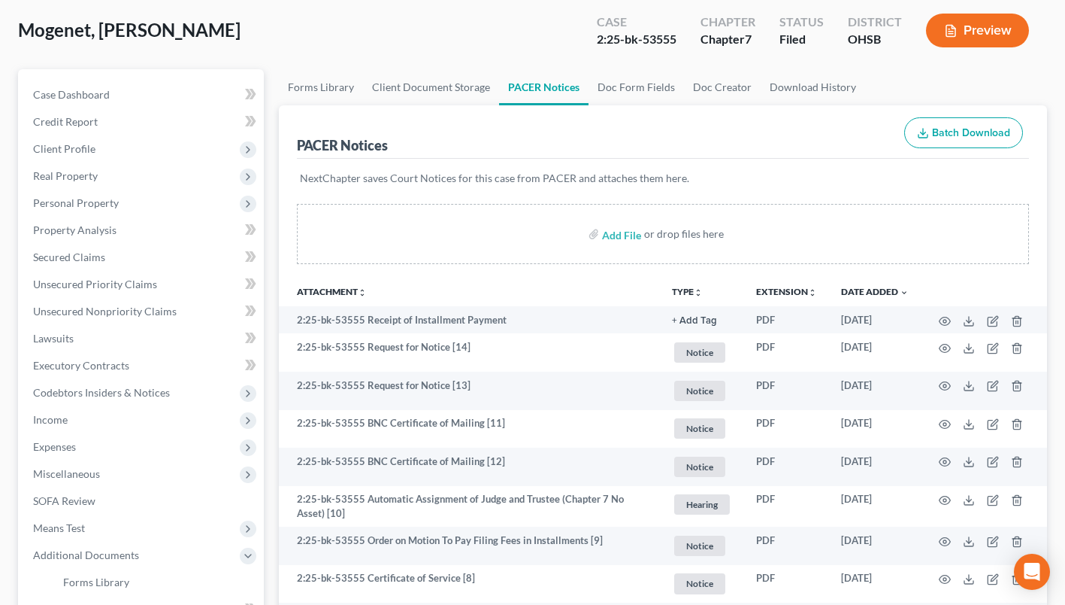
click at [77, 148] on span "Client Profile" at bounding box center [64, 148] width 62 height 13
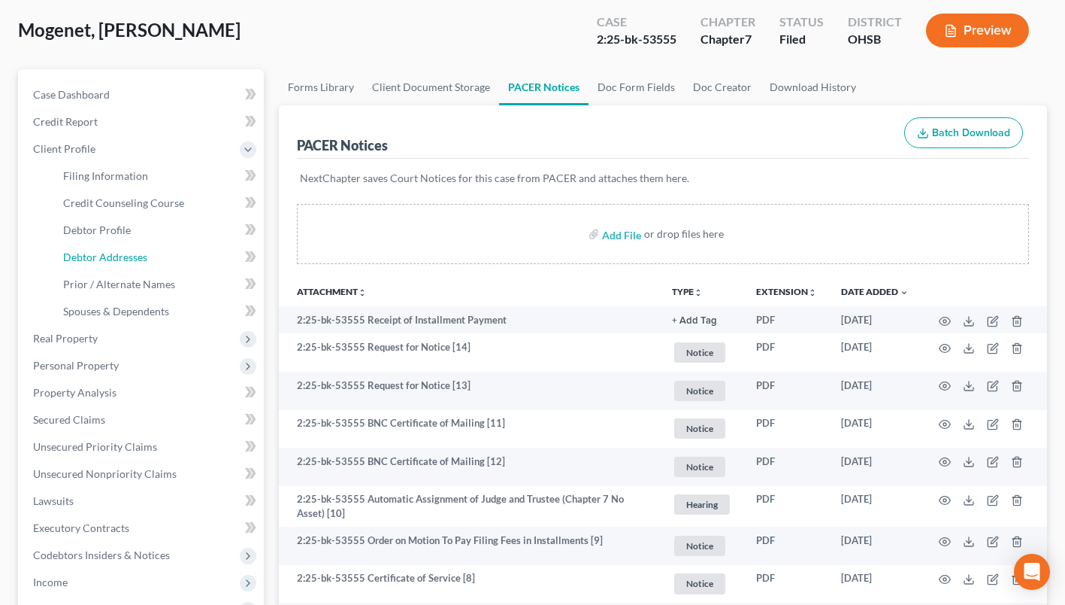
click at [93, 257] on span "Debtor Addresses" at bounding box center [105, 256] width 84 height 13
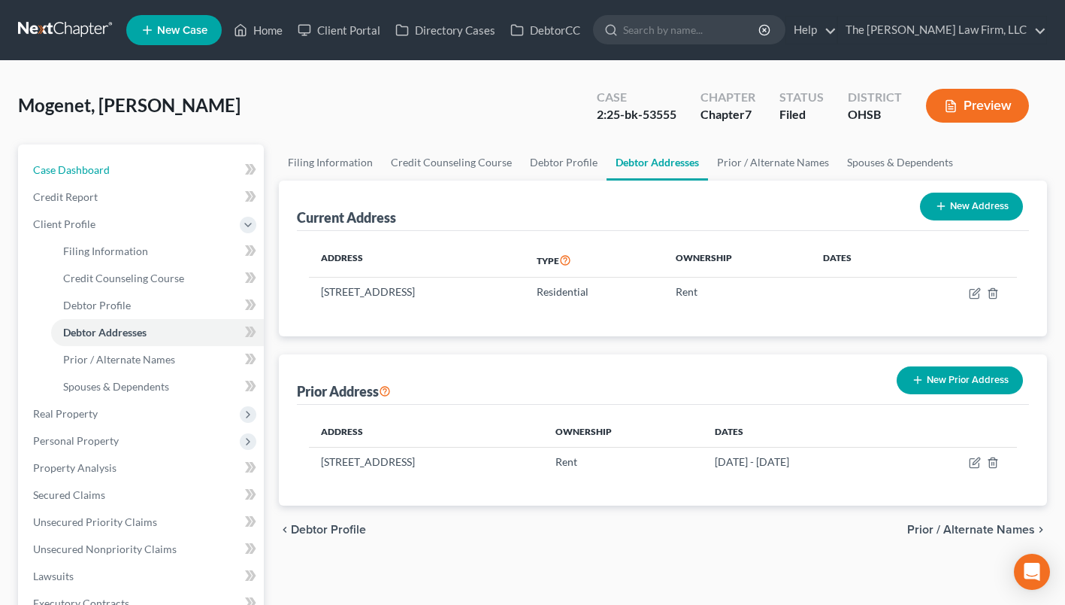
click at [72, 170] on span "Case Dashboard" at bounding box center [71, 169] width 77 height 13
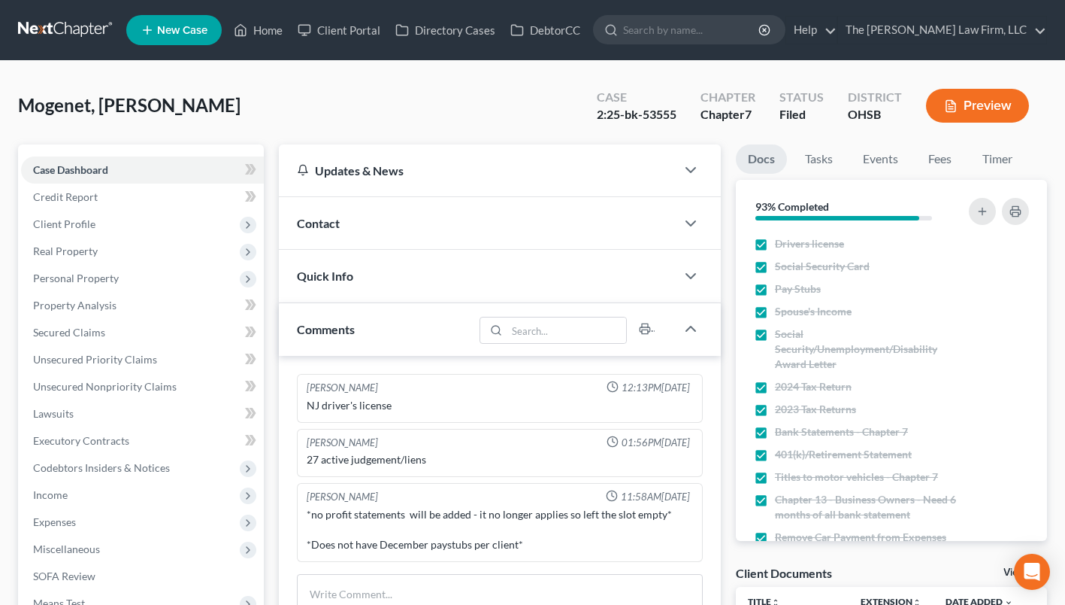
scroll to position [268, 0]
click at [57, 241] on span "Real Property" at bounding box center [142, 251] width 243 height 27
click at [79, 276] on span "Properties Owned" at bounding box center [106, 277] width 86 height 13
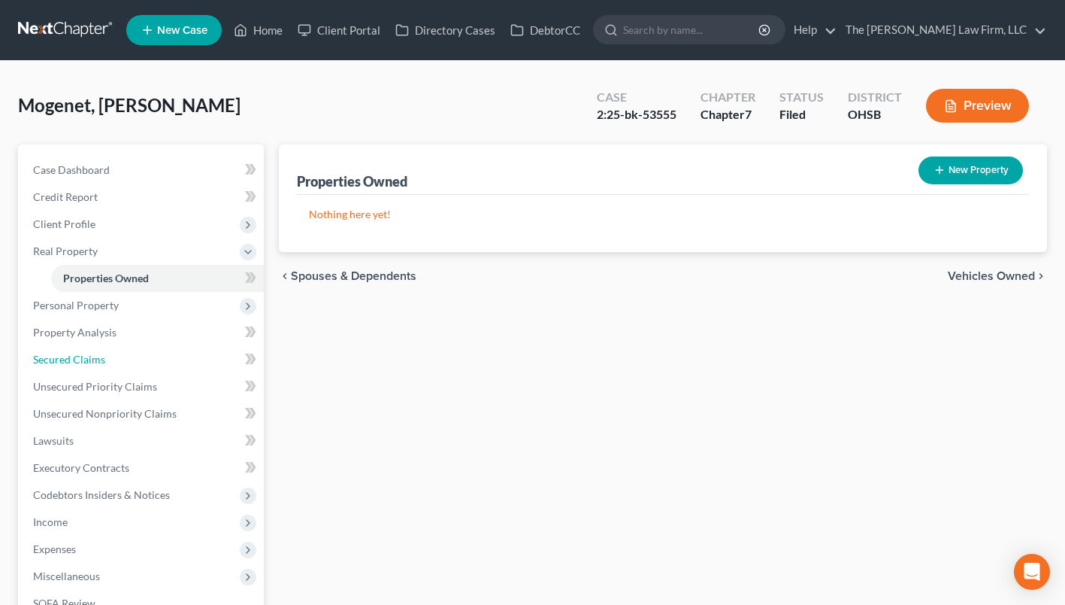
click at [43, 356] on span "Secured Claims" at bounding box center [69, 359] width 72 height 13
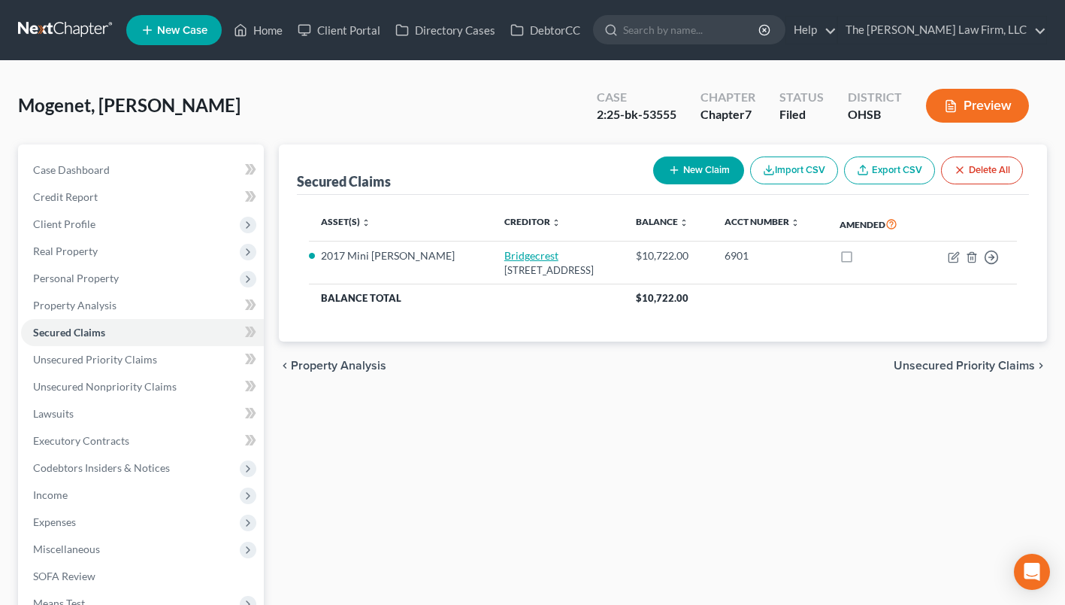
click at [505, 253] on link "Bridgecrest" at bounding box center [532, 255] width 54 height 13
select select "3"
select select "0"
select select "2"
select select "0"
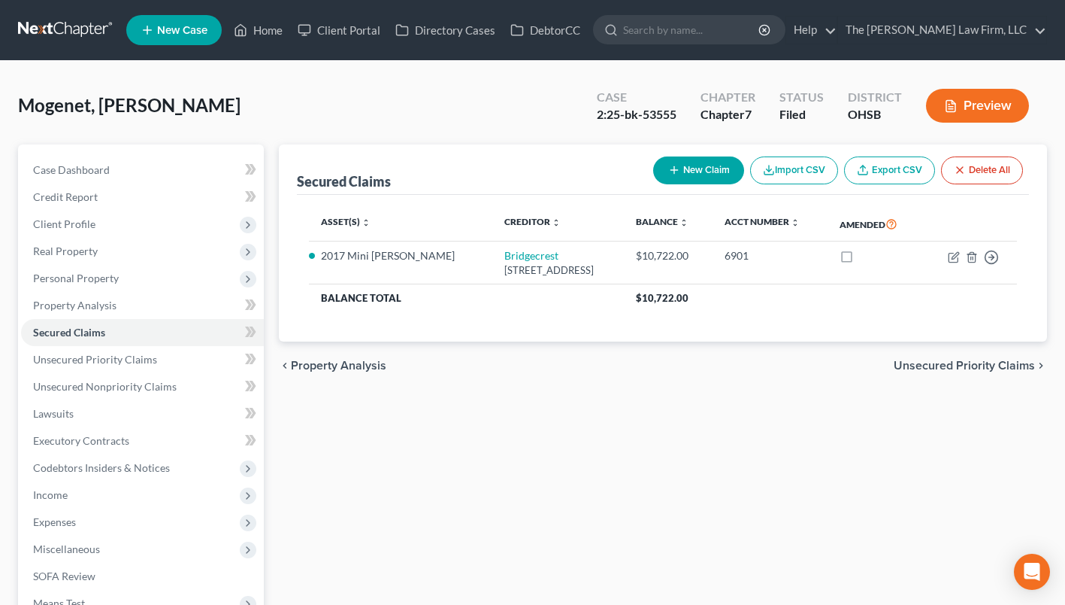
select select "0"
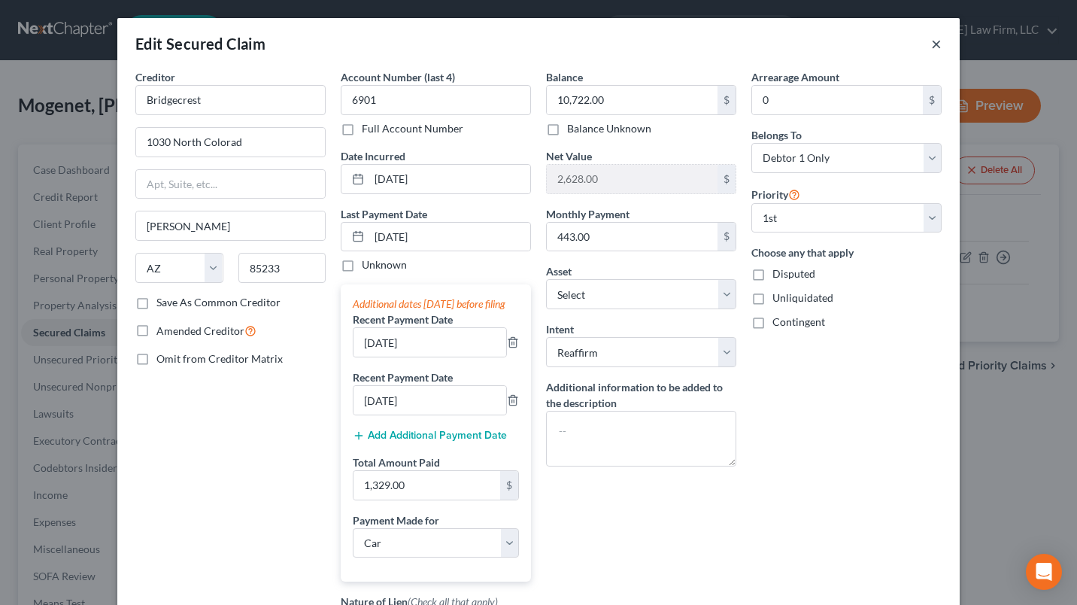
click at [931, 45] on button "×" at bounding box center [936, 44] width 11 height 18
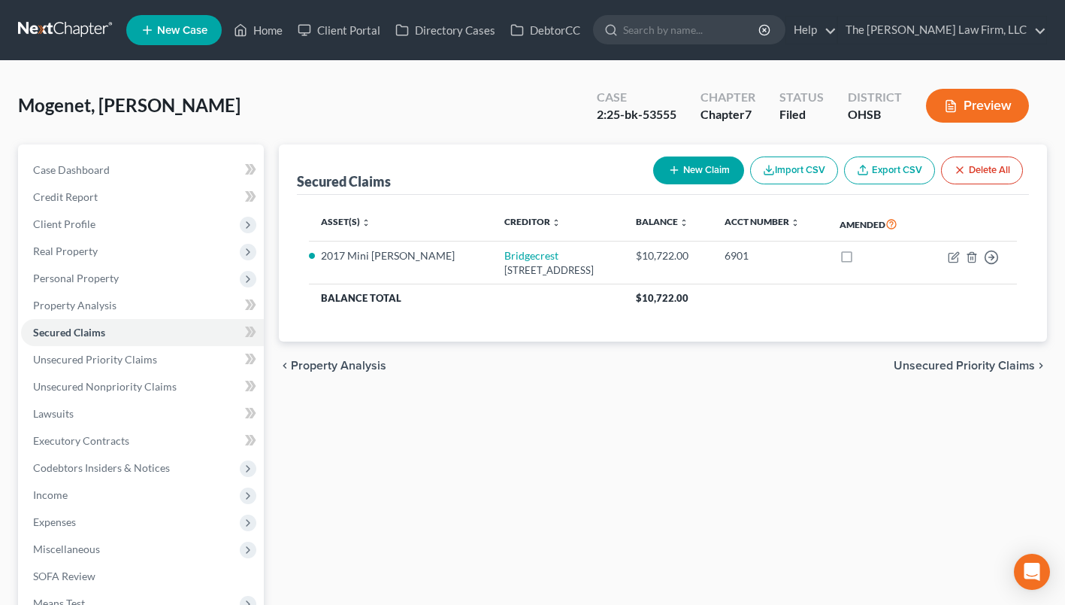
click at [110, 278] on span "Personal Property" at bounding box center [76, 277] width 86 height 13
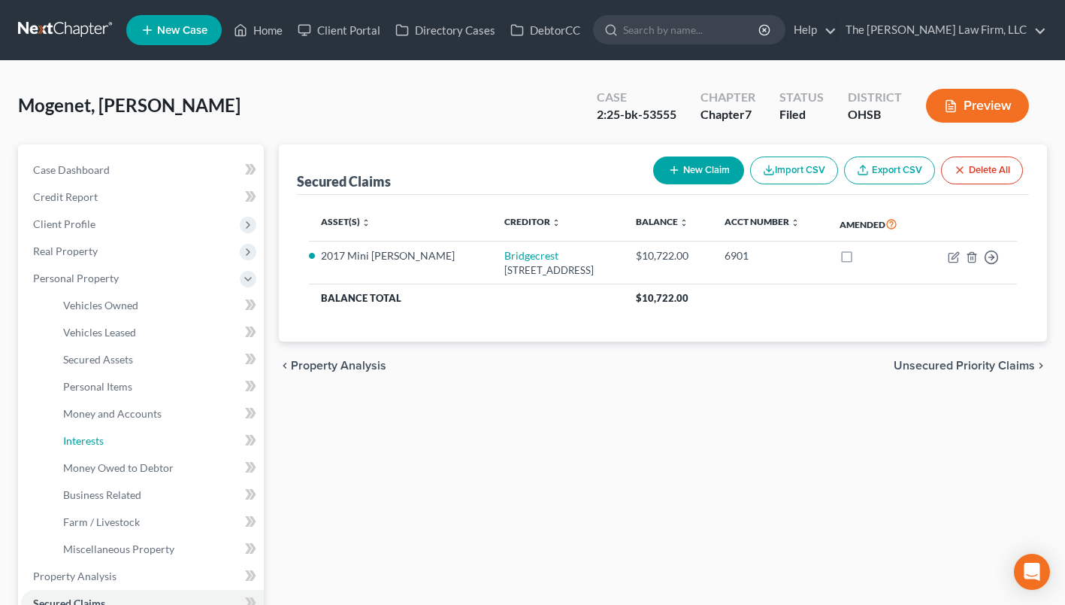
click at [108, 431] on link "Interests" at bounding box center [157, 440] width 213 height 27
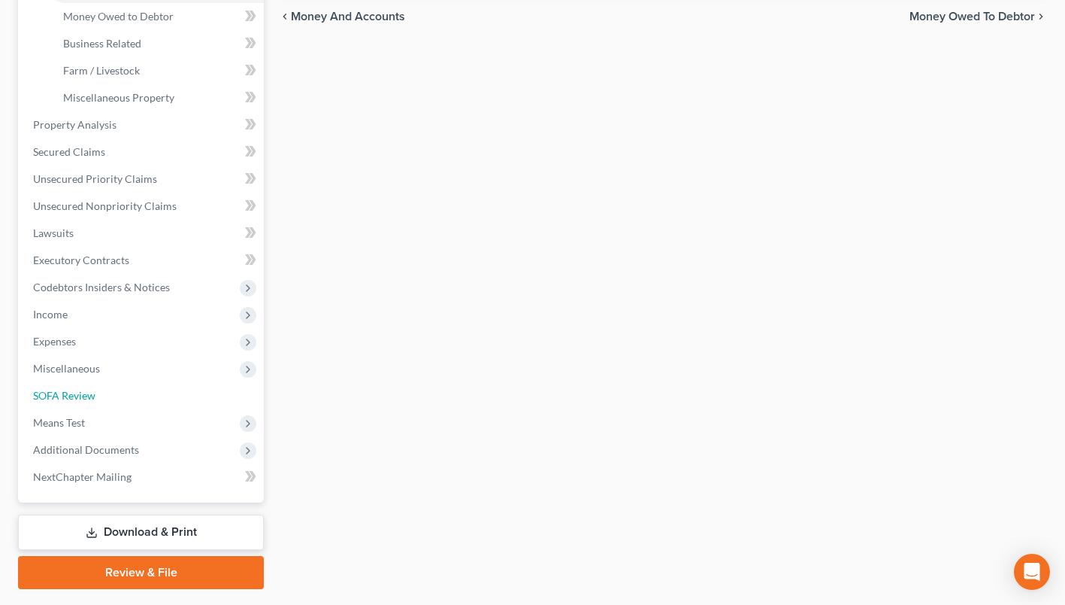
click at [73, 392] on span "SOFA Review" at bounding box center [64, 395] width 62 height 13
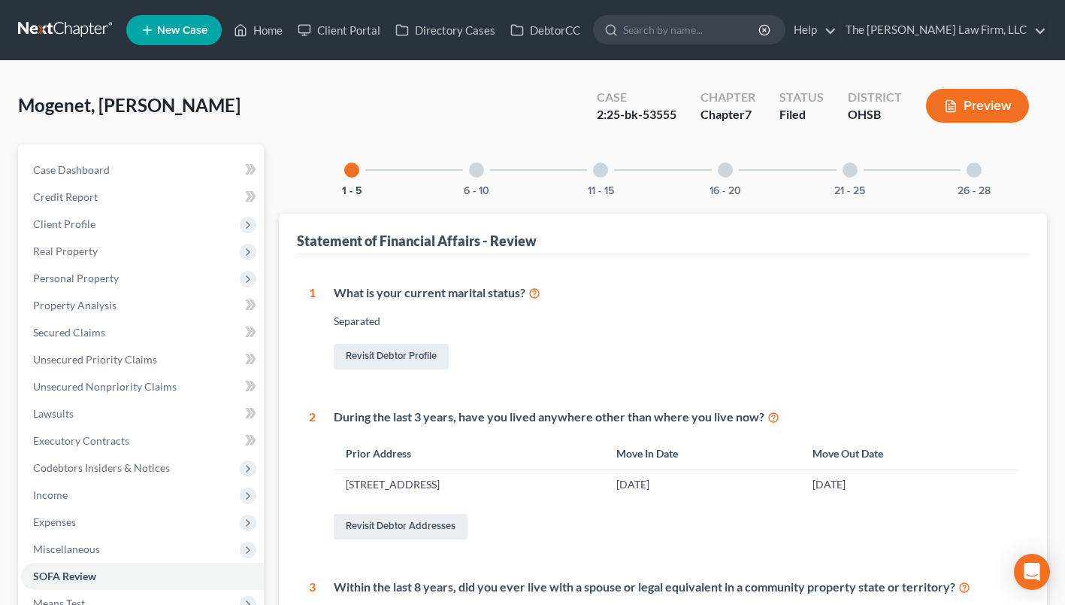
click at [852, 175] on div at bounding box center [850, 169] width 15 height 15
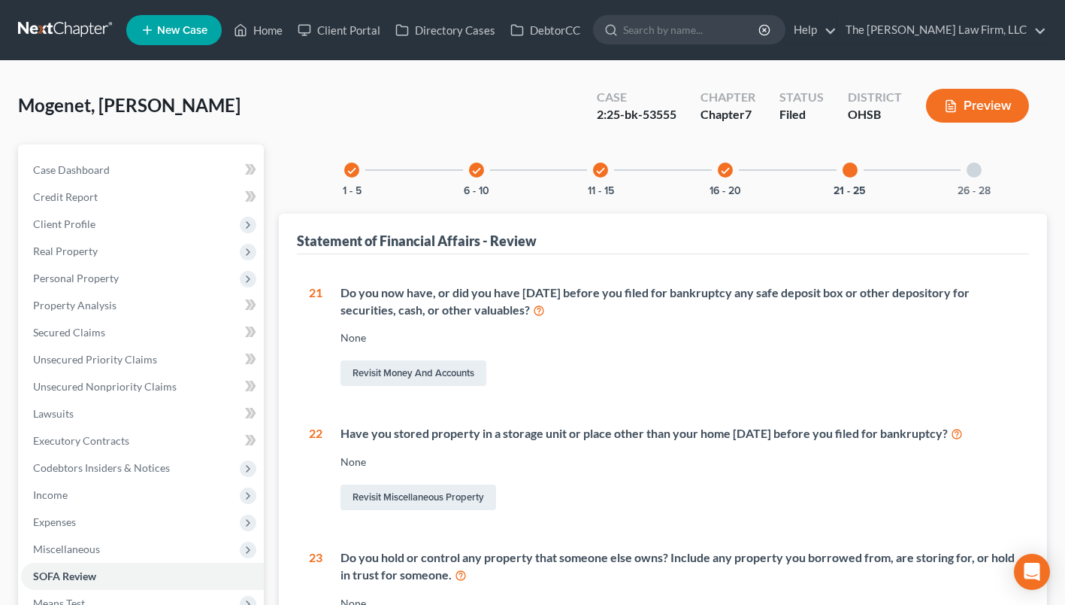
click at [972, 174] on div at bounding box center [974, 169] width 15 height 15
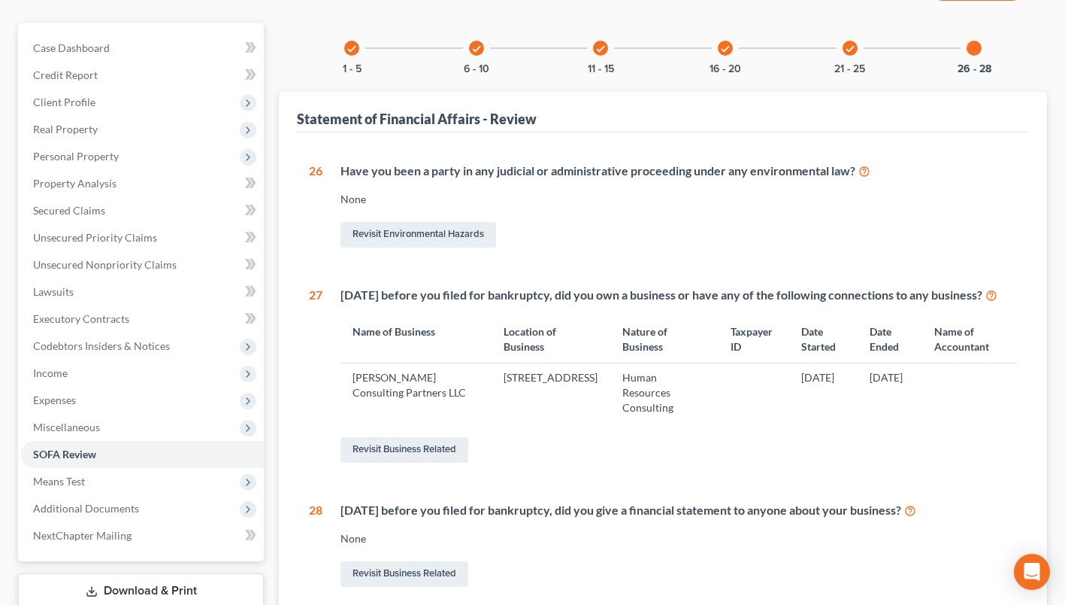
scroll to position [150, 0]
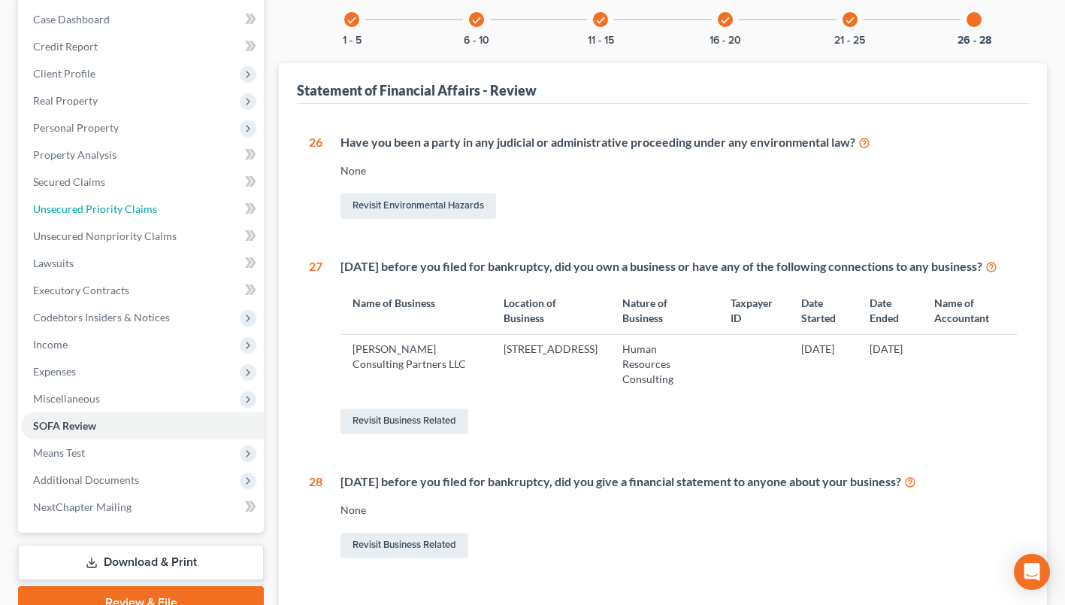
click at [128, 199] on link "Unsecured Priority Claims" at bounding box center [142, 208] width 243 height 27
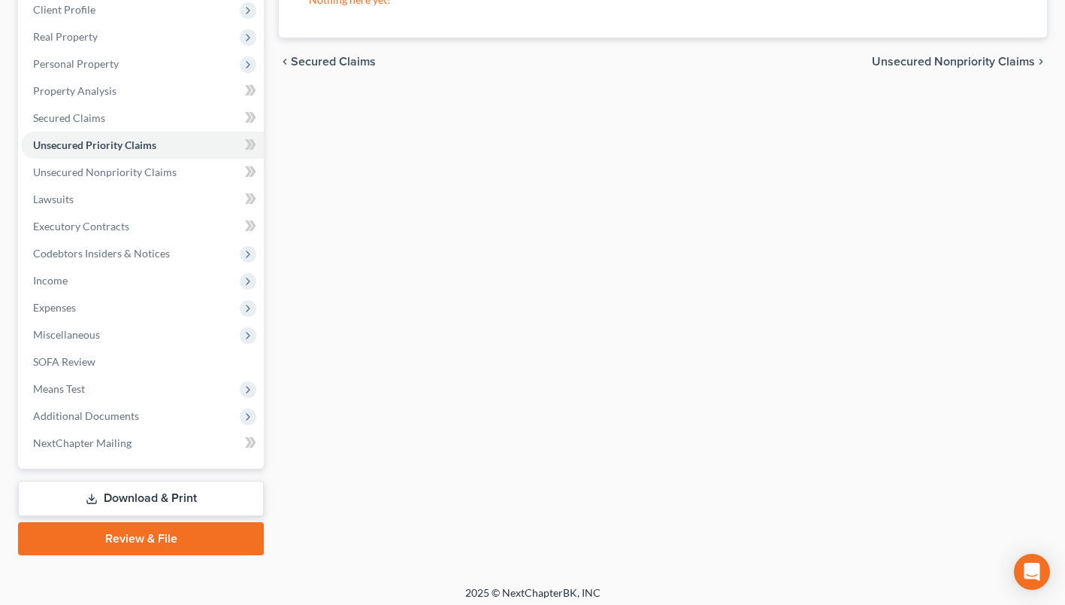
scroll to position [220, 0]
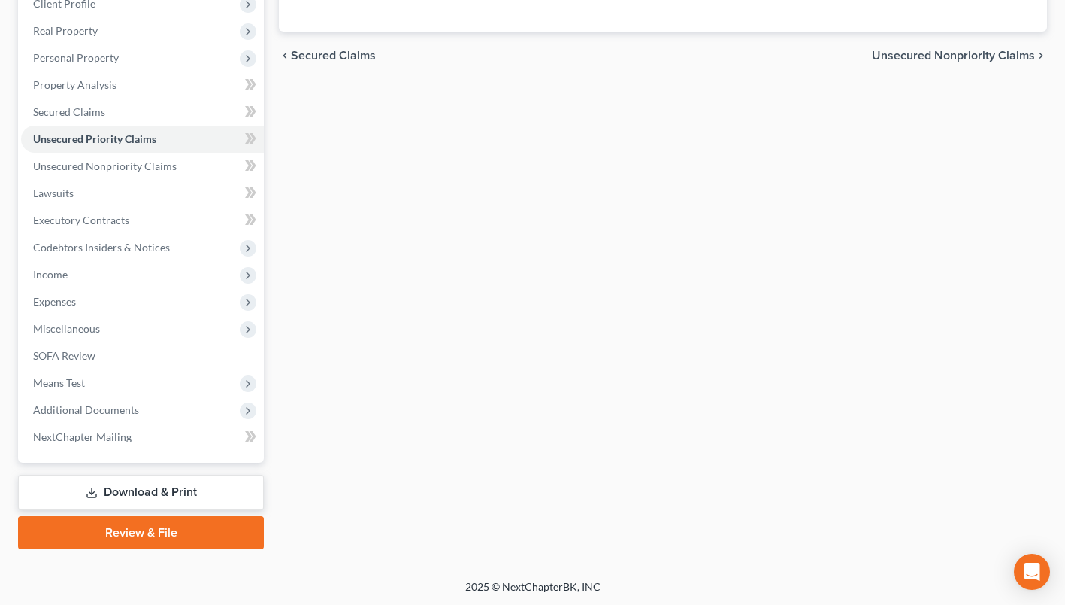
click at [90, 405] on span "Additional Documents" at bounding box center [86, 409] width 106 height 13
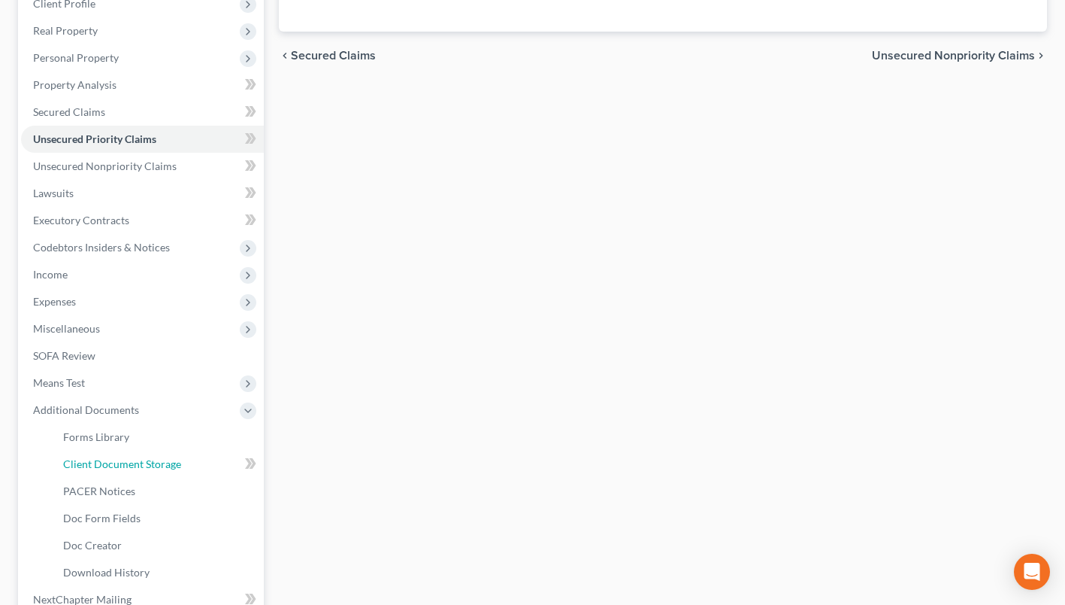
click at [115, 455] on link "Client Document Storage" at bounding box center [157, 463] width 213 height 27
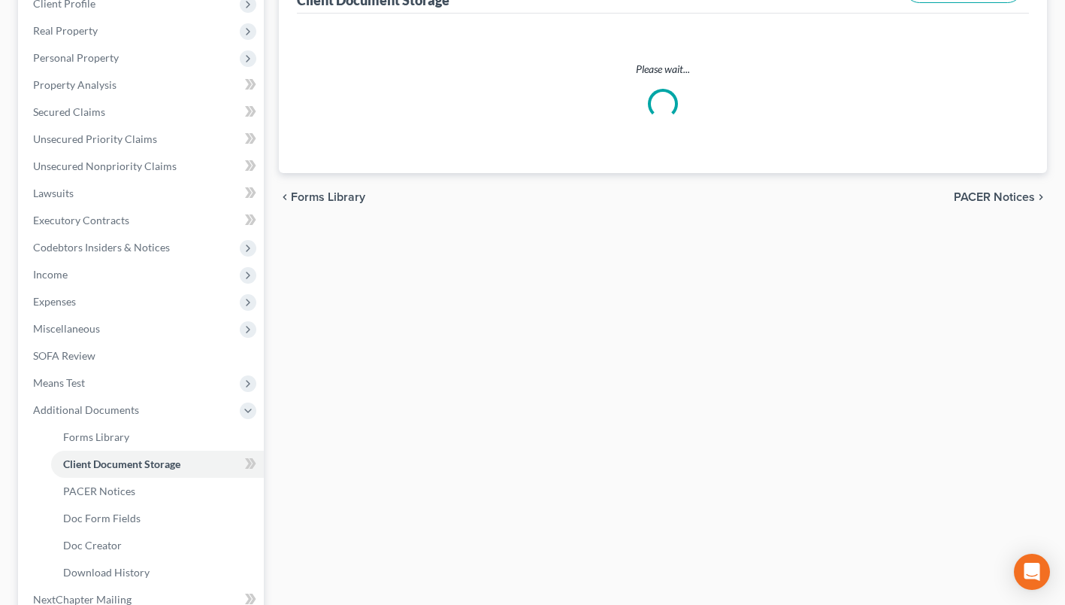
scroll to position [202, 0]
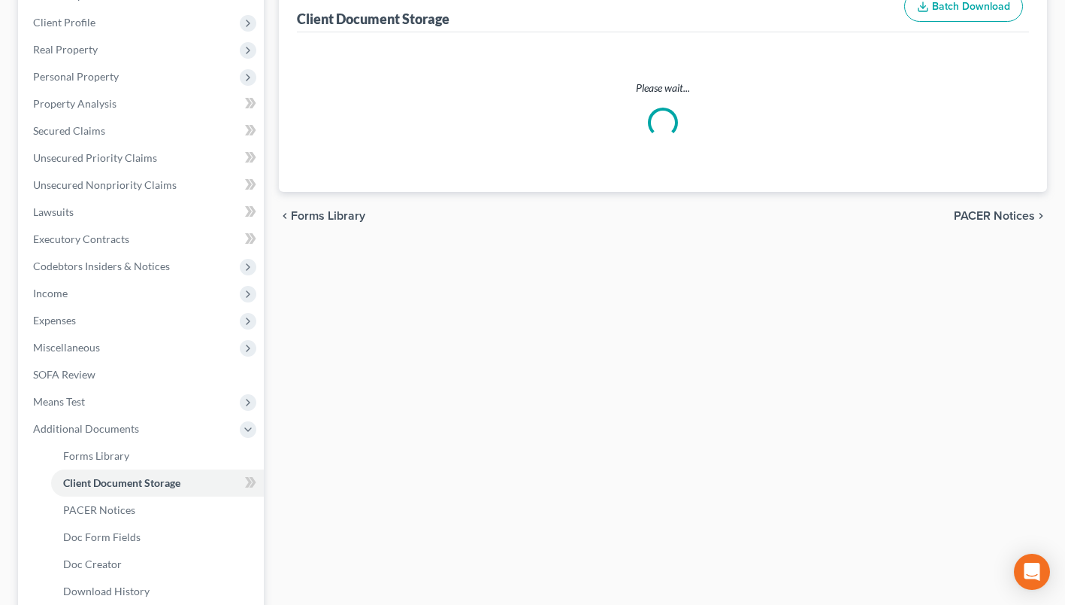
select select "7"
select select "52"
select select "61"
select select "37"
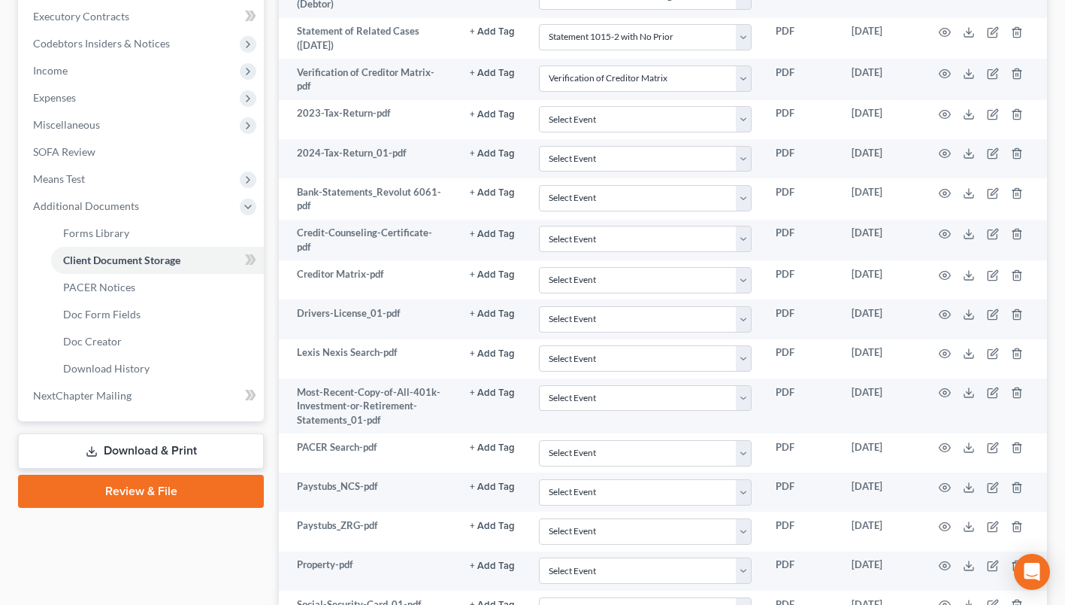
scroll to position [356, 0]
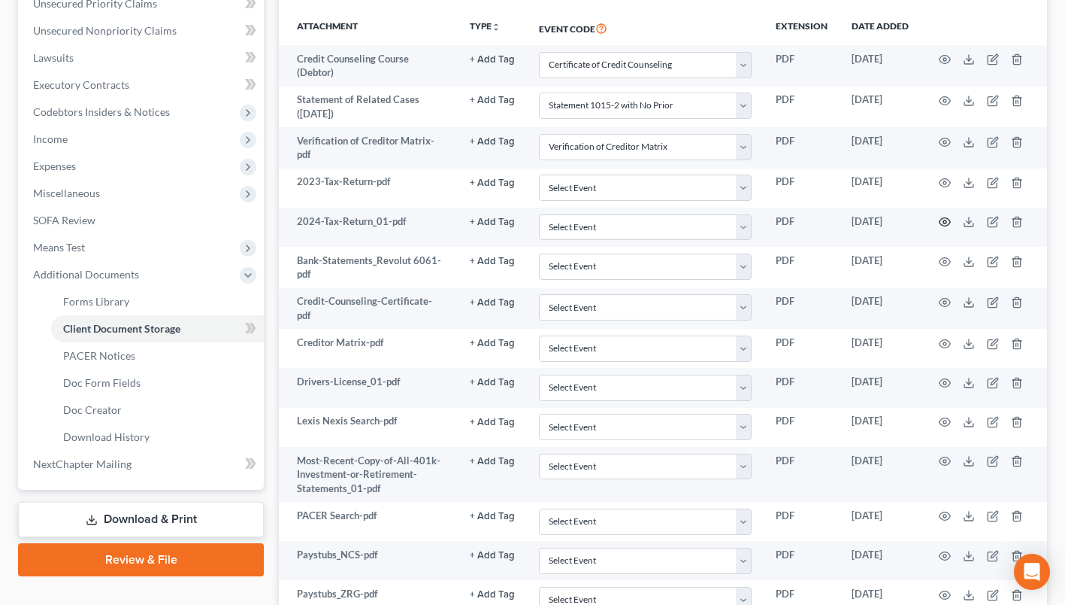
click at [943, 225] on icon "button" at bounding box center [945, 222] width 11 height 8
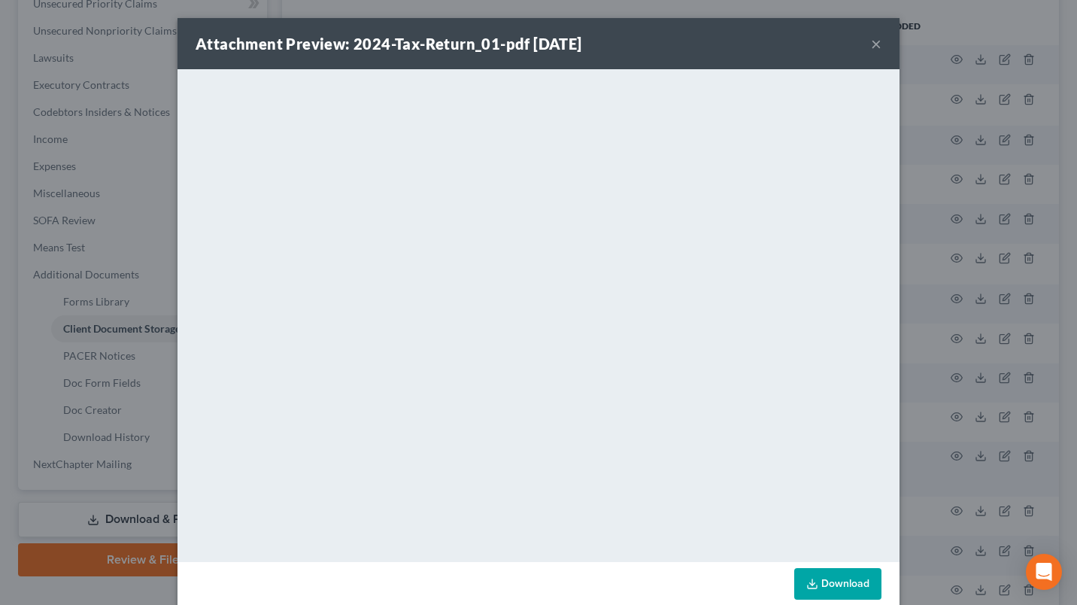
click at [871, 38] on button "×" at bounding box center [876, 44] width 11 height 18
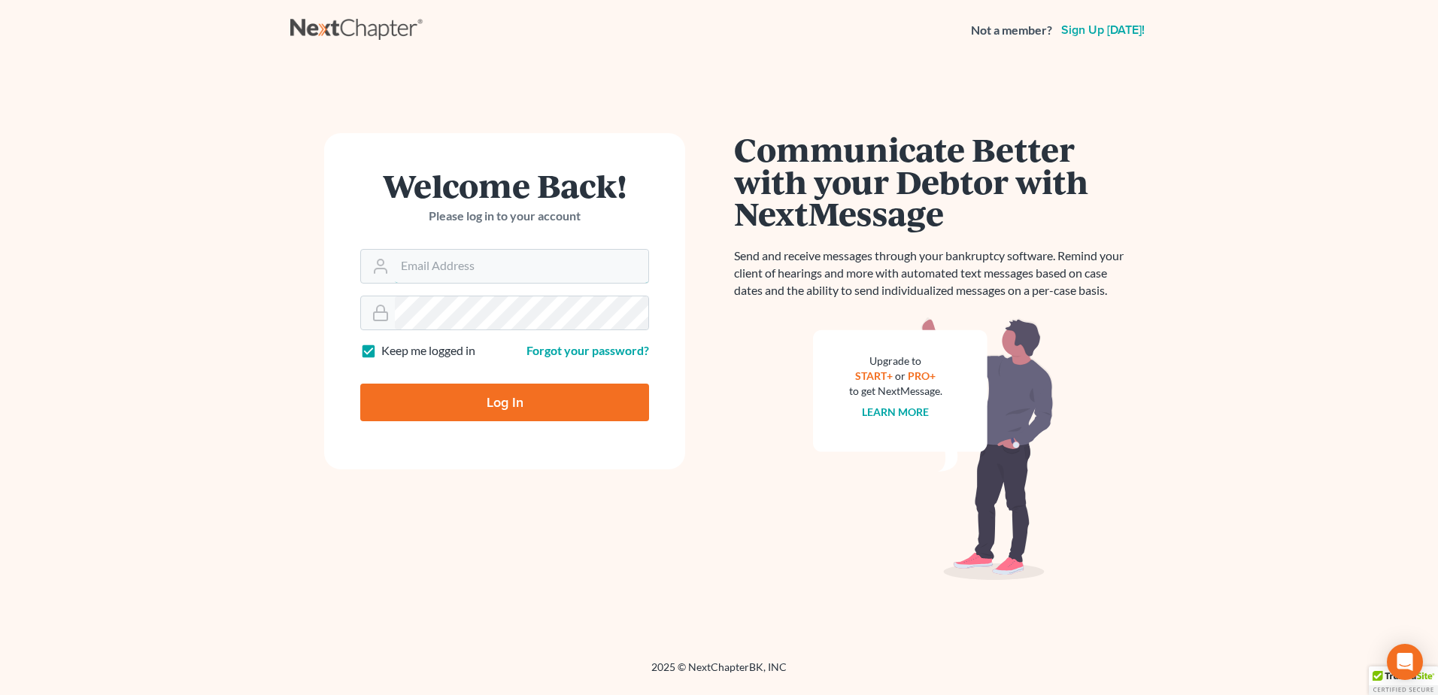
type input "[EMAIL_ADDRESS][DOMAIN_NAME]"
click at [499, 406] on input "Log In" at bounding box center [504, 402] width 289 height 38
type input "Thinking..."
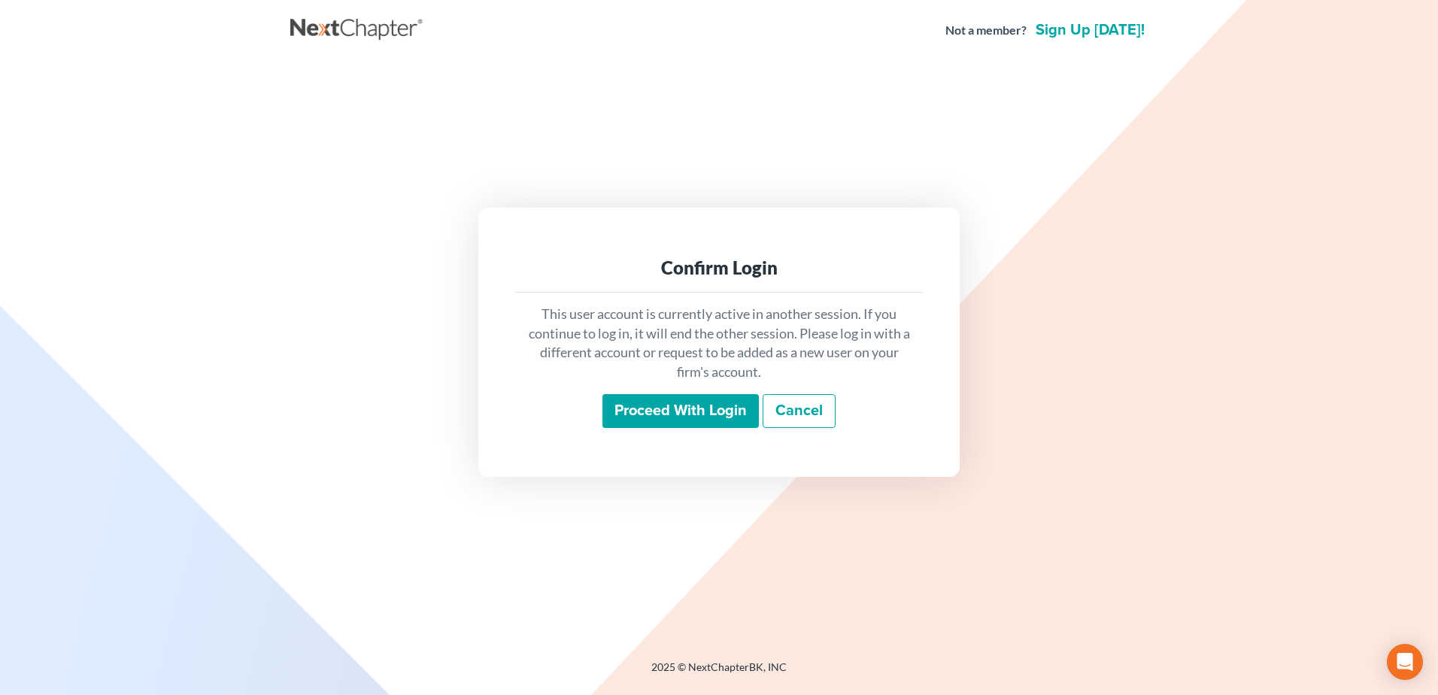
click at [728, 397] on input "Proceed with login" at bounding box center [680, 411] width 156 height 35
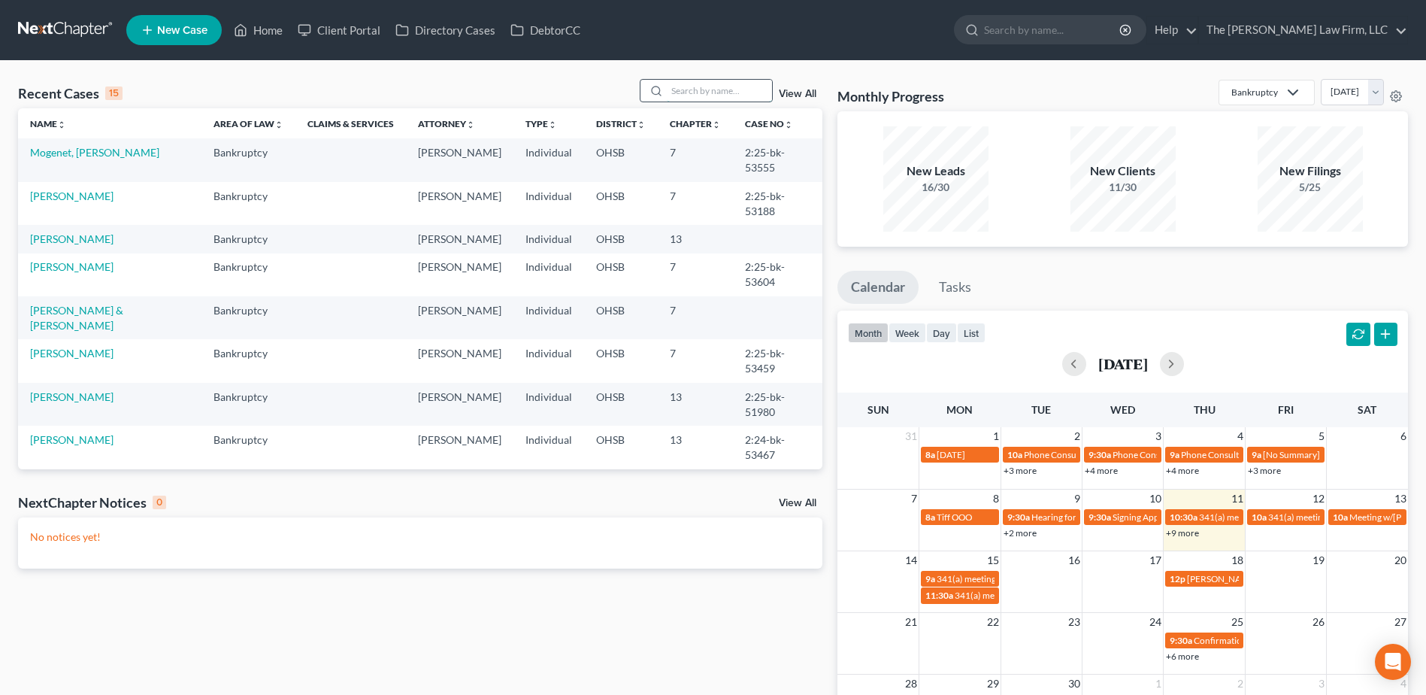
click at [698, 87] on input "search" at bounding box center [719, 91] width 105 height 22
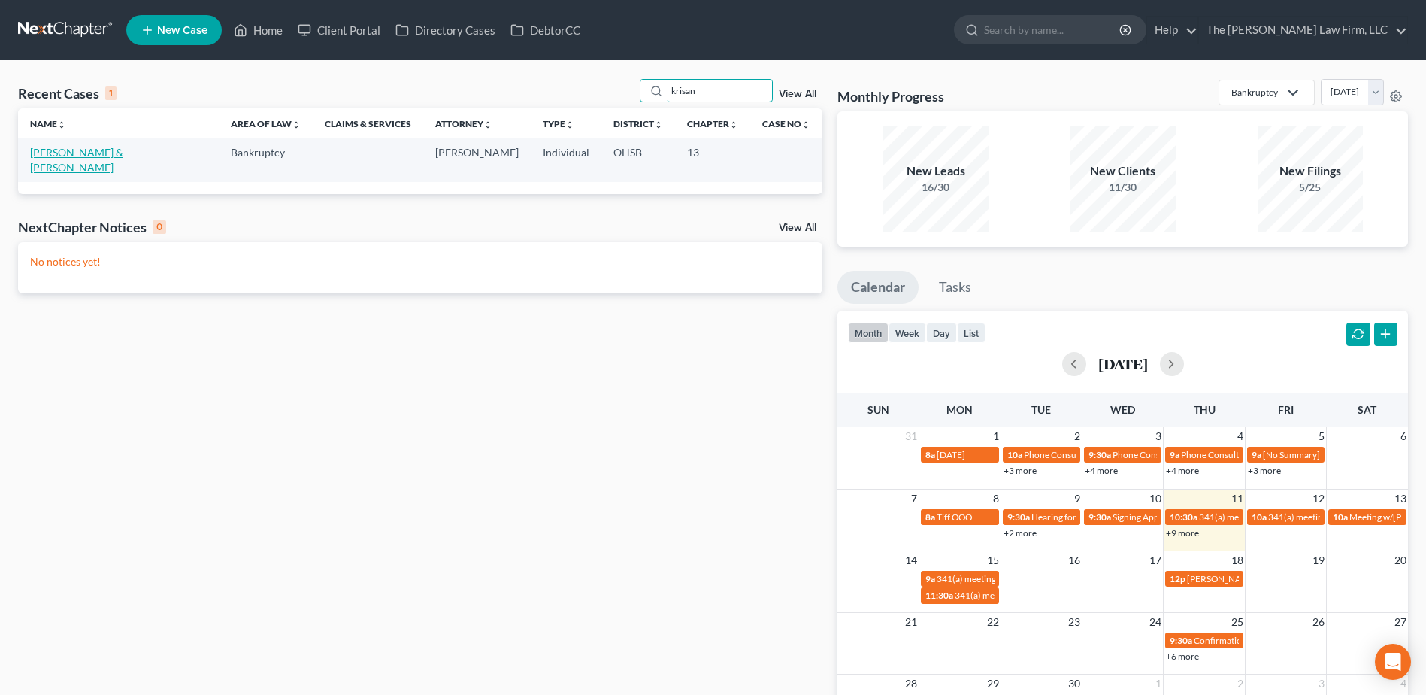
type input "krisan"
click at [53, 156] on link "[PERSON_NAME] & [PERSON_NAME]" at bounding box center [76, 160] width 93 height 28
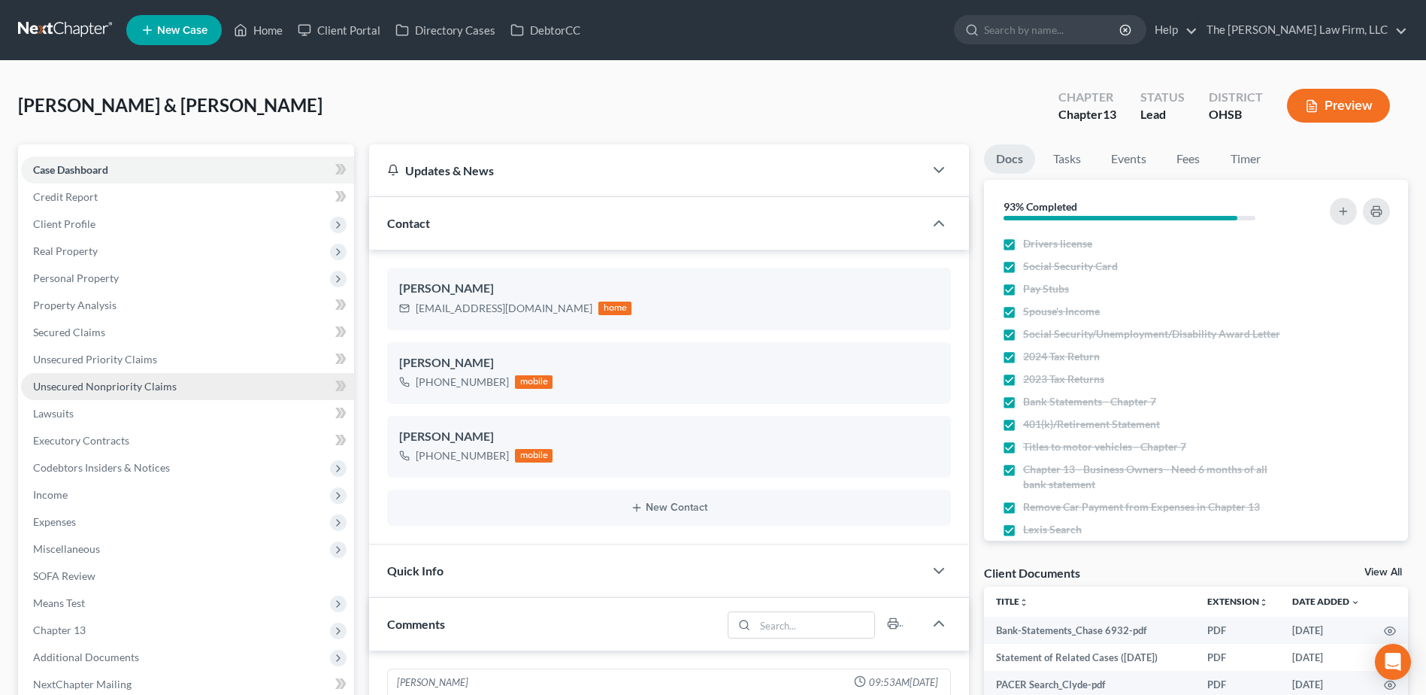
click at [94, 384] on span "Unsecured Nonpriority Claims" at bounding box center [105, 386] width 144 height 13
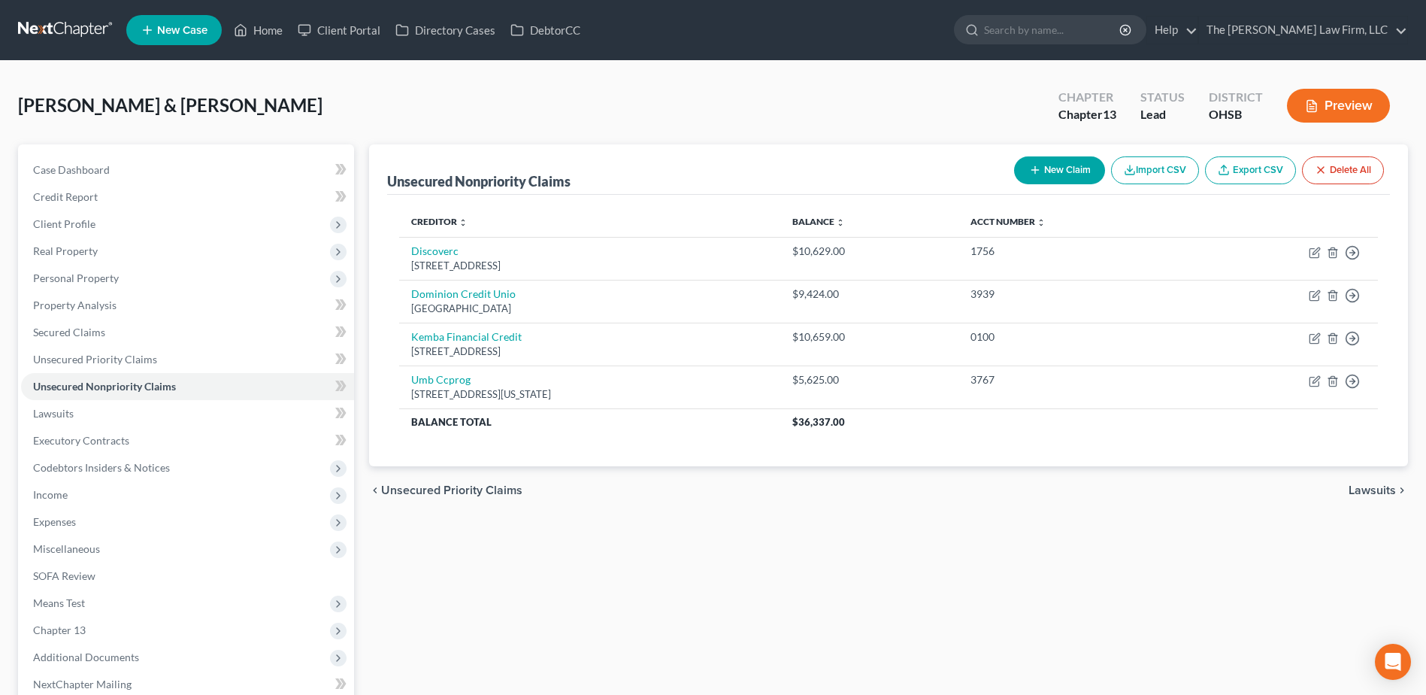
click at [1033, 169] on icon "button" at bounding box center [1035, 170] width 12 height 12
select select "2"
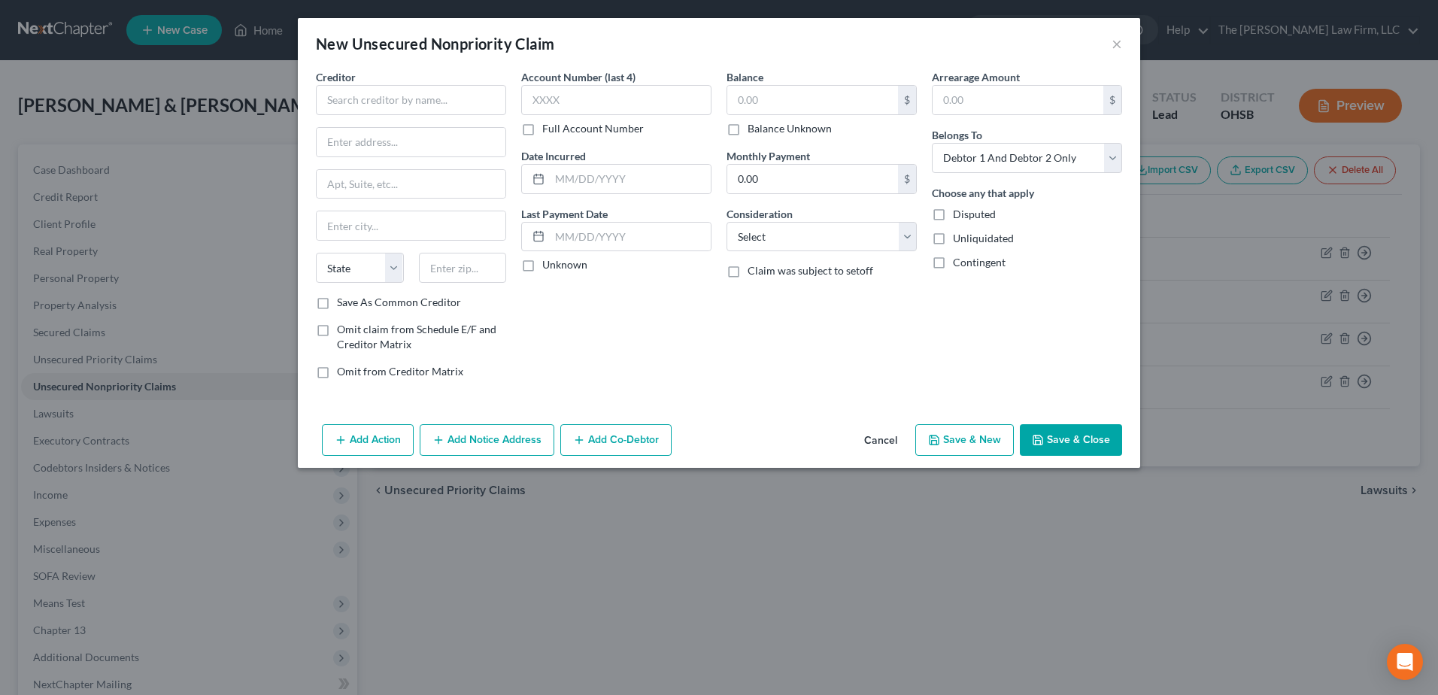
click at [347, 81] on span "Creditor" at bounding box center [336, 77] width 40 height 13
click at [346, 102] on input "text" at bounding box center [411, 100] width 190 height 30
type input "Card Services"
type input "PO Box 91607"
type input "57109"
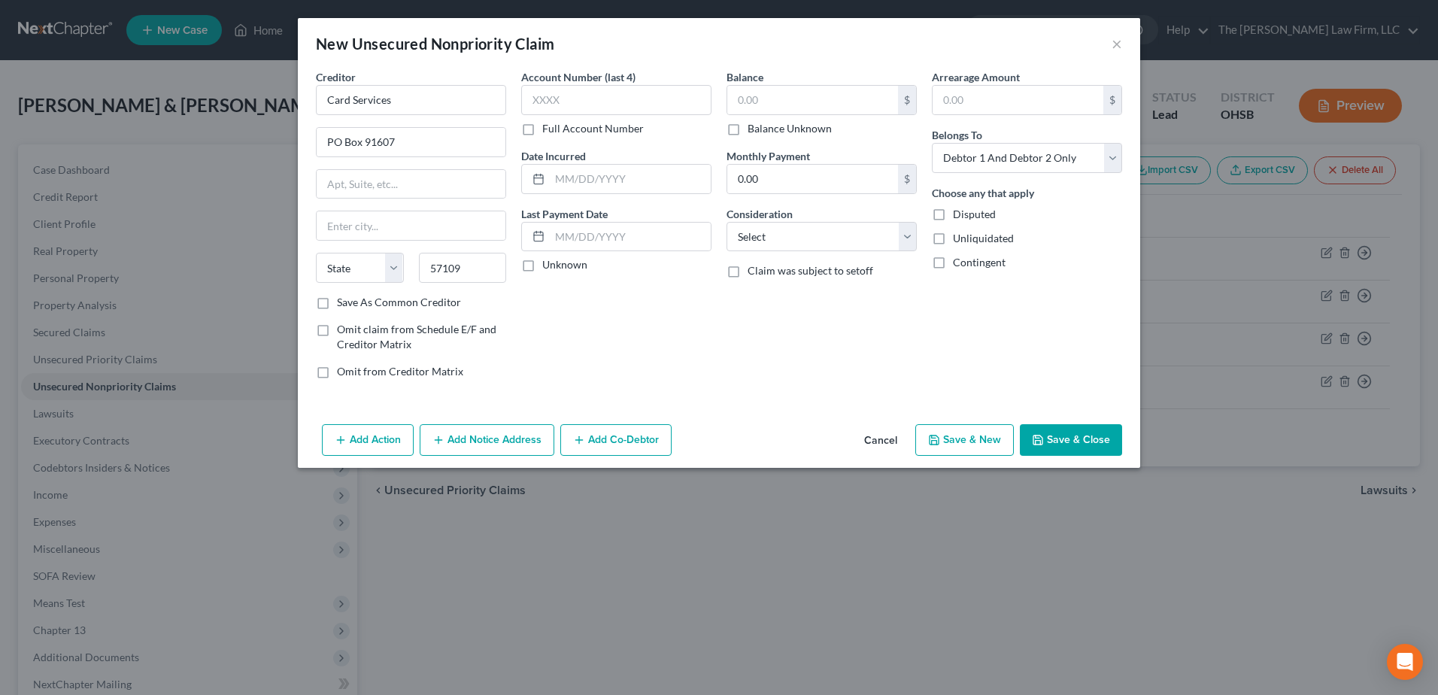
type input "[GEOGRAPHIC_DATA]"
select select "43"
click at [542, 263] on label "Unknown" at bounding box center [564, 264] width 45 height 15
click at [548, 263] on input "Unknown" at bounding box center [553, 262] width 10 height 10
checkbox input "true"
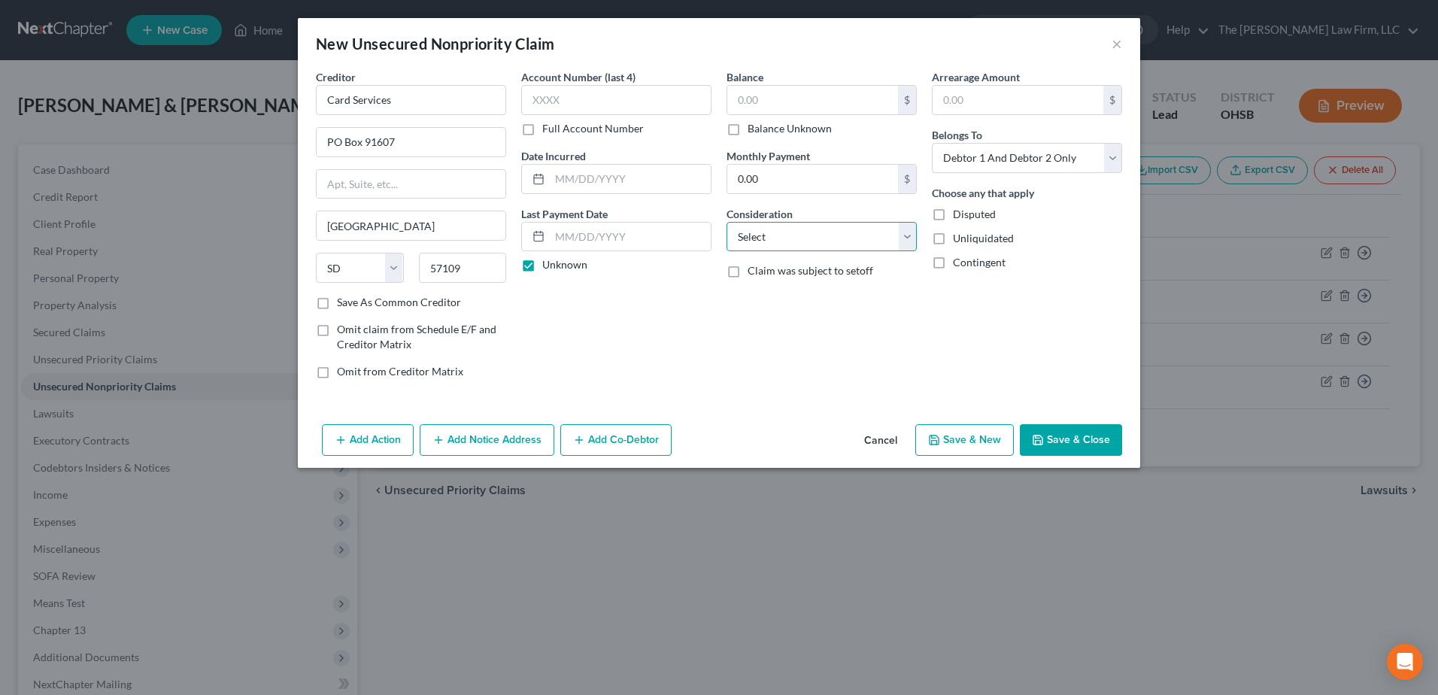
click at [776, 238] on select "Select Cable / Satellite Services Collection Agency Credit Card Debt Debt Couns…" at bounding box center [821, 237] width 190 height 30
select select "2"
click at [726, 222] on select "Select Cable / Satellite Services Collection Agency Credit Card Debt Debt Couns…" at bounding box center [821, 237] width 190 height 30
click at [780, 104] on input "text" at bounding box center [812, 100] width 171 height 29
type input "5,625.28"
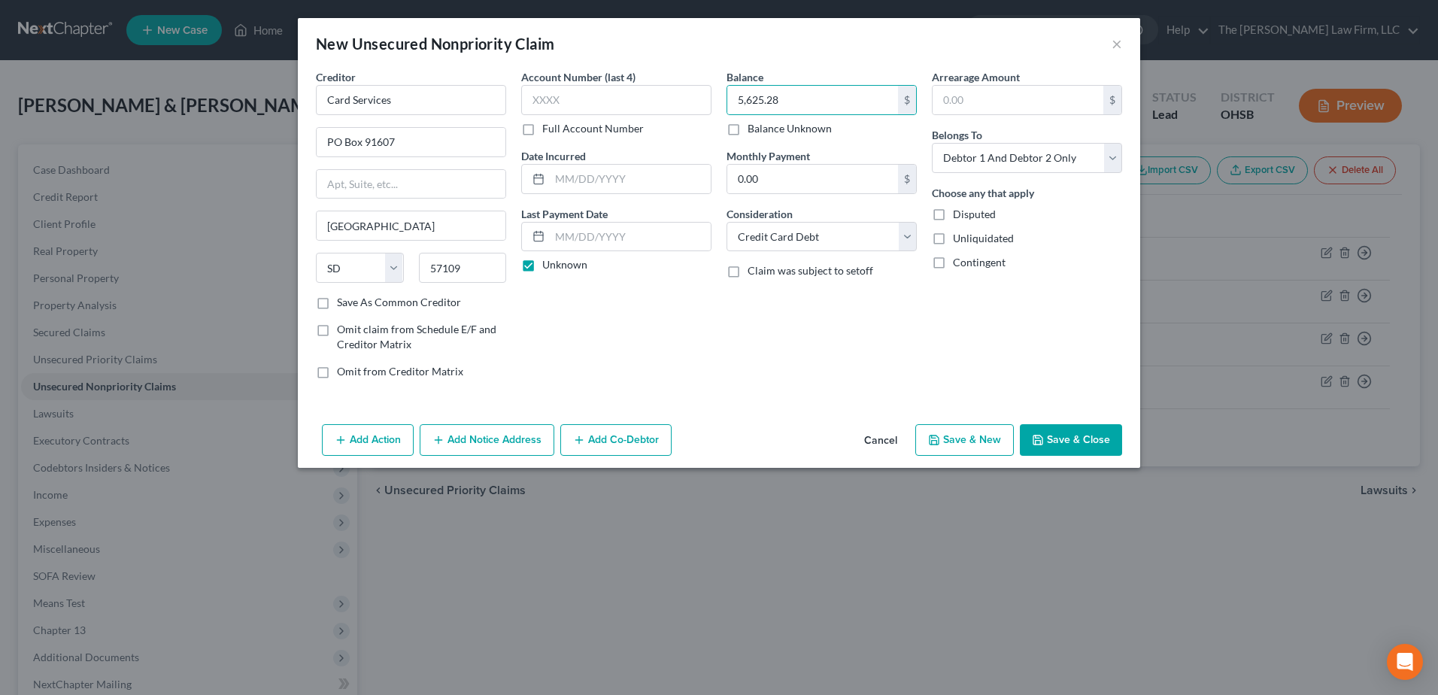
click at [963, 438] on button "Save & New" at bounding box center [964, 440] width 98 height 32
select select "2"
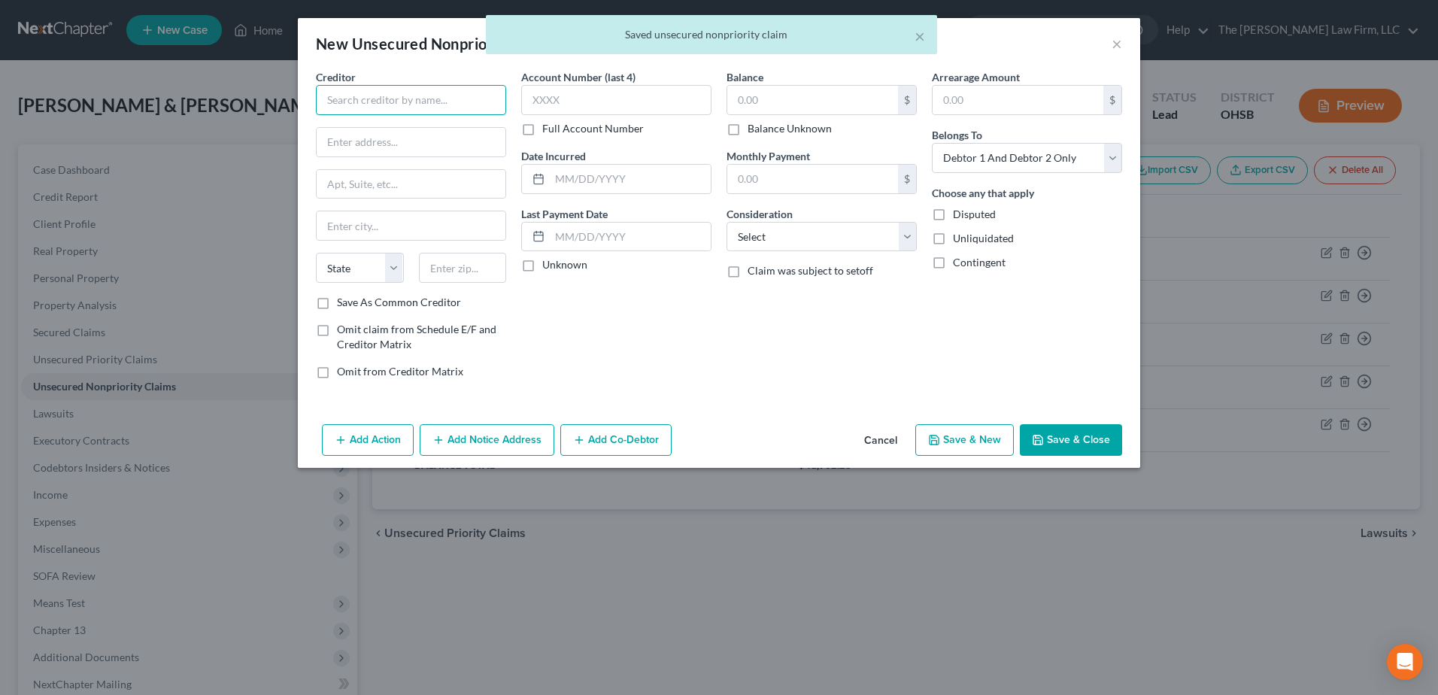
click at [394, 97] on input "text" at bounding box center [411, 100] width 190 height 30
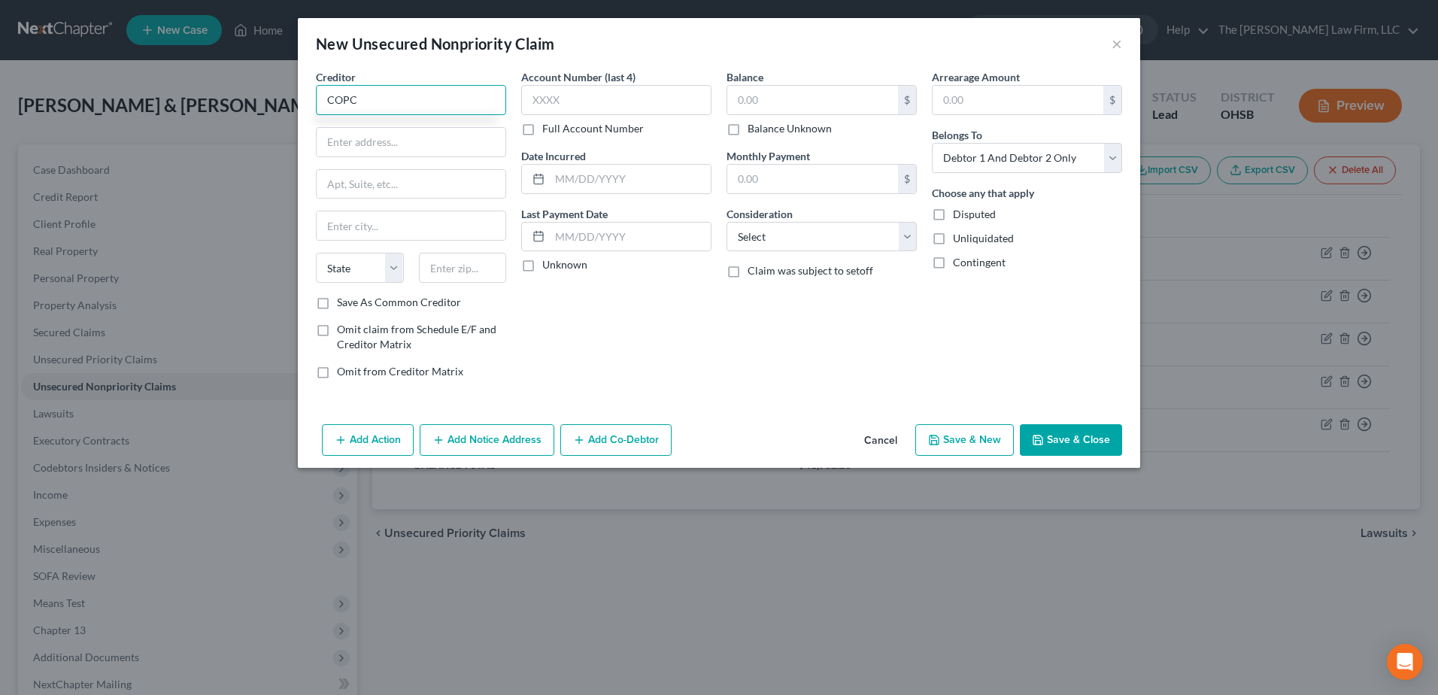
drag, startPoint x: 369, startPoint y: 102, endPoint x: 307, endPoint y: 100, distance: 62.4
click at [307, 100] on div "Creditor * COPC State [US_STATE] AK AR AZ CA CO CT DE DC [GEOGRAPHIC_DATA] [GEO…" at bounding box center [719, 243] width 842 height 349
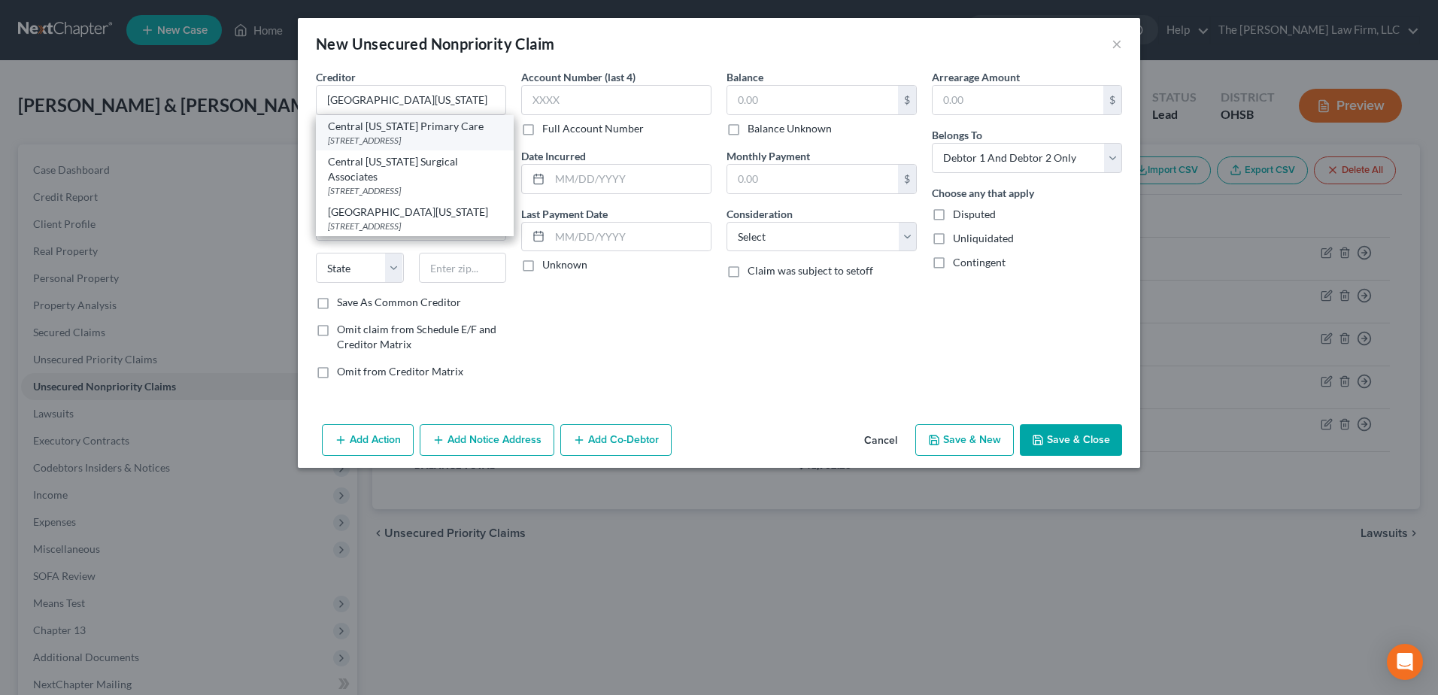
click at [376, 139] on div "[STREET_ADDRESS]" at bounding box center [415, 140] width 174 height 13
type input "Central [US_STATE] Primary Care"
type input "[GEOGRAPHIC_DATA]"
select select "36"
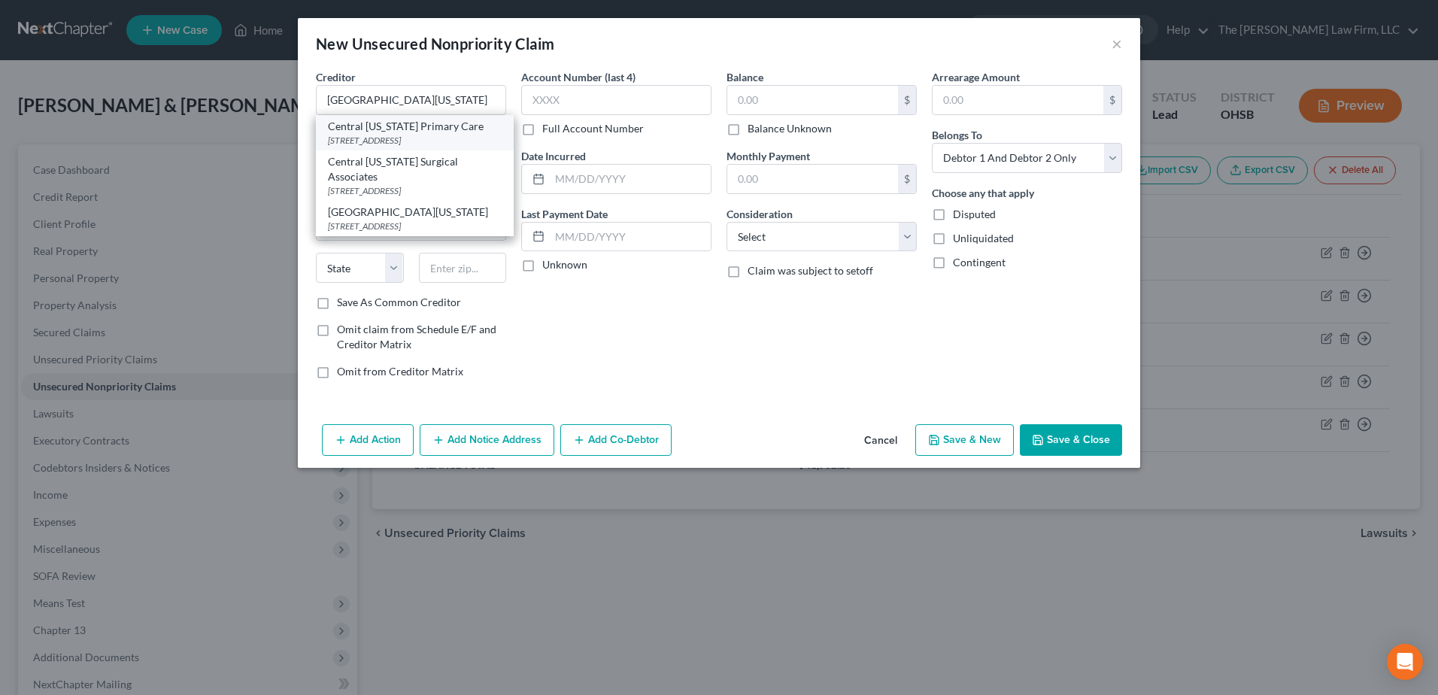
type input "43082-9808"
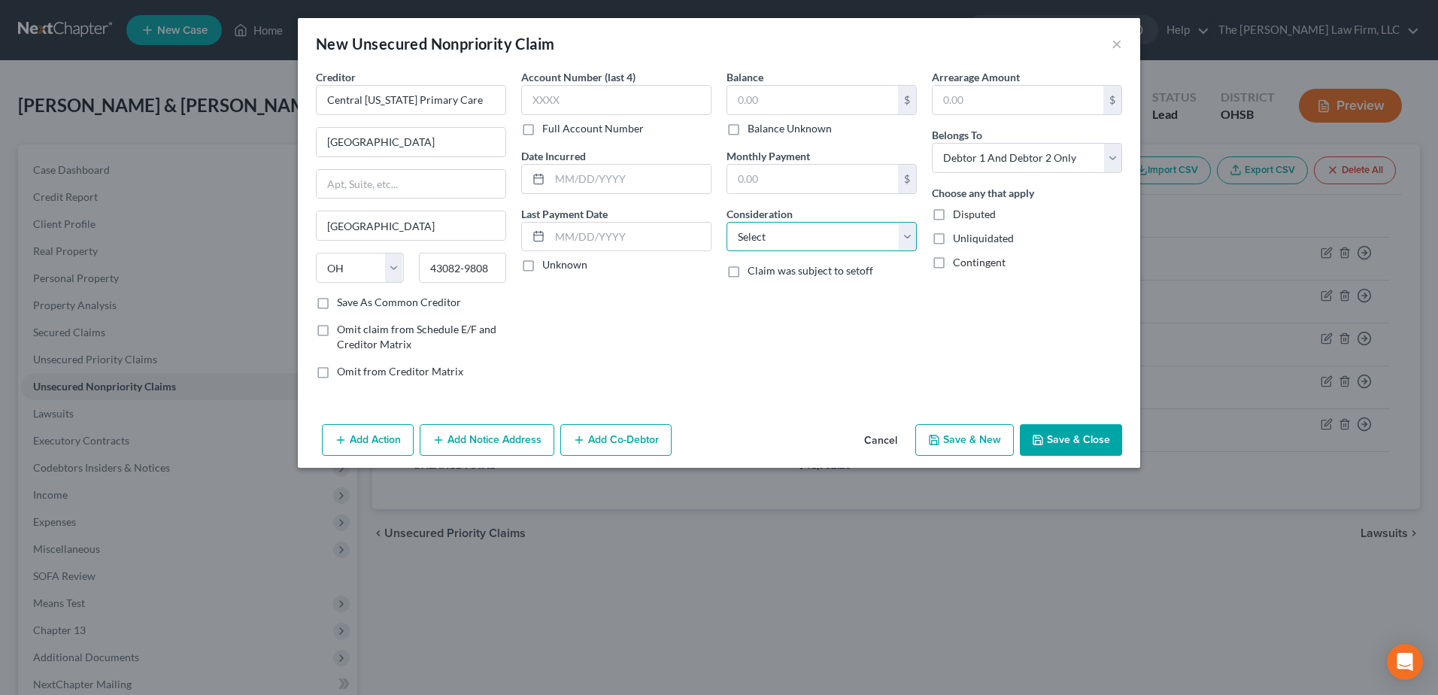
click at [777, 248] on select "Select Cable / Satellite Services Collection Agency Credit Card Debt Debt Couns…" at bounding box center [821, 237] width 190 height 30
select select "9"
click at [726, 222] on select "Select Cable / Satellite Services Collection Agency Credit Card Debt Debt Couns…" at bounding box center [821, 237] width 190 height 30
click at [542, 267] on label "Unknown" at bounding box center [564, 264] width 45 height 15
click at [548, 267] on input "Unknown" at bounding box center [553, 262] width 10 height 10
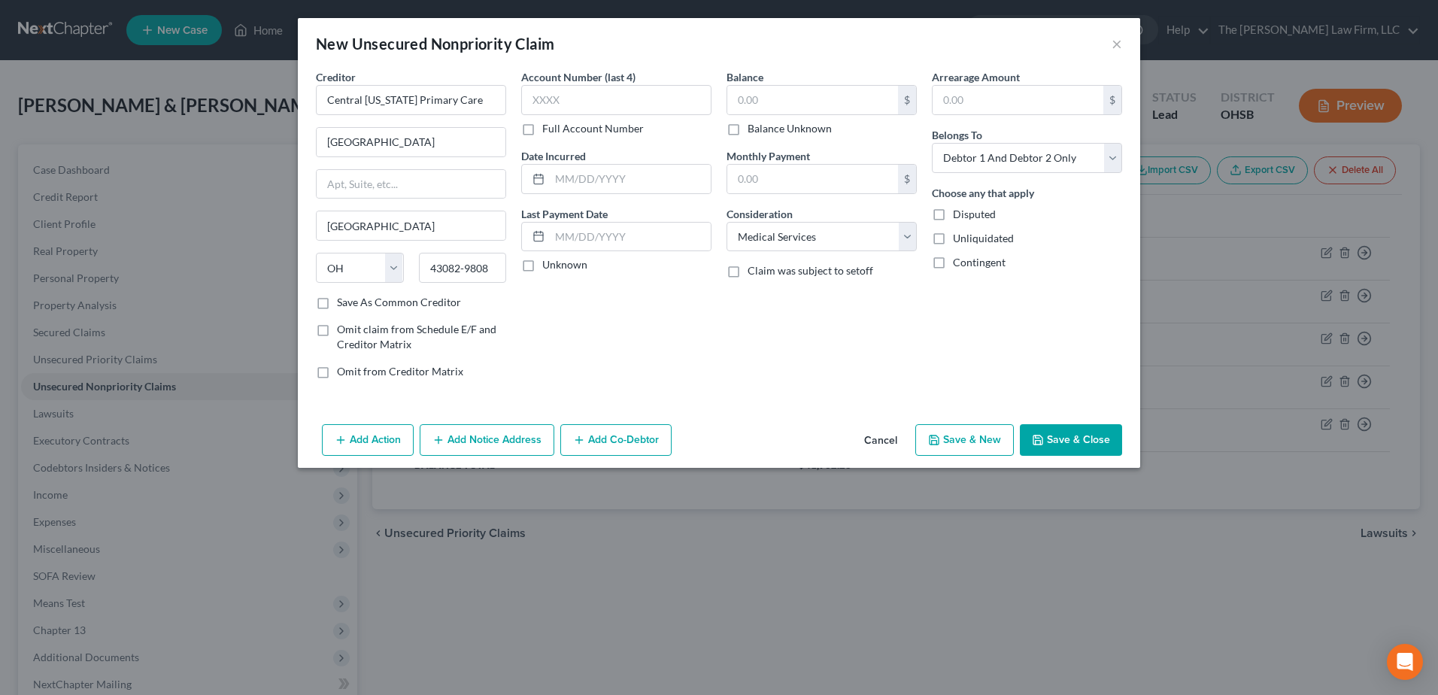
checkbox input "true"
click at [778, 99] on input "text" at bounding box center [812, 100] width 171 height 29
type input "126.44"
click at [976, 438] on button "Save & New" at bounding box center [964, 440] width 98 height 32
select select "2"
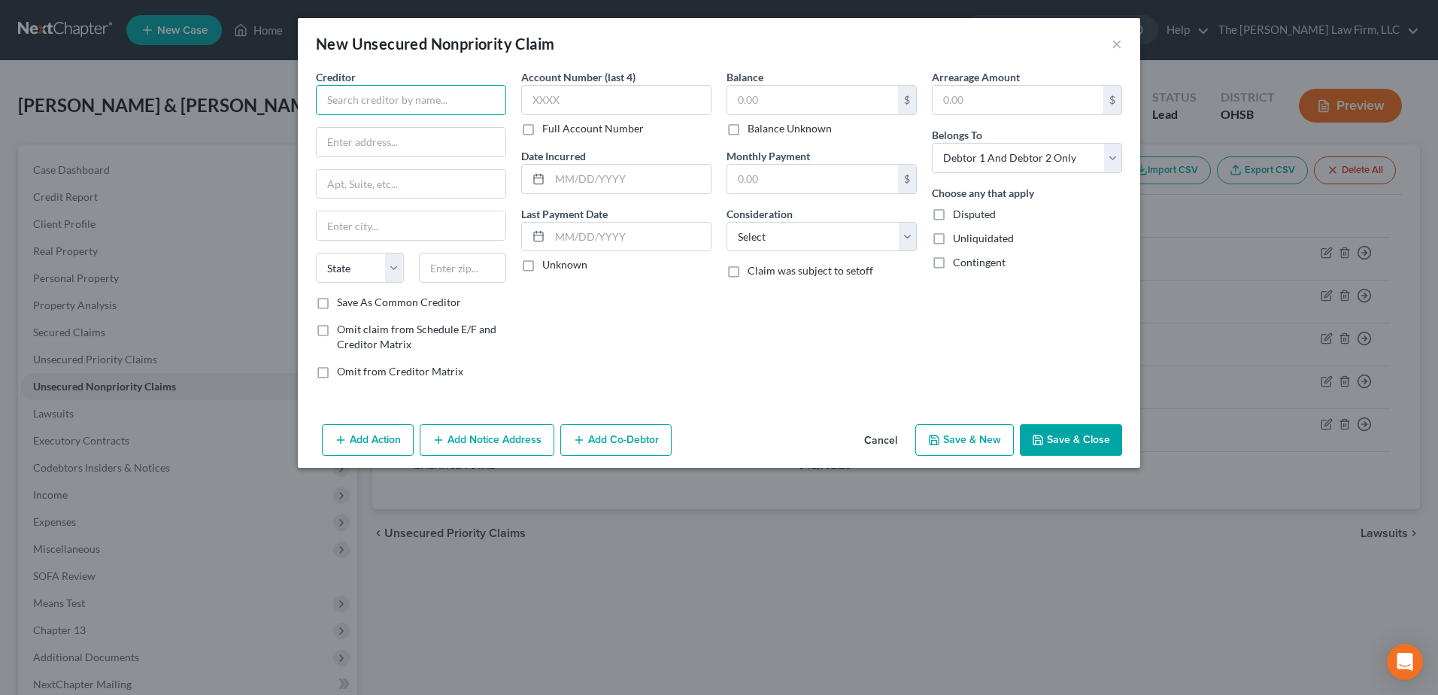
click at [450, 109] on input "text" at bounding box center [411, 100] width 190 height 30
click at [449, 102] on input "Columbus Arth" at bounding box center [411, 100] width 190 height 30
type input "[GEOGRAPHIC_DATA][MEDICAL_DATA]"
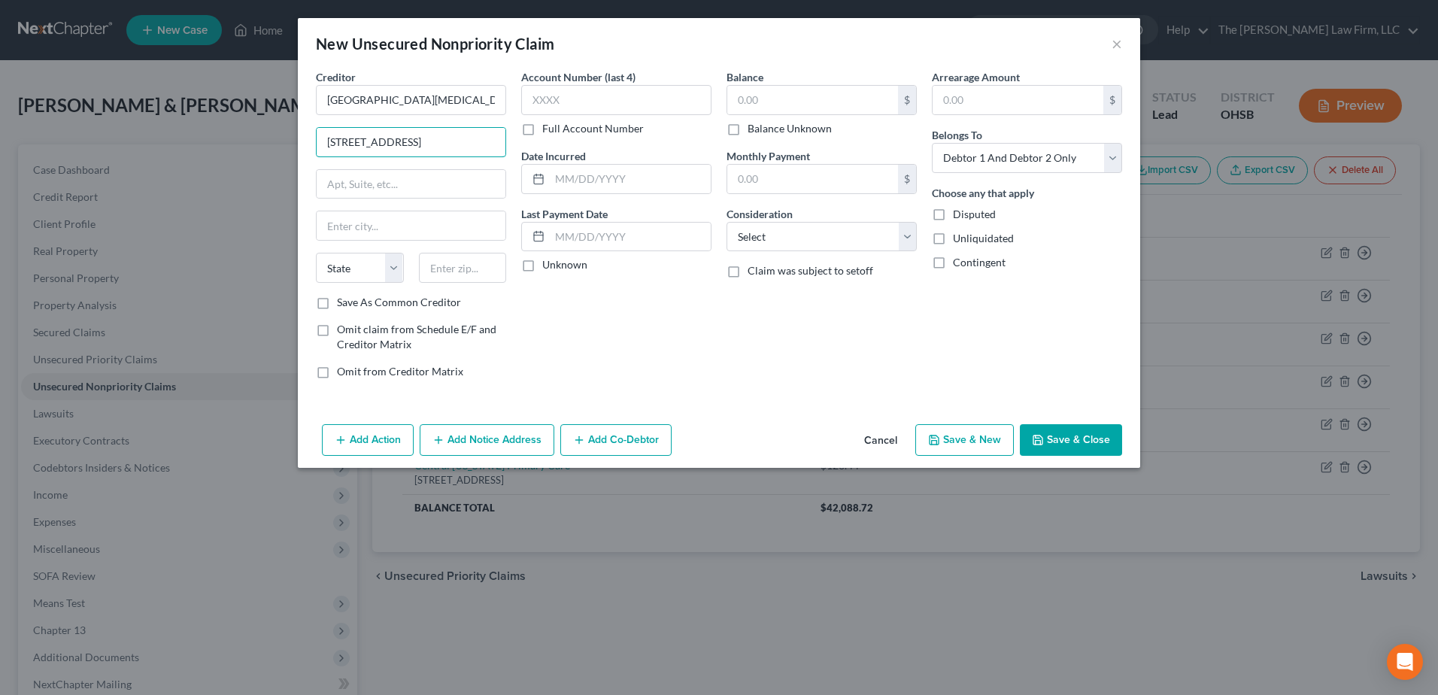
type input "[STREET_ADDRESS]"
type input "43215"
type input "Columbus"
select select "36"
click at [542, 267] on label "Unknown" at bounding box center [564, 264] width 45 height 15
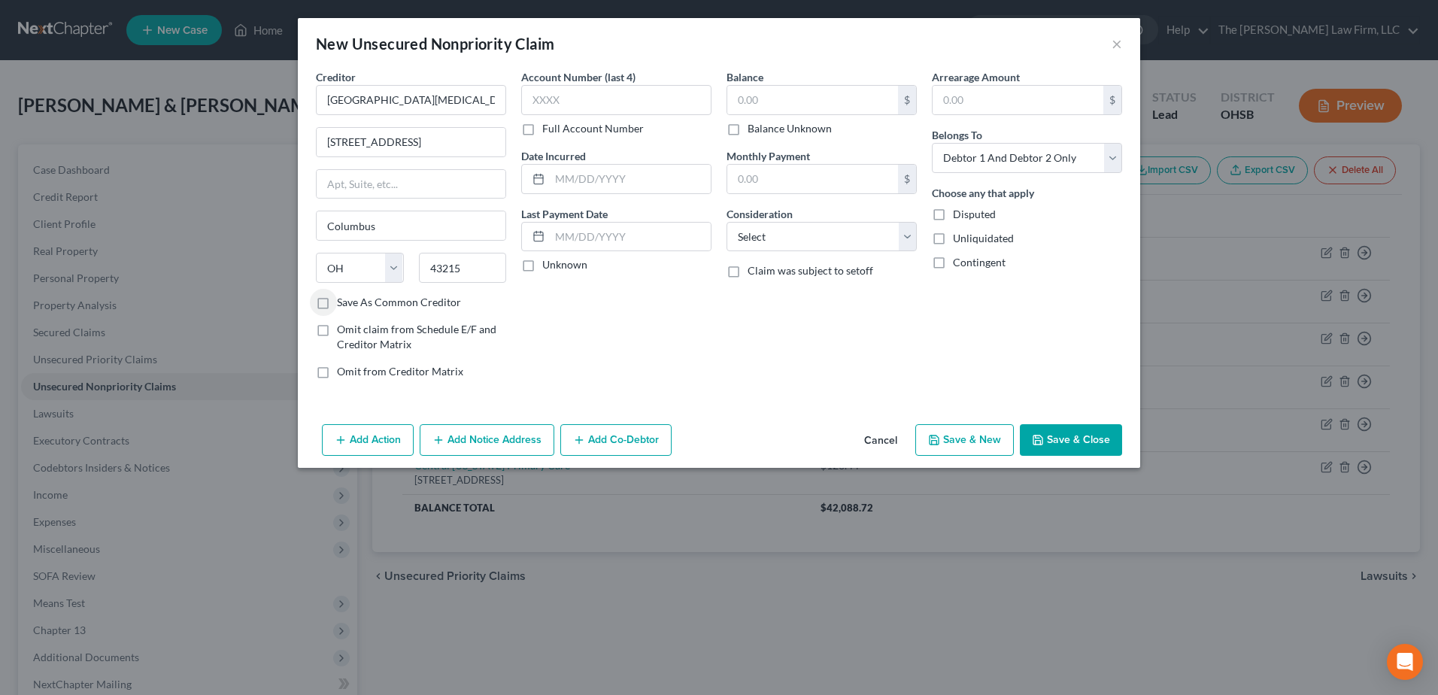
click at [548, 267] on input "Unknown" at bounding box center [553, 262] width 10 height 10
checkbox input "true"
click at [793, 234] on select "Select Cable / Satellite Services Collection Agency Credit Card Debt Debt Couns…" at bounding box center [821, 237] width 190 height 30
select select "9"
click at [726, 222] on select "Select Cable / Satellite Services Collection Agency Credit Card Debt Debt Couns…" at bounding box center [821, 237] width 190 height 30
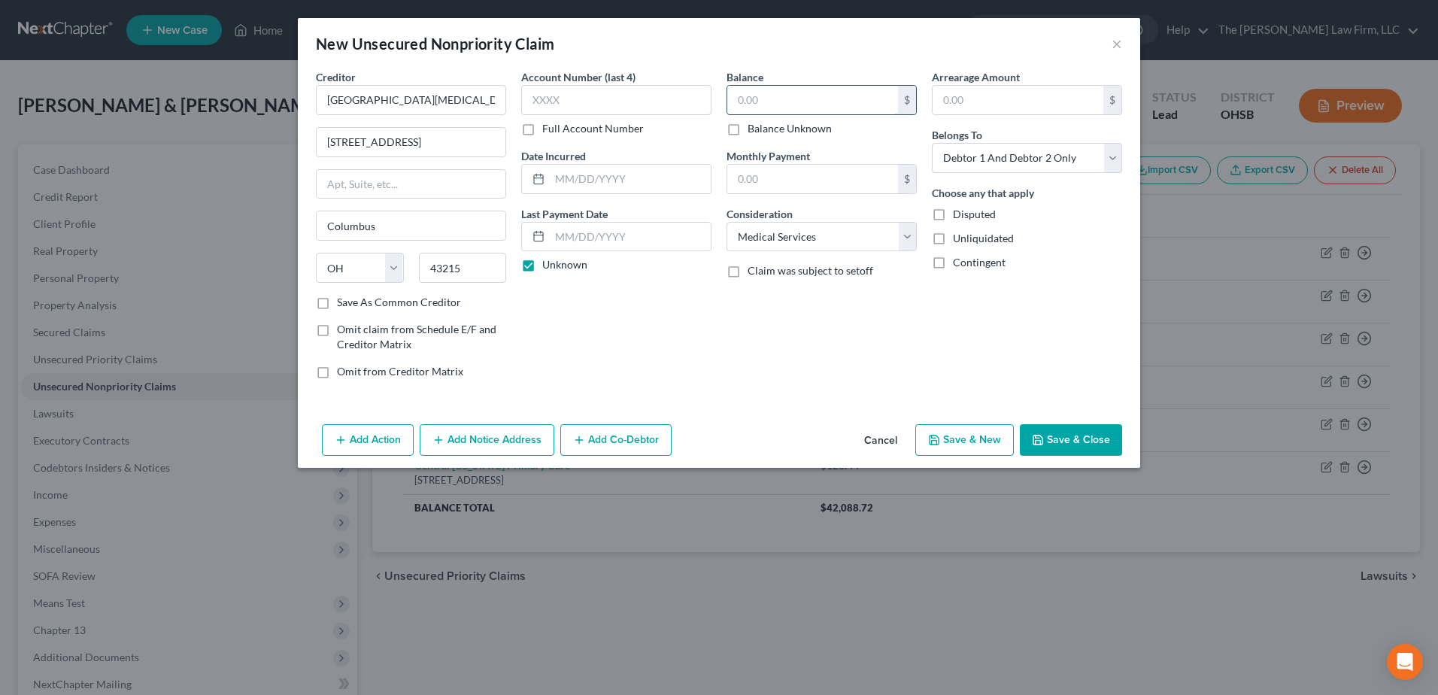
click at [756, 101] on input "text" at bounding box center [812, 100] width 171 height 29
type input "487.00"
click at [974, 441] on button "Save & New" at bounding box center [964, 440] width 98 height 32
select select "2"
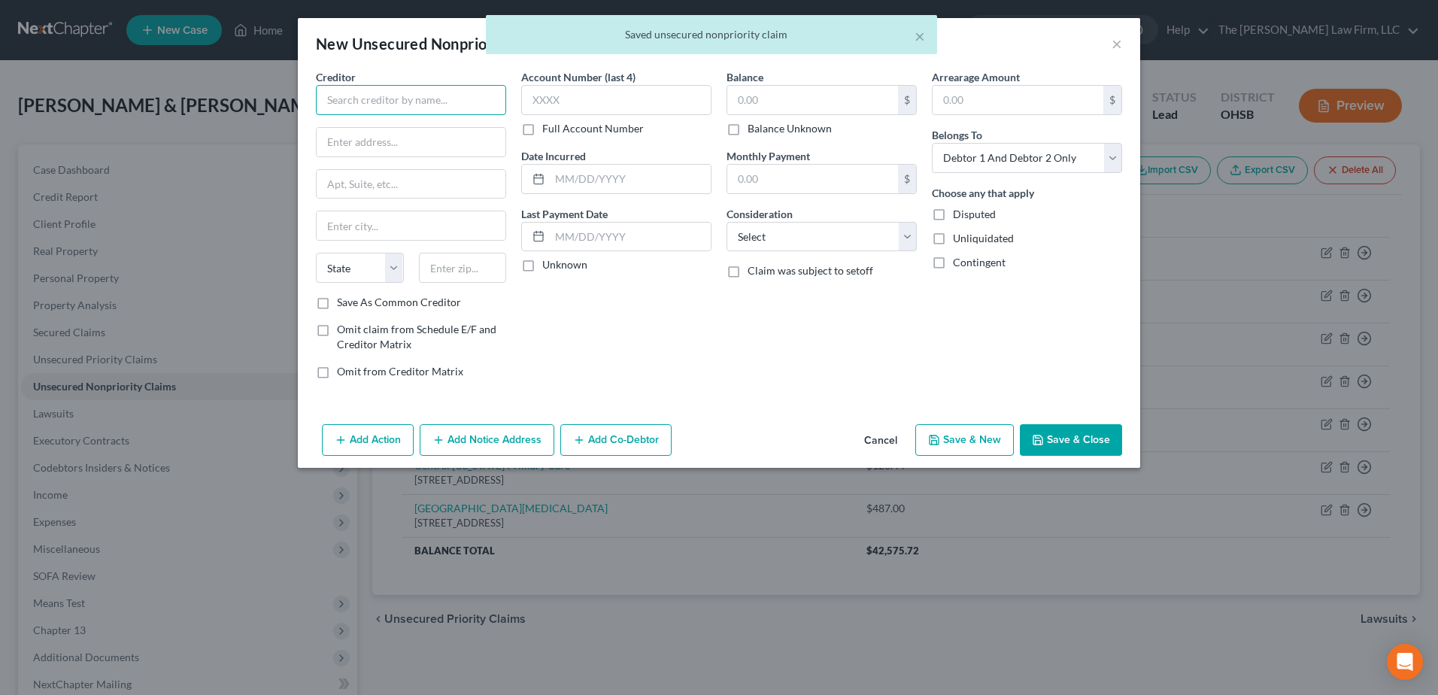
click at [380, 95] on input "text" at bounding box center [411, 100] width 190 height 30
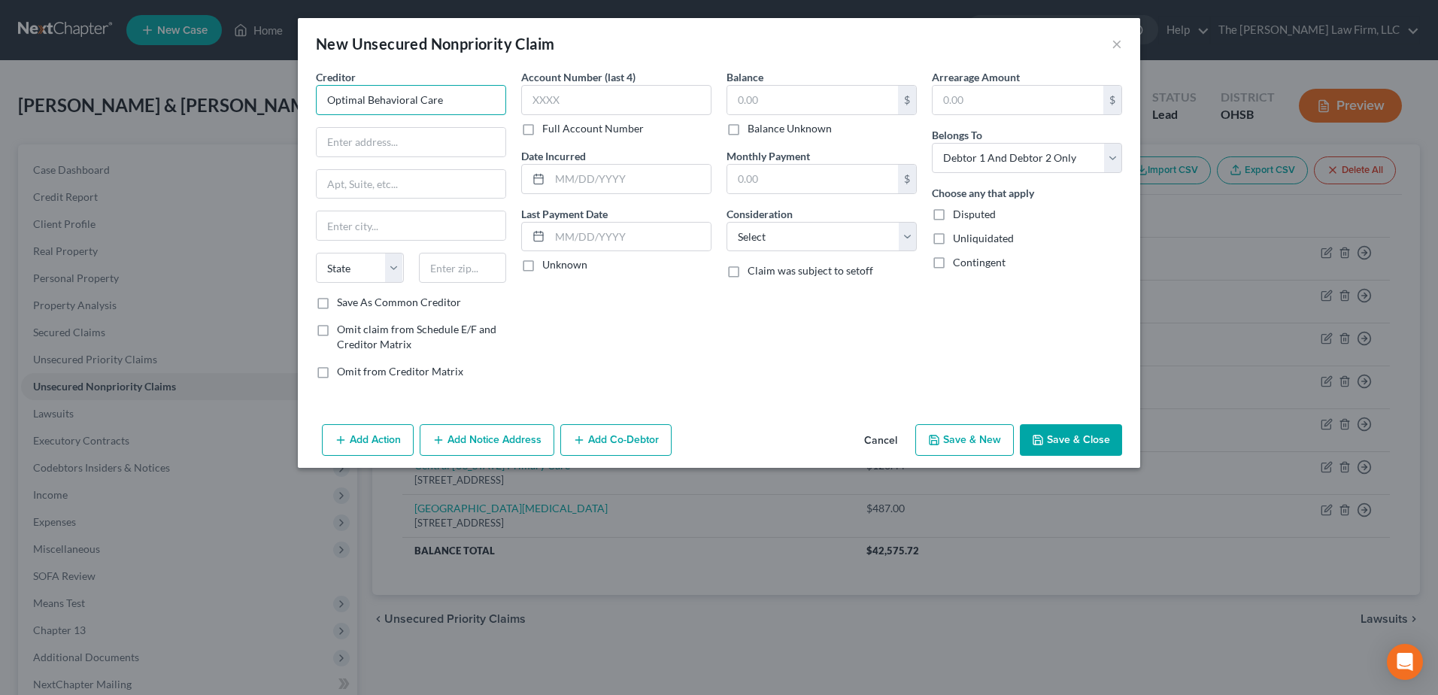
click at [346, 106] on input "Optimal Behavioral Care" at bounding box center [411, 100] width 190 height 30
type input "Optum Behavioral Care"
click at [332, 143] on input "text" at bounding box center [411, 142] width 189 height 29
click at [344, 132] on input "text" at bounding box center [411, 142] width 189 height 29
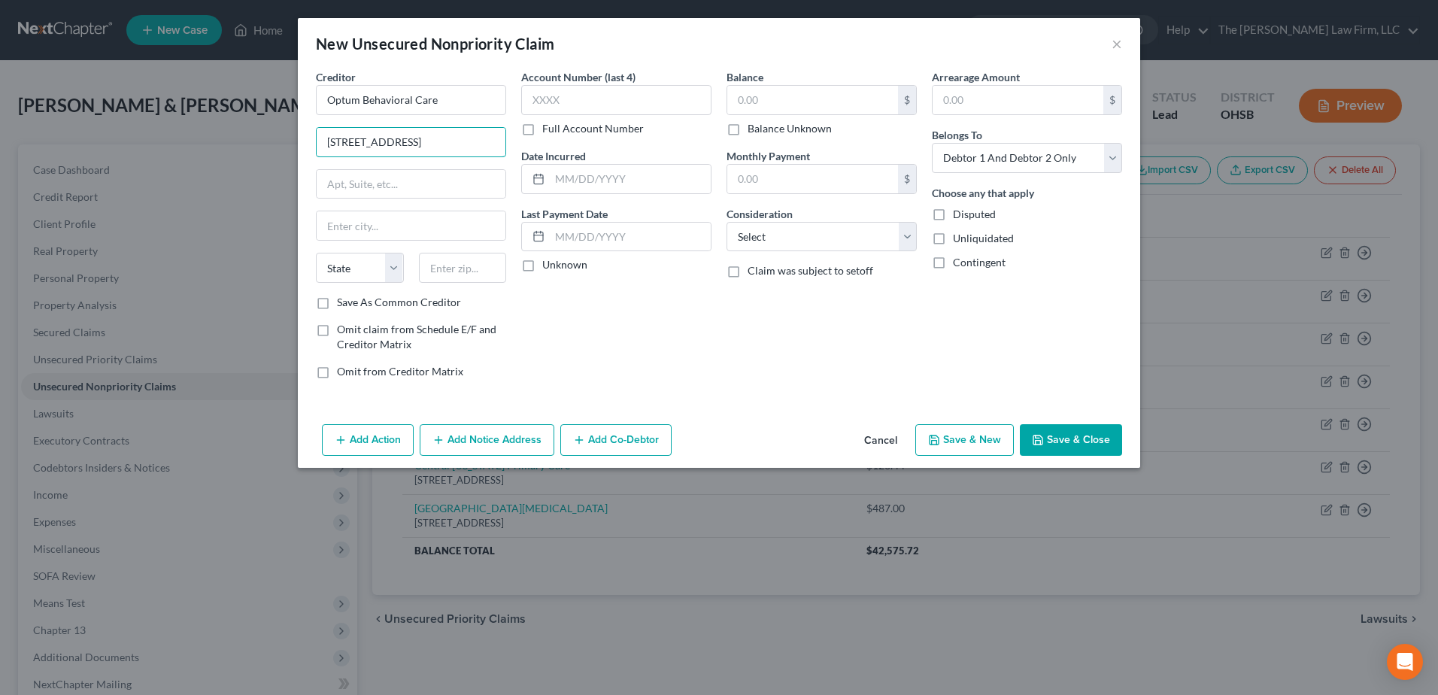
type input "[STREET_ADDRESS]"
type input "2nd Floor"
type input "12110"
type input "[PERSON_NAME]"
select select "35"
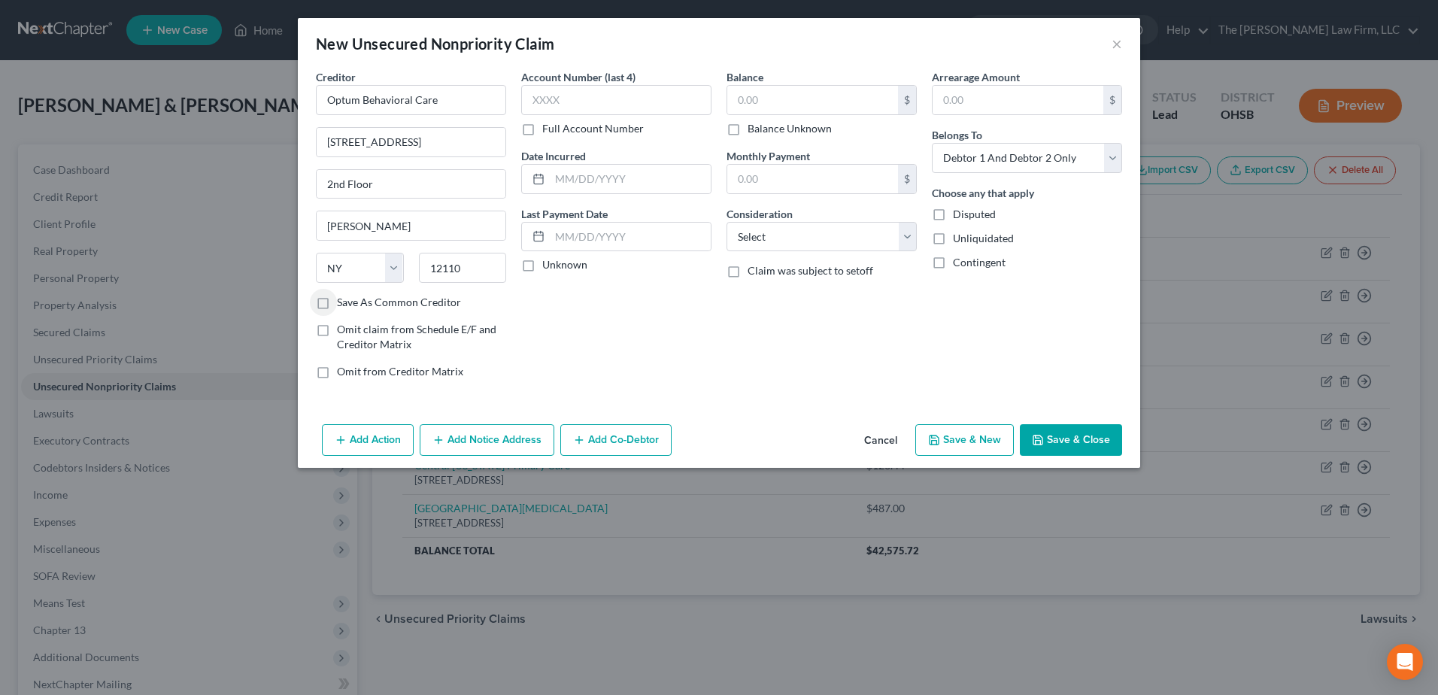
click at [542, 265] on label "Unknown" at bounding box center [564, 264] width 45 height 15
click at [548, 265] on input "Unknown" at bounding box center [553, 262] width 10 height 10
checkbox input "true"
click at [762, 98] on input "text" at bounding box center [812, 100] width 171 height 29
type input "216.96"
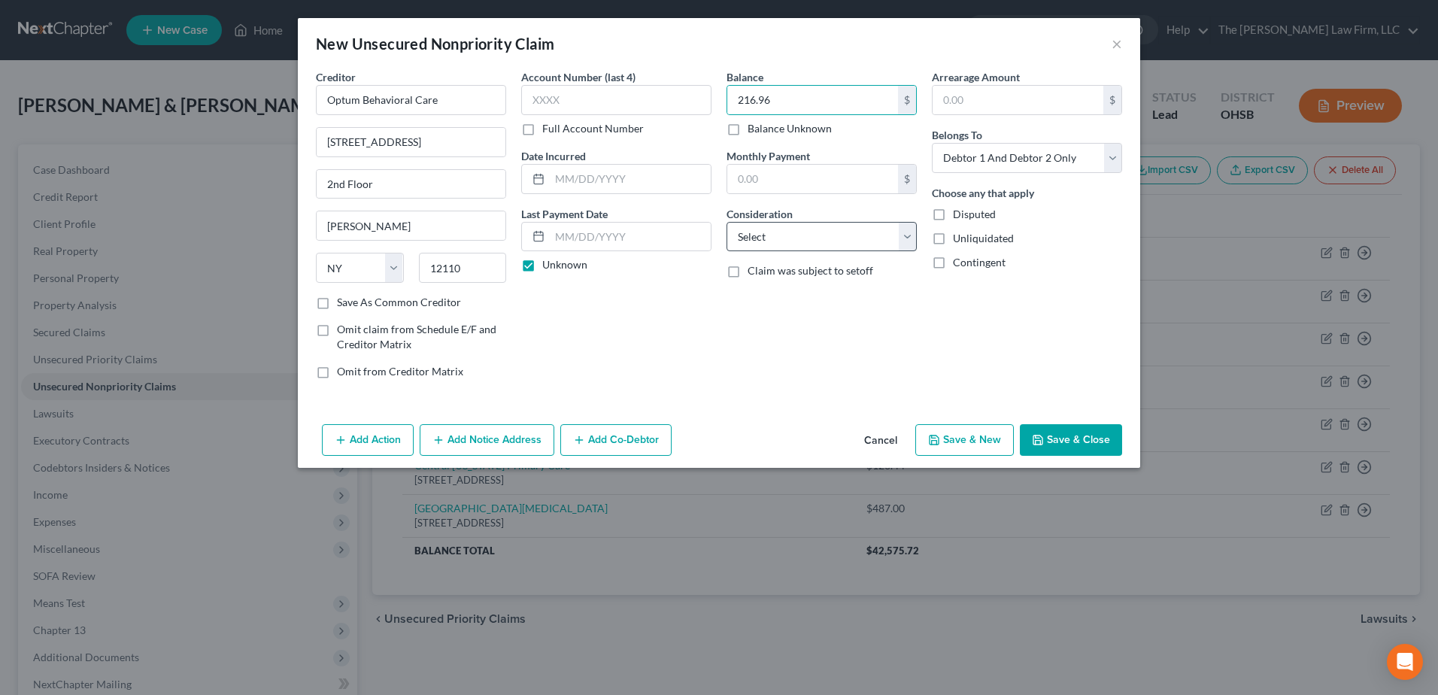
click at [774, 255] on div "Balance 216.96 $ Balance Unknown Balance Undetermined 216.96 $ Balance Unknown …" at bounding box center [821, 230] width 205 height 322
click at [776, 231] on select "Select Cable / Satellite Services Collection Agency Credit Card Debt Debt Couns…" at bounding box center [821, 237] width 190 height 30
select select "9"
click at [726, 222] on select "Select Cable / Satellite Services Collection Agency Credit Card Debt Debt Couns…" at bounding box center [821, 237] width 190 height 30
click at [983, 434] on button "Save & New" at bounding box center [964, 440] width 98 height 32
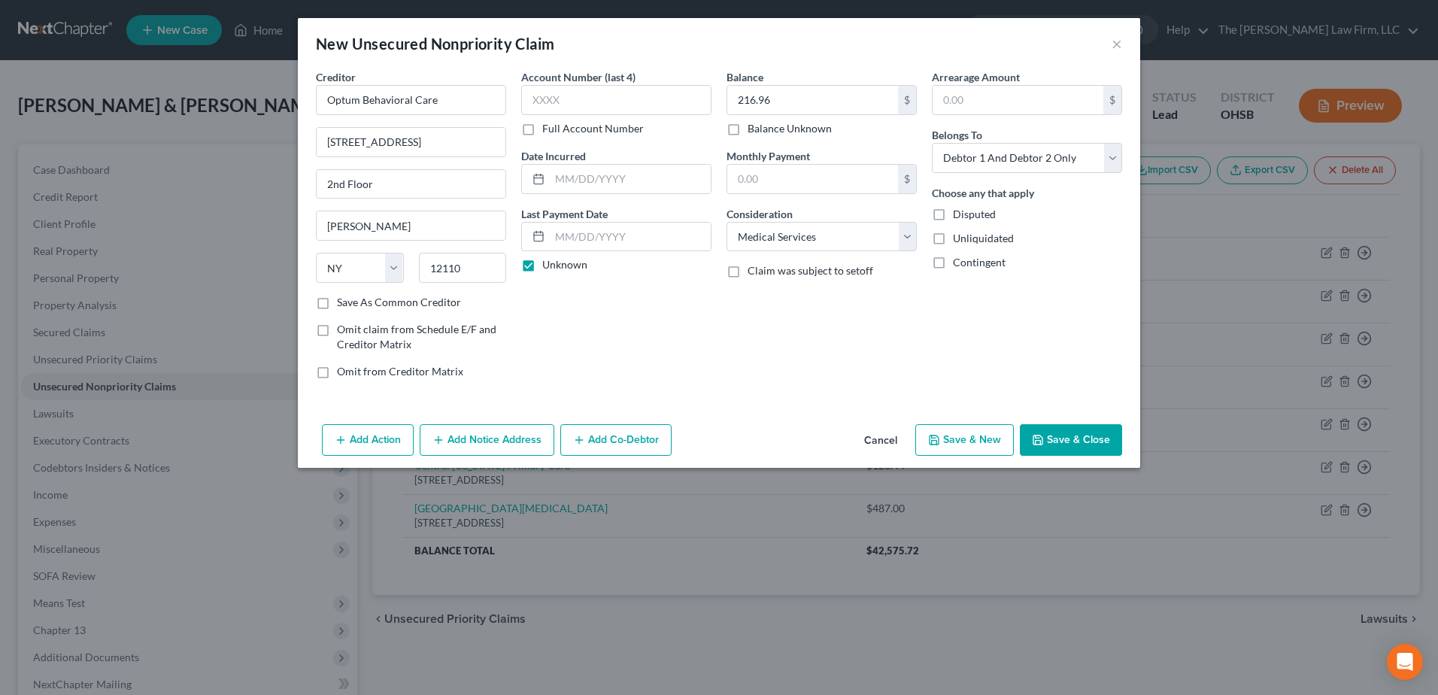
select select "2"
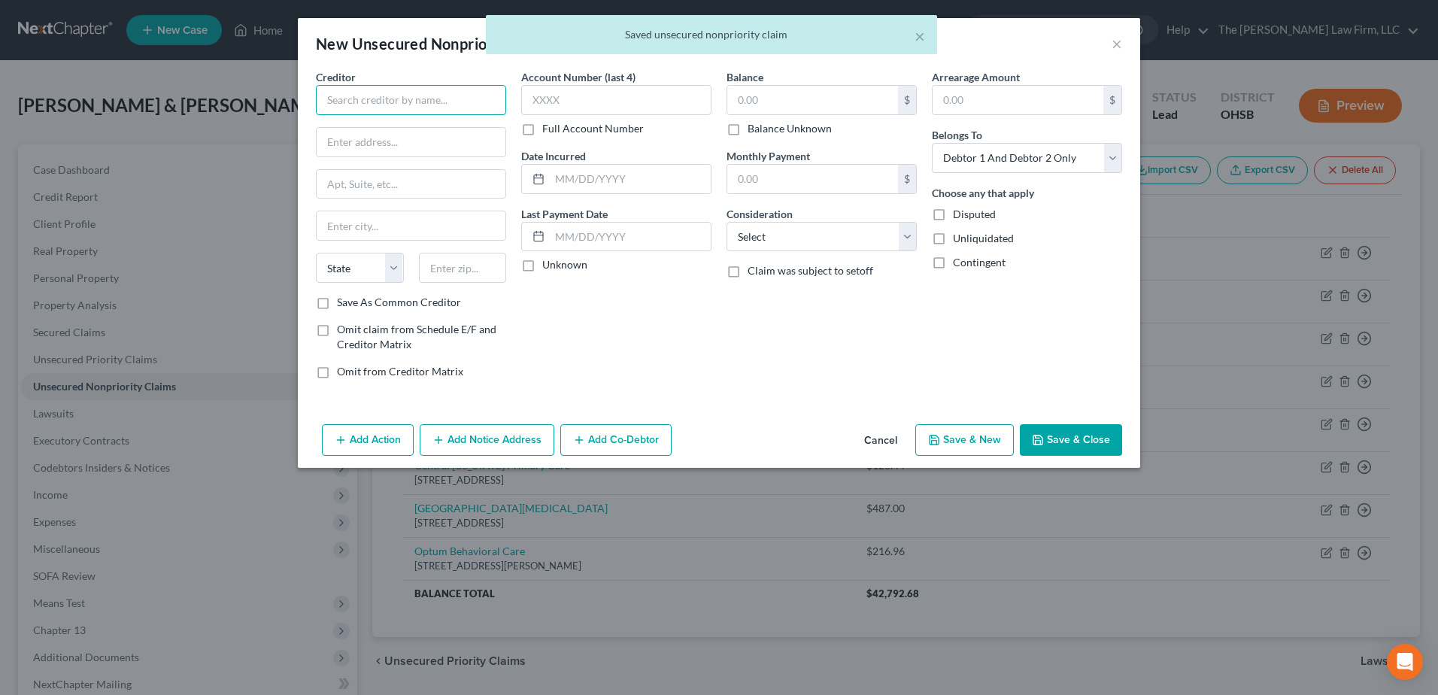
click at [413, 90] on input "text" at bounding box center [411, 100] width 190 height 30
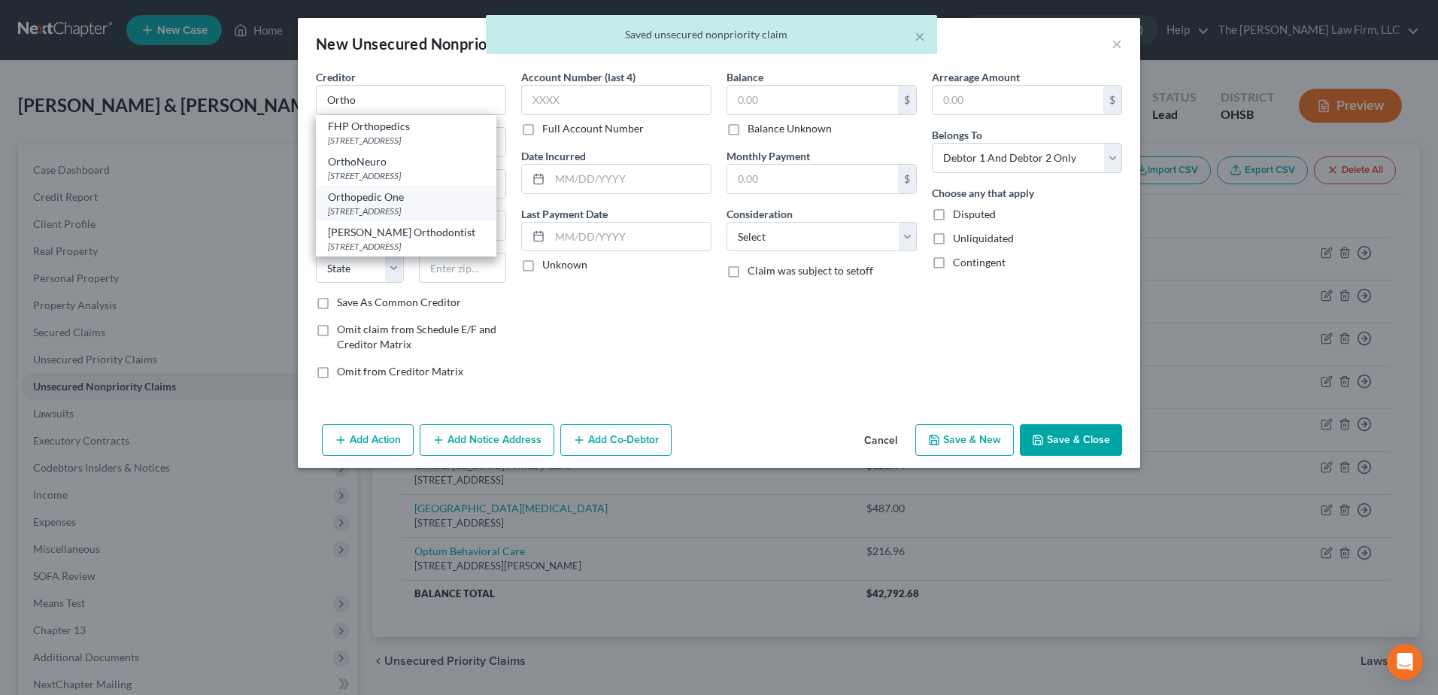
click at [382, 211] on div "[STREET_ADDRESS]" at bounding box center [406, 211] width 156 height 13
type input "Orthopedic One"
type input "[STREET_ADDRESS]"
type input "Third Floor"
type input "[GEOGRAPHIC_DATA]"
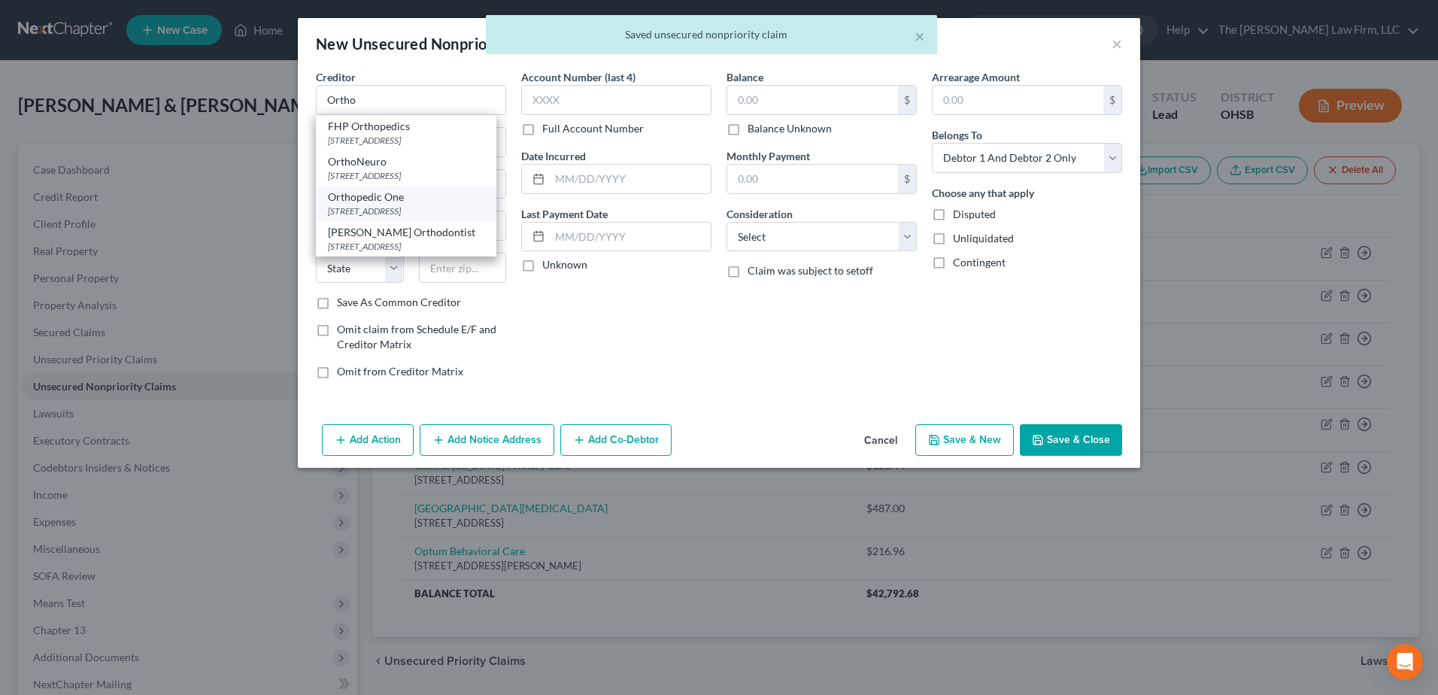
select select "36"
type input "43082"
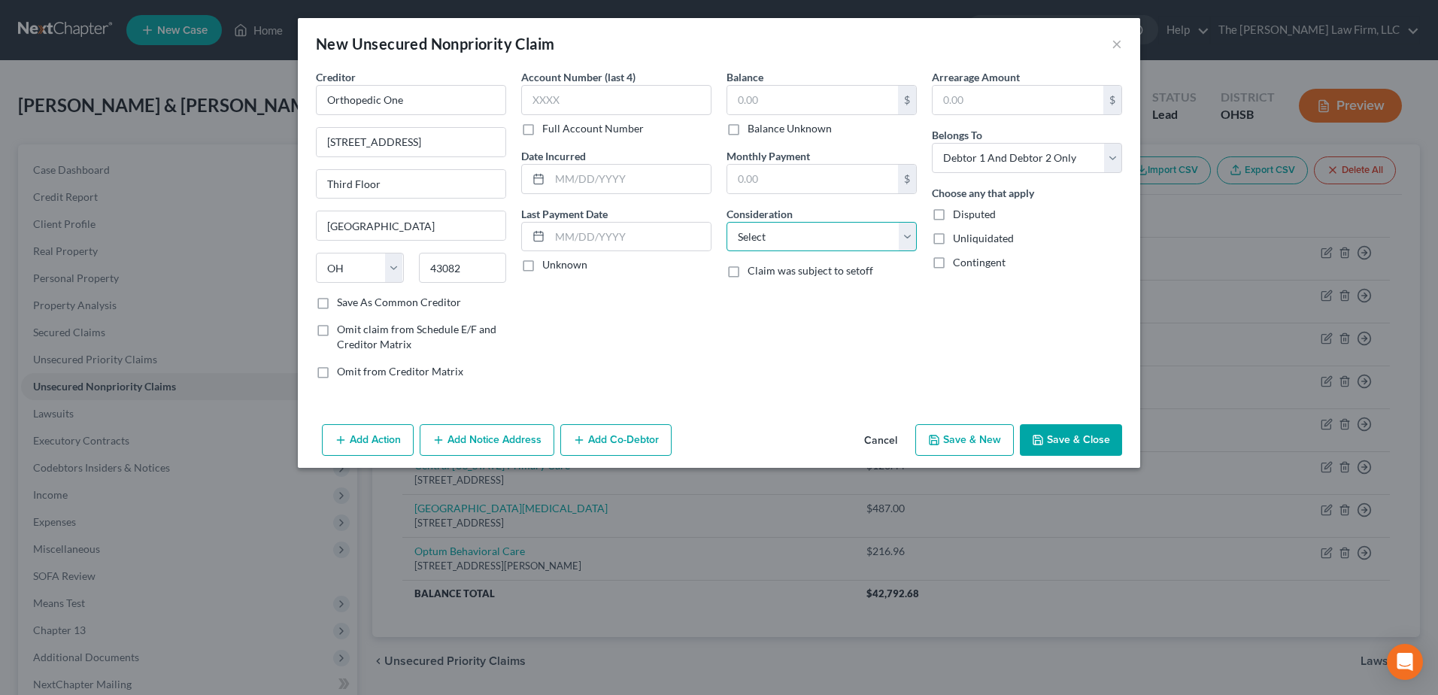
drag, startPoint x: 760, startPoint y: 229, endPoint x: 760, endPoint y: 251, distance: 21.8
click at [760, 229] on select "Select Cable / Satellite Services Collection Agency Credit Card Debt Debt Couns…" at bounding box center [821, 237] width 190 height 30
select select "9"
click at [726, 222] on select "Select Cable / Satellite Services Collection Agency Credit Card Debt Debt Couns…" at bounding box center [821, 237] width 190 height 30
click at [542, 266] on label "Unknown" at bounding box center [564, 264] width 45 height 15
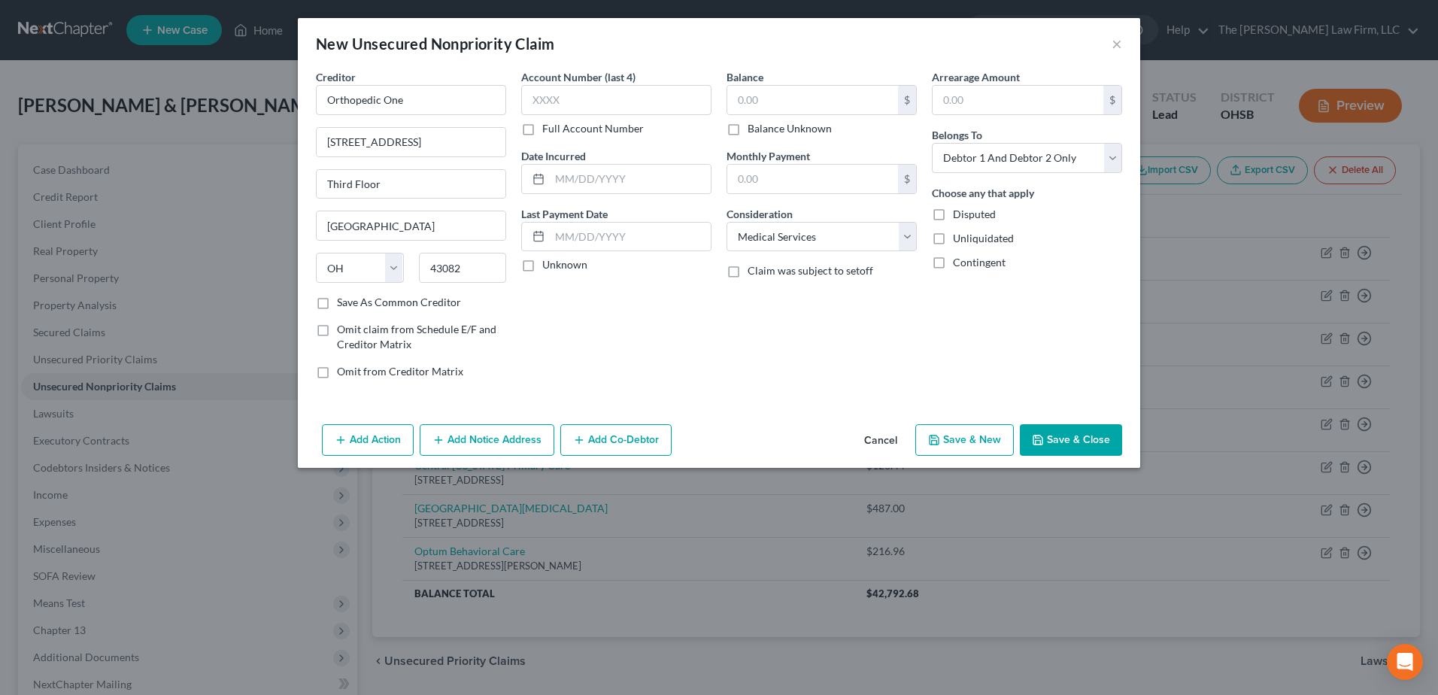
click at [548, 266] on input "Unknown" at bounding box center [553, 262] width 10 height 10
checkbox input "true"
click at [791, 106] on input "text" at bounding box center [812, 100] width 171 height 29
type input "406.03"
click at [992, 449] on button "Save & New" at bounding box center [964, 440] width 98 height 32
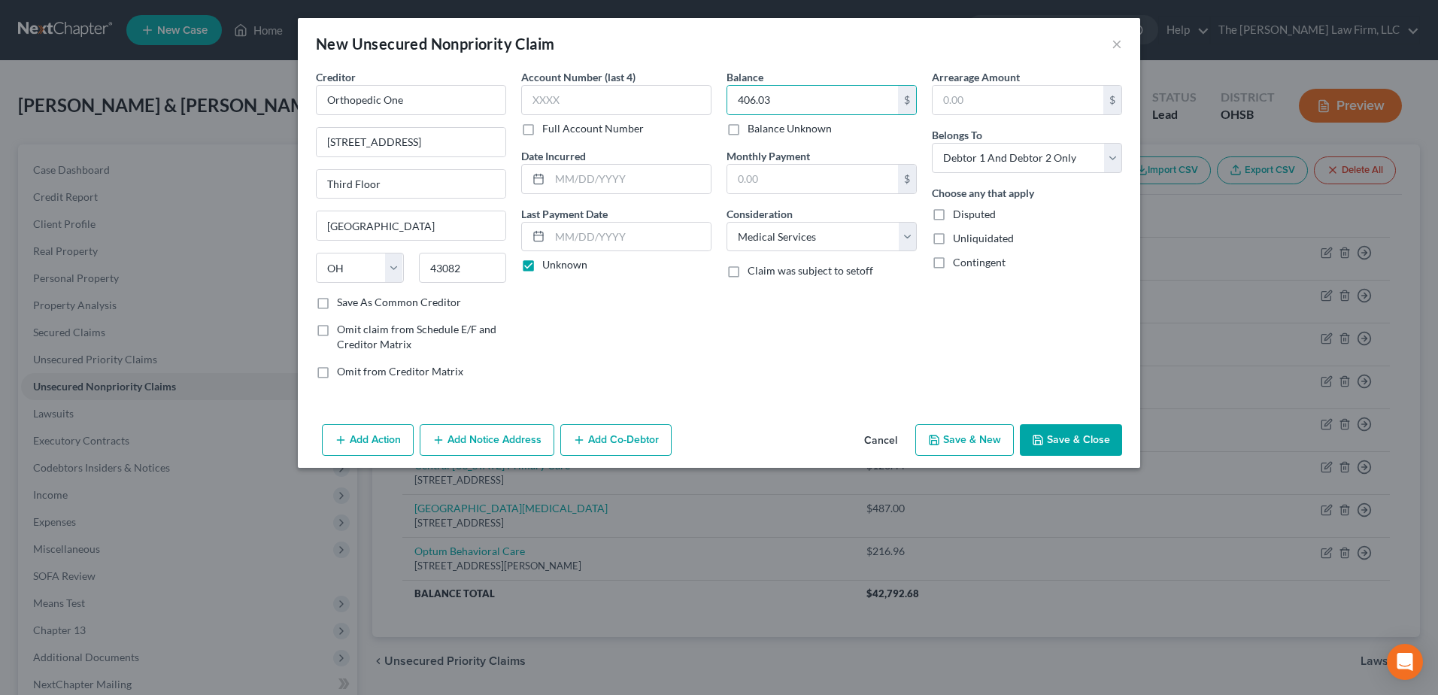
select select "2"
type input "0.00"
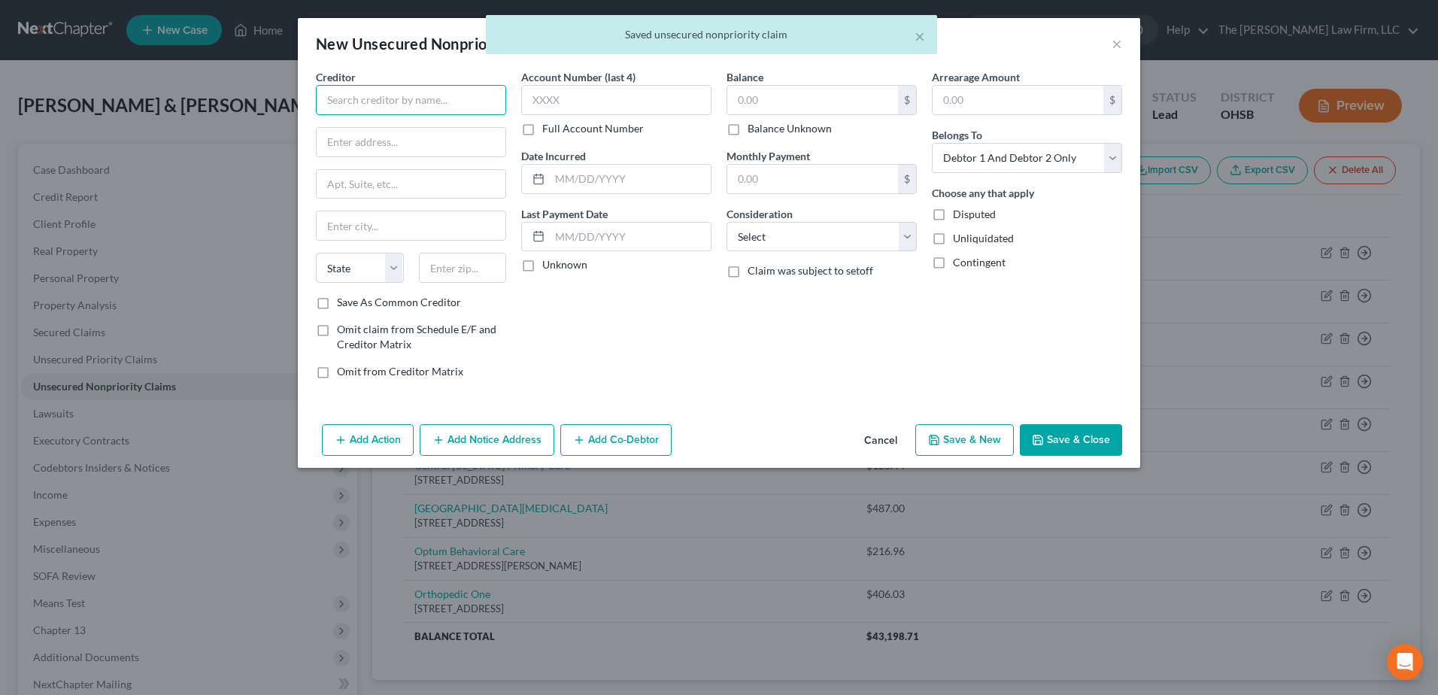
click at [391, 92] on input "text" at bounding box center [411, 100] width 190 height 30
type input "O"
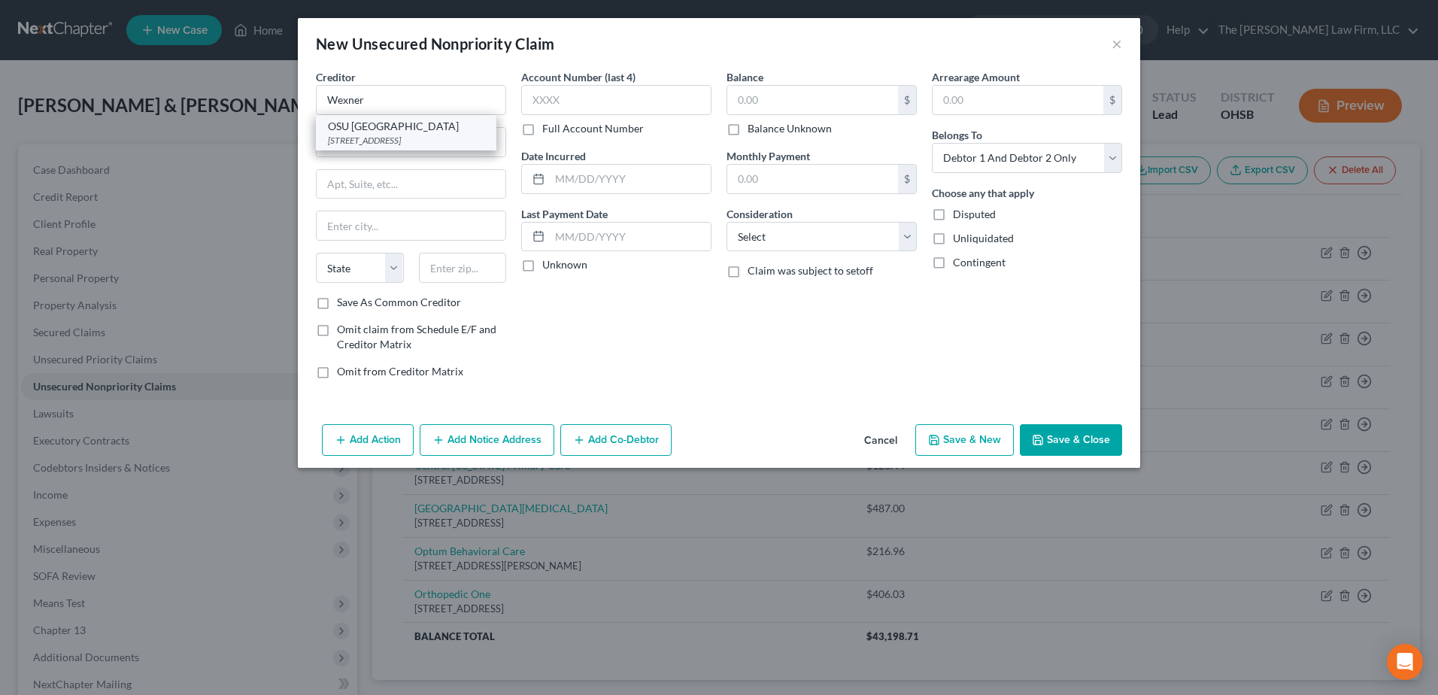
click at [386, 129] on div "OSU [GEOGRAPHIC_DATA]" at bounding box center [406, 126] width 156 height 15
type input "OSU [GEOGRAPHIC_DATA]"
type input "[STREET_ADDRESS]"
type input "Columbus"
select select "36"
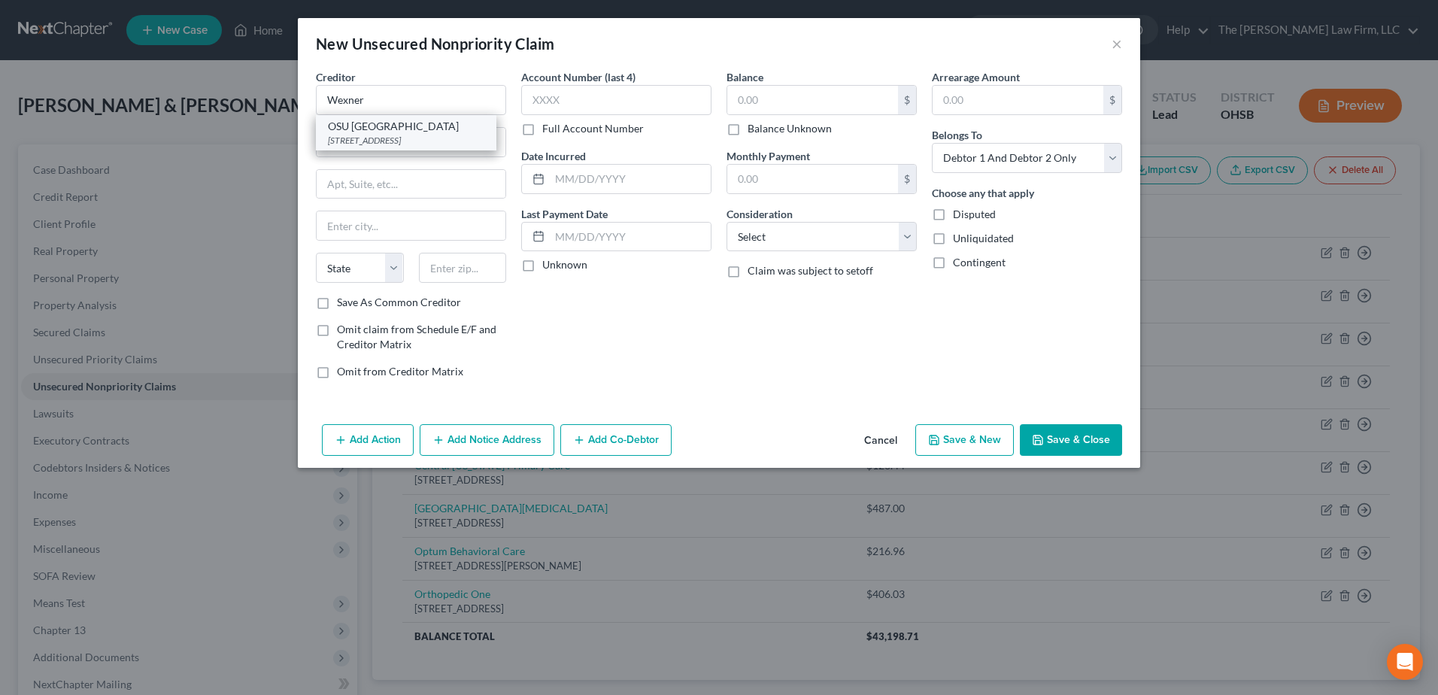
type input "43210"
click at [542, 267] on label "Unknown" at bounding box center [564, 264] width 45 height 15
click at [548, 267] on input "Unknown" at bounding box center [553, 262] width 10 height 10
checkbox input "true"
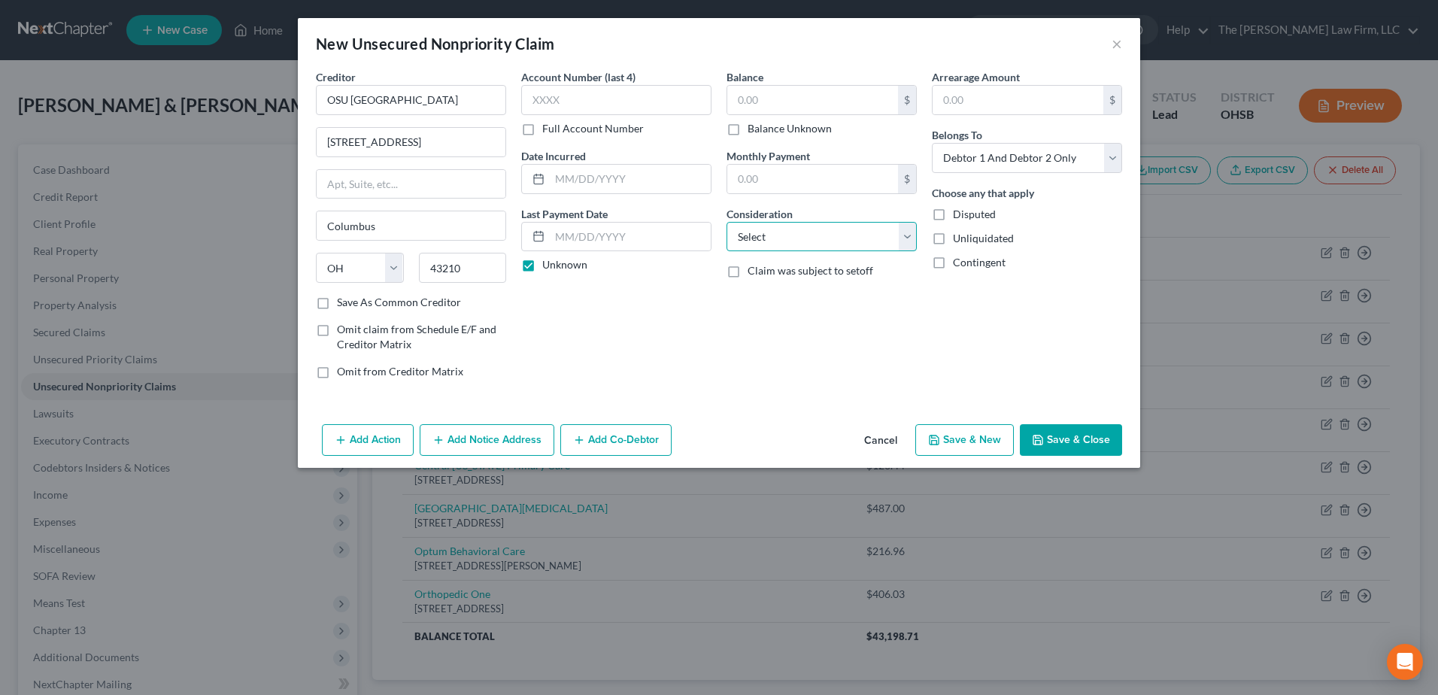
click at [753, 237] on select "Select Cable / Satellite Services Collection Agency Credit Card Debt Debt Couns…" at bounding box center [821, 237] width 190 height 30
select select "9"
click at [726, 222] on select "Select Cable / Satellite Services Collection Agency Credit Card Debt Debt Couns…" at bounding box center [821, 237] width 190 height 30
click at [771, 114] on input "text" at bounding box center [812, 100] width 171 height 29
type input "195.00"
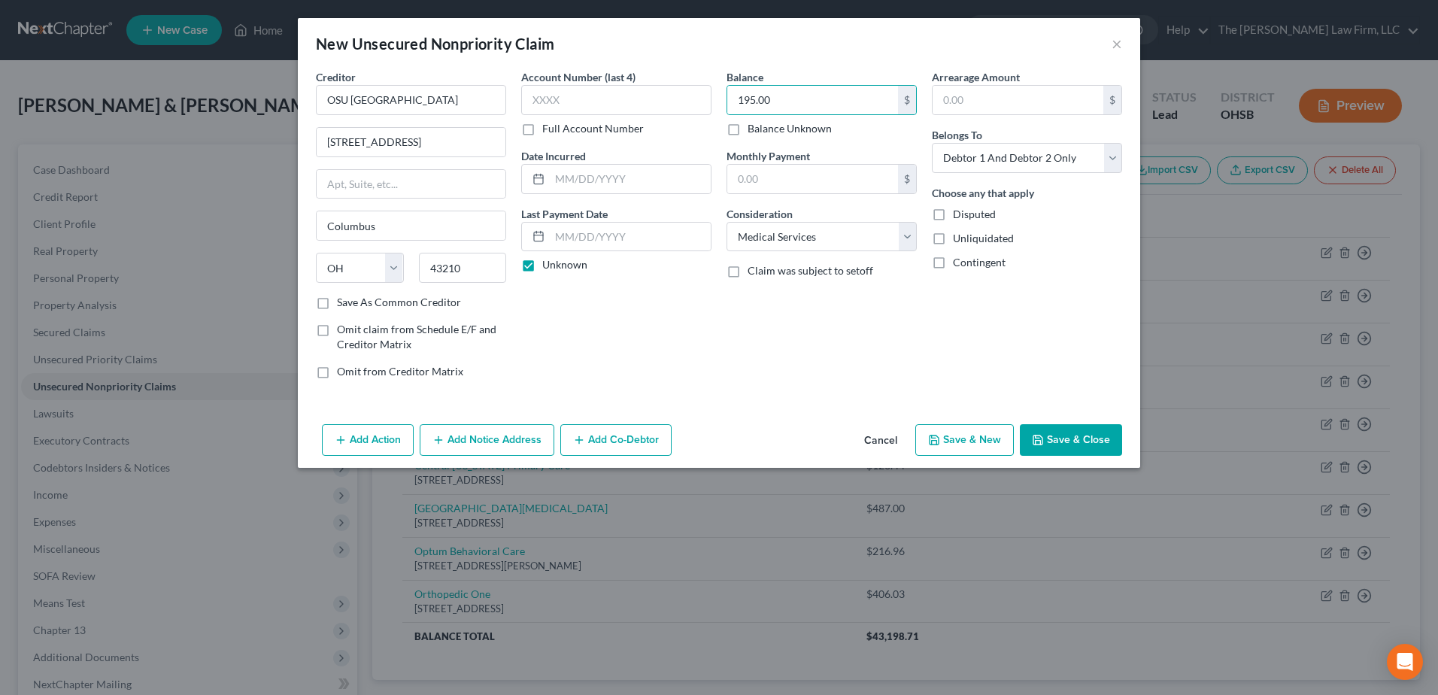
click at [964, 444] on button "Save & New" at bounding box center [964, 440] width 98 height 32
select select "2"
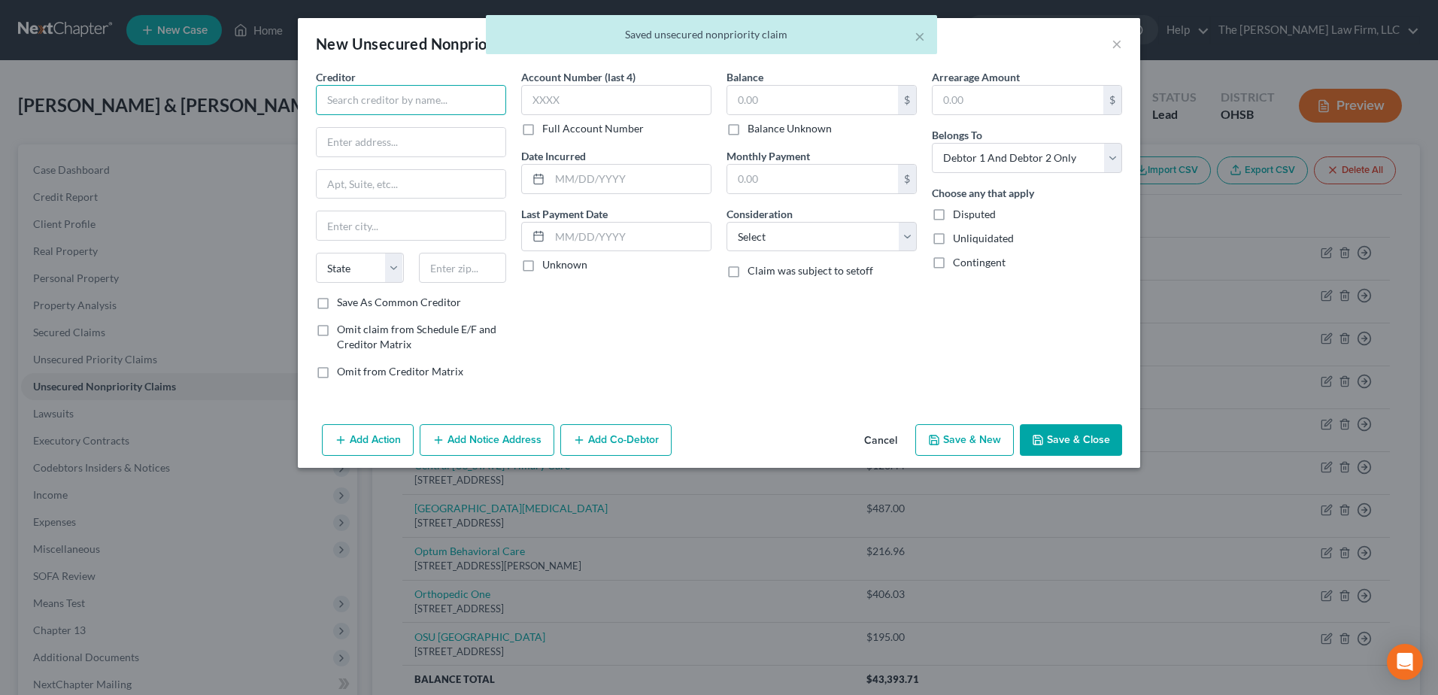
click at [374, 92] on input "text" at bounding box center [411, 100] width 190 height 30
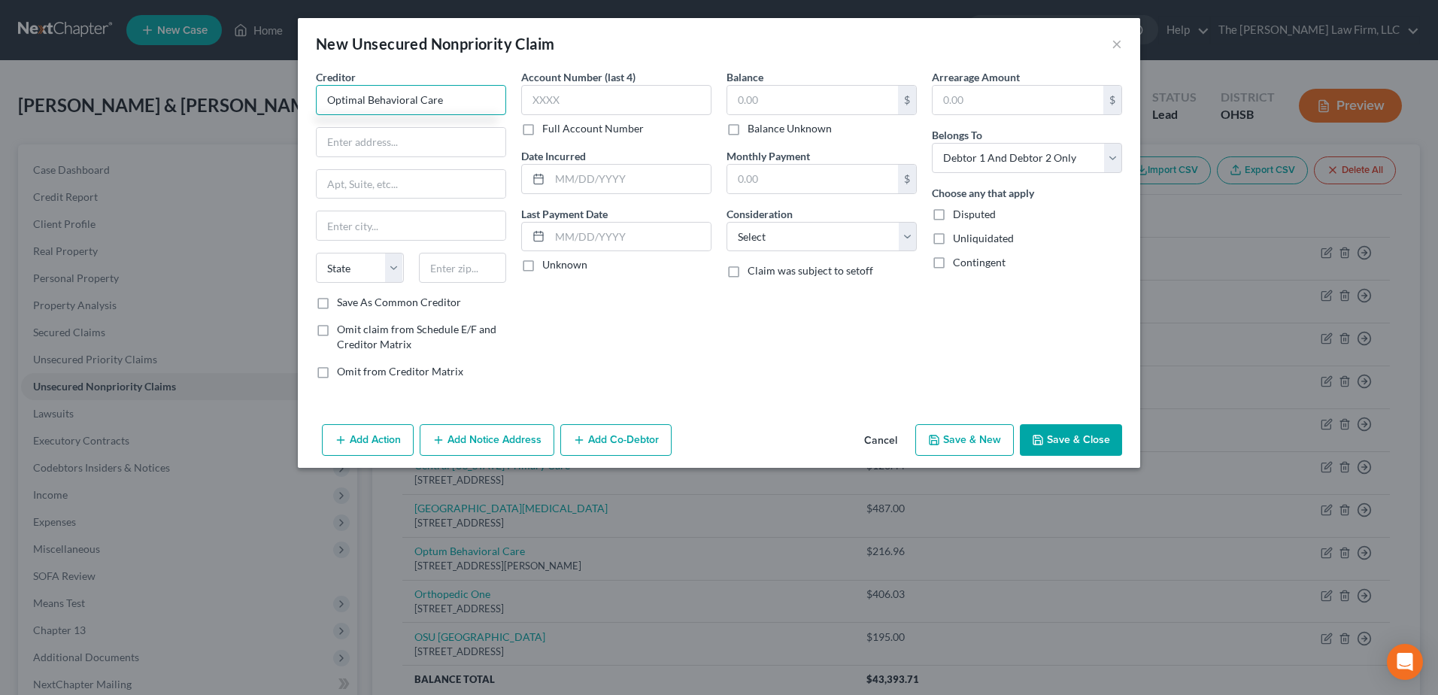
type input "Optimal Behavioral Care"
type input "[STREET_ADDRESS]"
type input "43209"
type input "Columbus"
select select "36"
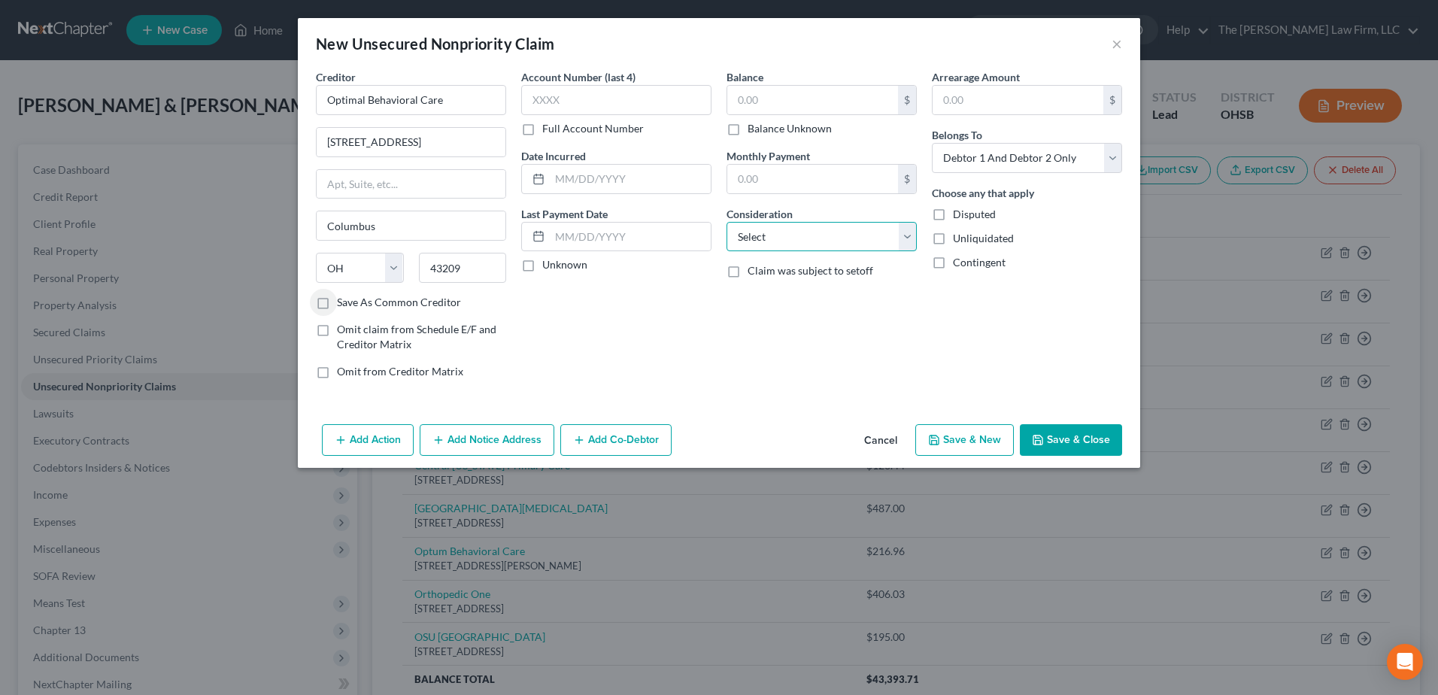
click at [820, 244] on select "Select Cable / Satellite Services Collection Agency Credit Card Debt Debt Couns…" at bounding box center [821, 237] width 190 height 30
select select "9"
click at [726, 222] on select "Select Cable / Satellite Services Collection Agency Credit Card Debt Debt Couns…" at bounding box center [821, 237] width 190 height 30
click at [542, 268] on label "Unknown" at bounding box center [564, 264] width 45 height 15
click at [548, 267] on input "Unknown" at bounding box center [553, 262] width 10 height 10
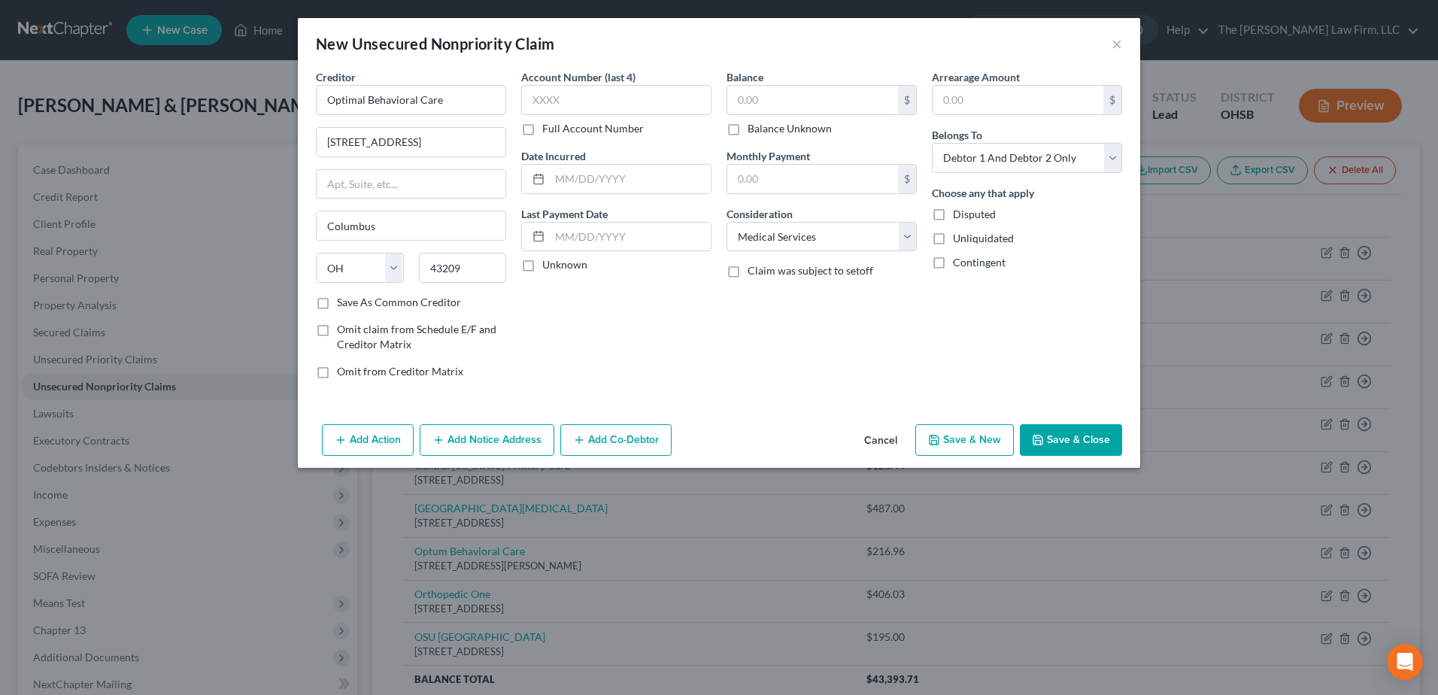
checkbox input "true"
click at [828, 107] on input "text" at bounding box center [812, 100] width 171 height 29
type input "456.96"
click at [958, 444] on button "Save & New" at bounding box center [964, 440] width 98 height 32
select select "2"
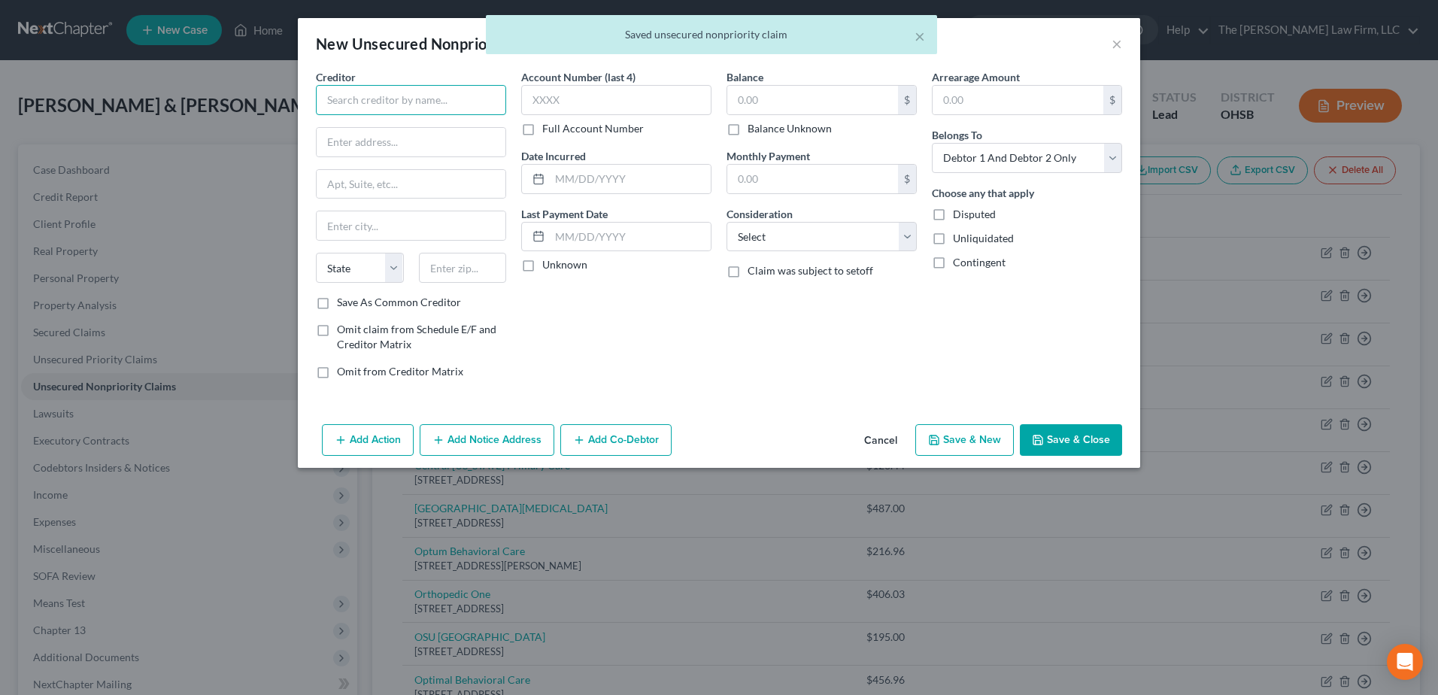
click at [383, 92] on input "text" at bounding box center [411, 100] width 190 height 30
type input "PNC"
click at [361, 132] on div "PNC" at bounding box center [414, 126] width 172 height 15
type input "One [GEOGRAPHIC_DATA]"
type input "[STREET_ADDRESS]"
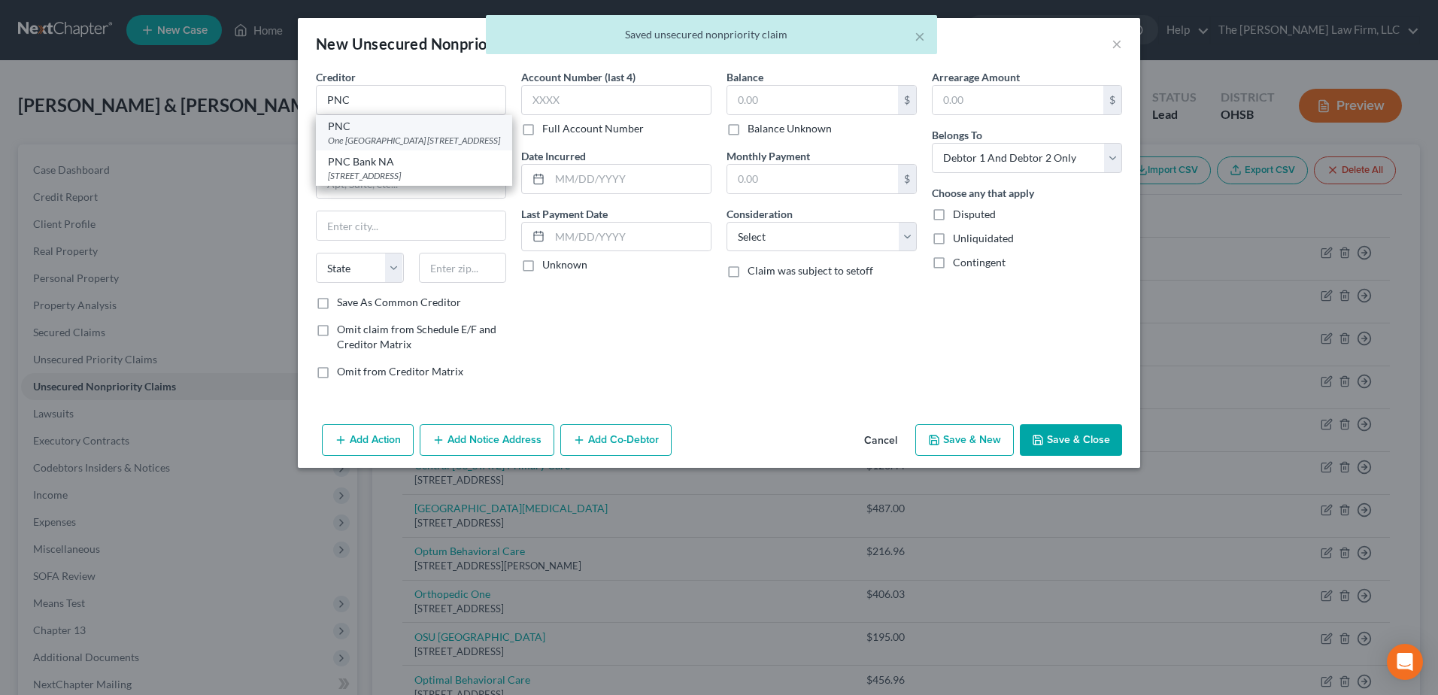
type input "[GEOGRAPHIC_DATA]"
select select "39"
type input "15222"
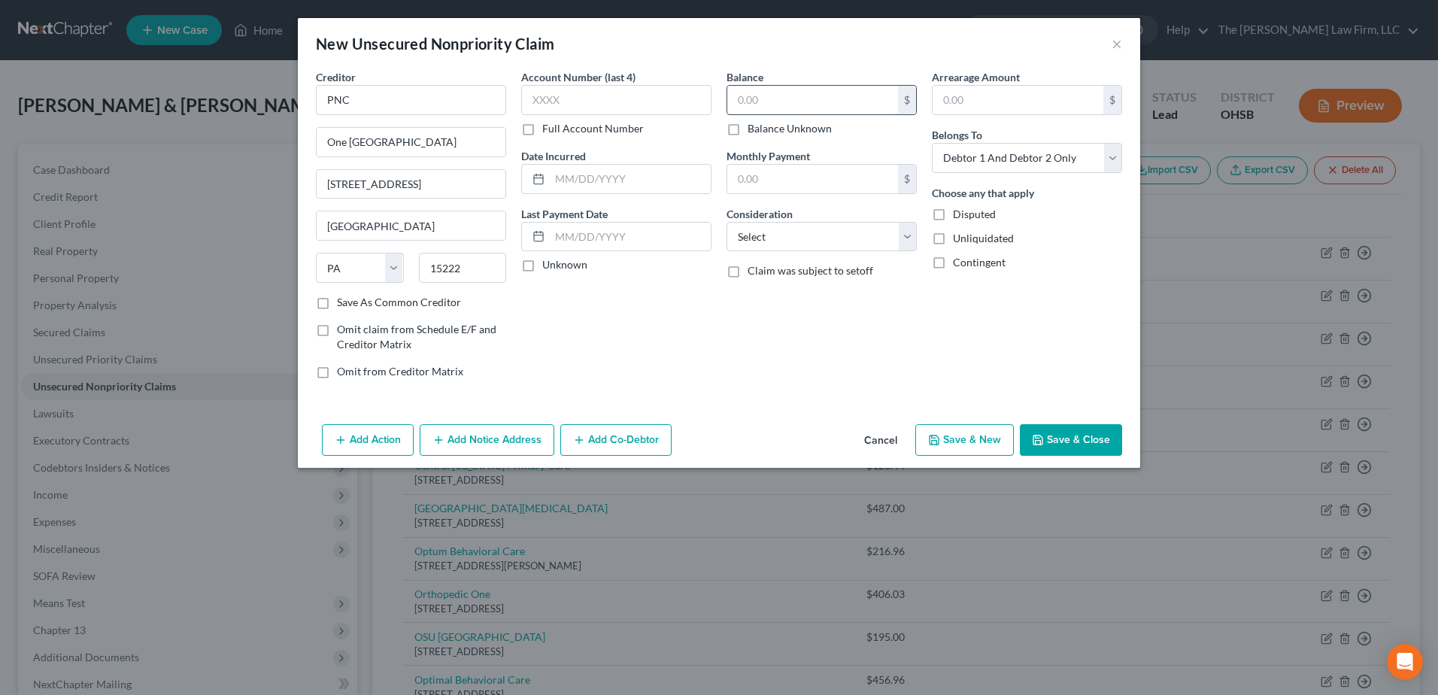
click at [746, 93] on input "text" at bounding box center [812, 100] width 171 height 29
type input "1,833.73"
click at [542, 257] on label "Unknown" at bounding box center [564, 264] width 45 height 15
click at [548, 257] on input "Unknown" at bounding box center [553, 262] width 10 height 10
checkbox input "true"
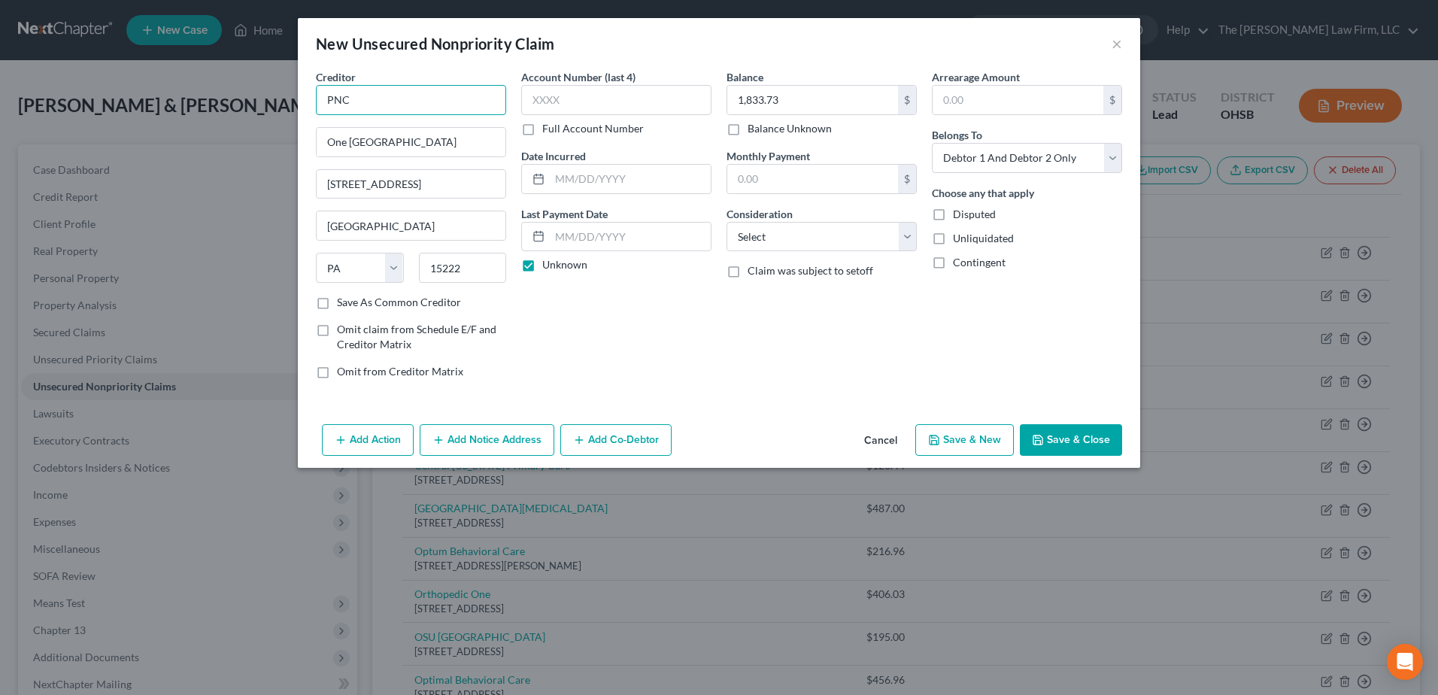
click at [328, 97] on input "PNC" at bounding box center [411, 100] width 190 height 30
type input "Medicare Prescription Plan - PNC"
drag, startPoint x: 783, startPoint y: 238, endPoint x: 802, endPoint y: 250, distance: 21.7
click at [784, 242] on select "Select Cable / Satellite Services Collection Agency Credit Card Debt Debt Couns…" at bounding box center [821, 237] width 190 height 30
select select "9"
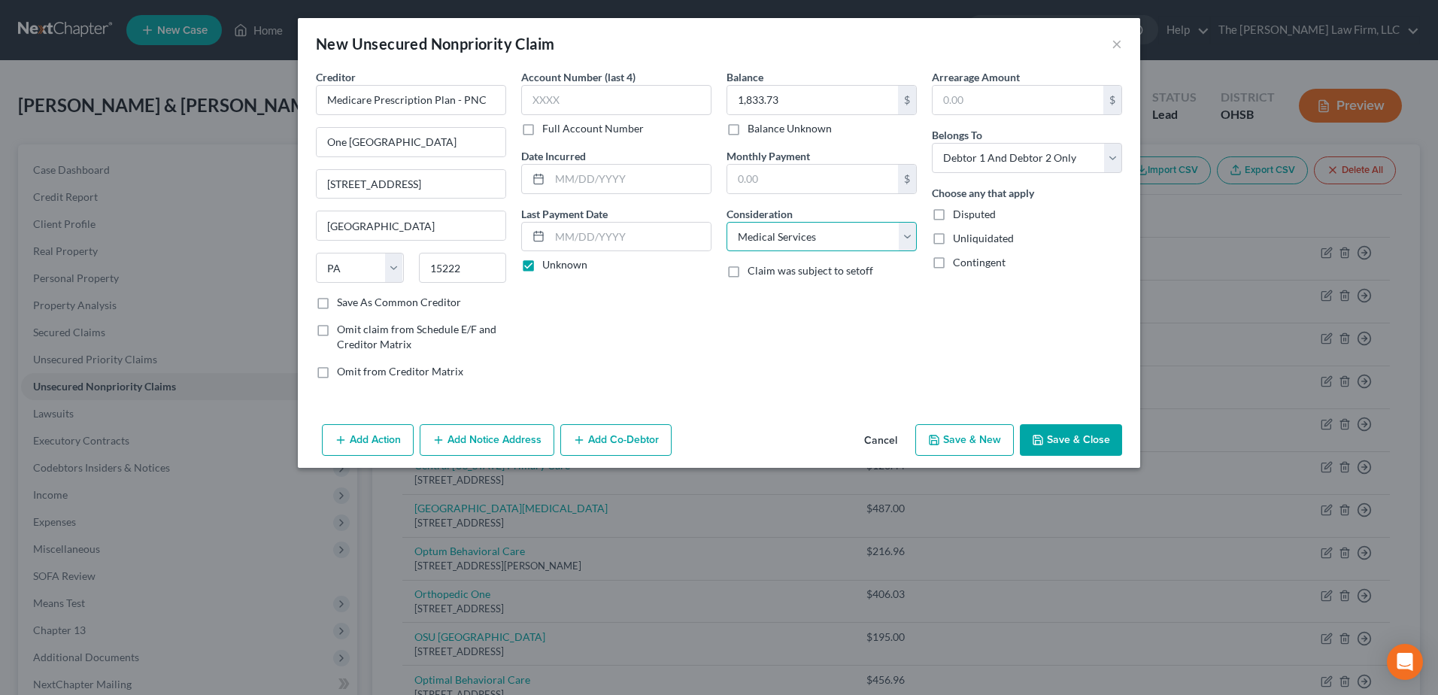
click at [726, 222] on select "Select Cable / Satellite Services Collection Agency Credit Card Debt Debt Couns…" at bounding box center [821, 237] width 190 height 30
click at [966, 442] on button "Save & New" at bounding box center [964, 440] width 98 height 32
select select "2"
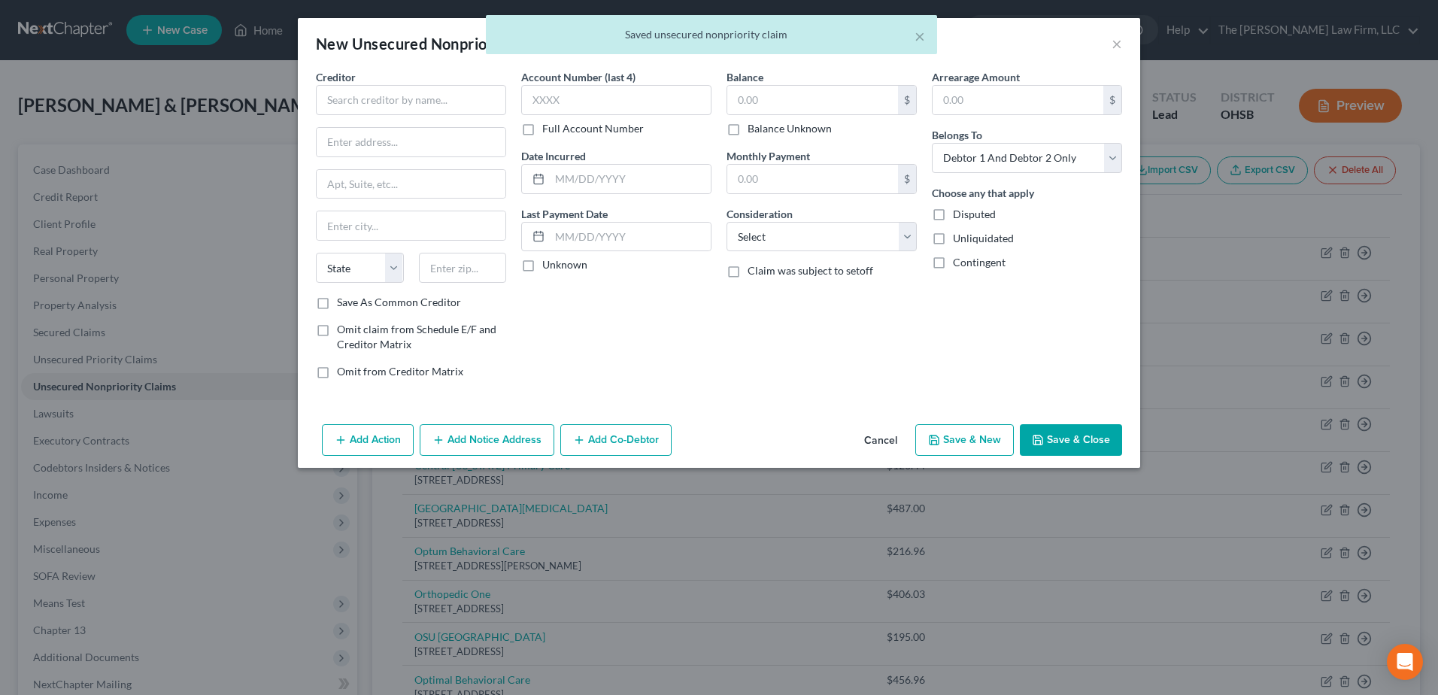
click at [888, 436] on button "Cancel" at bounding box center [880, 441] width 57 height 30
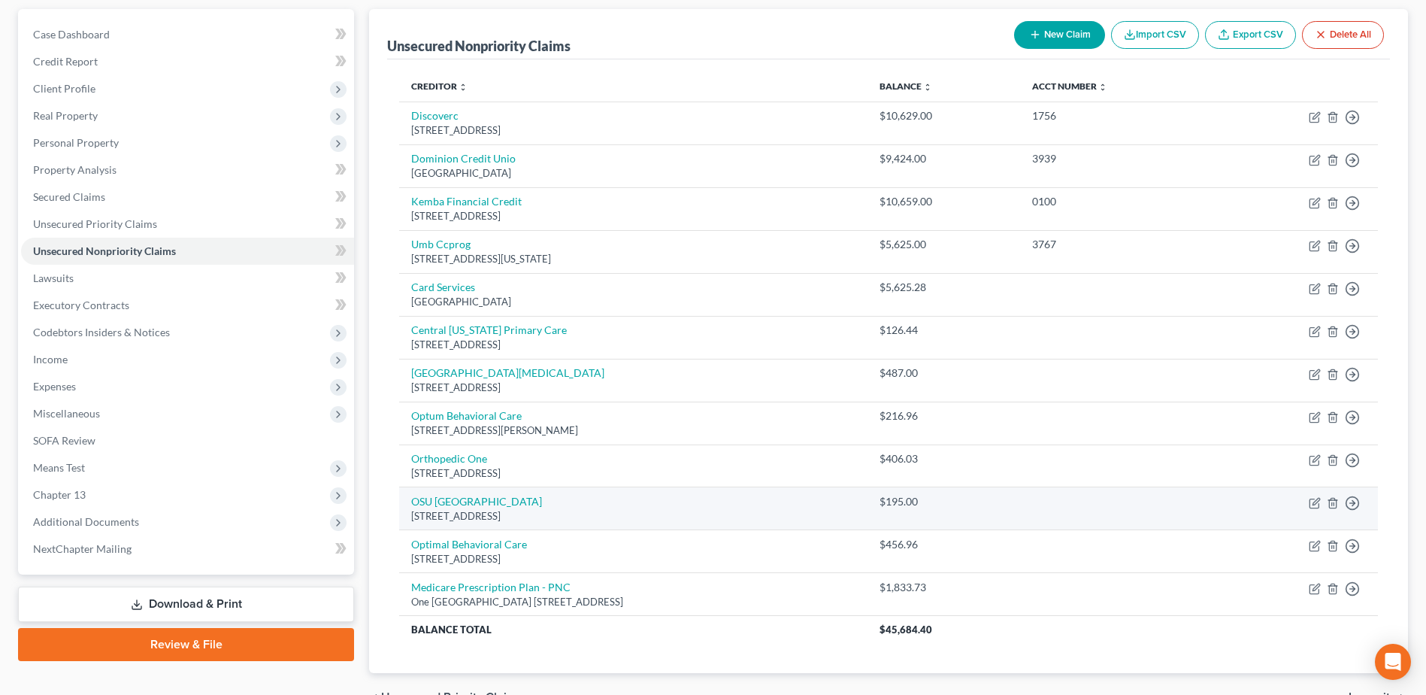
scroll to position [150, 0]
